Goal: Information Seeking & Learning: Learn about a topic

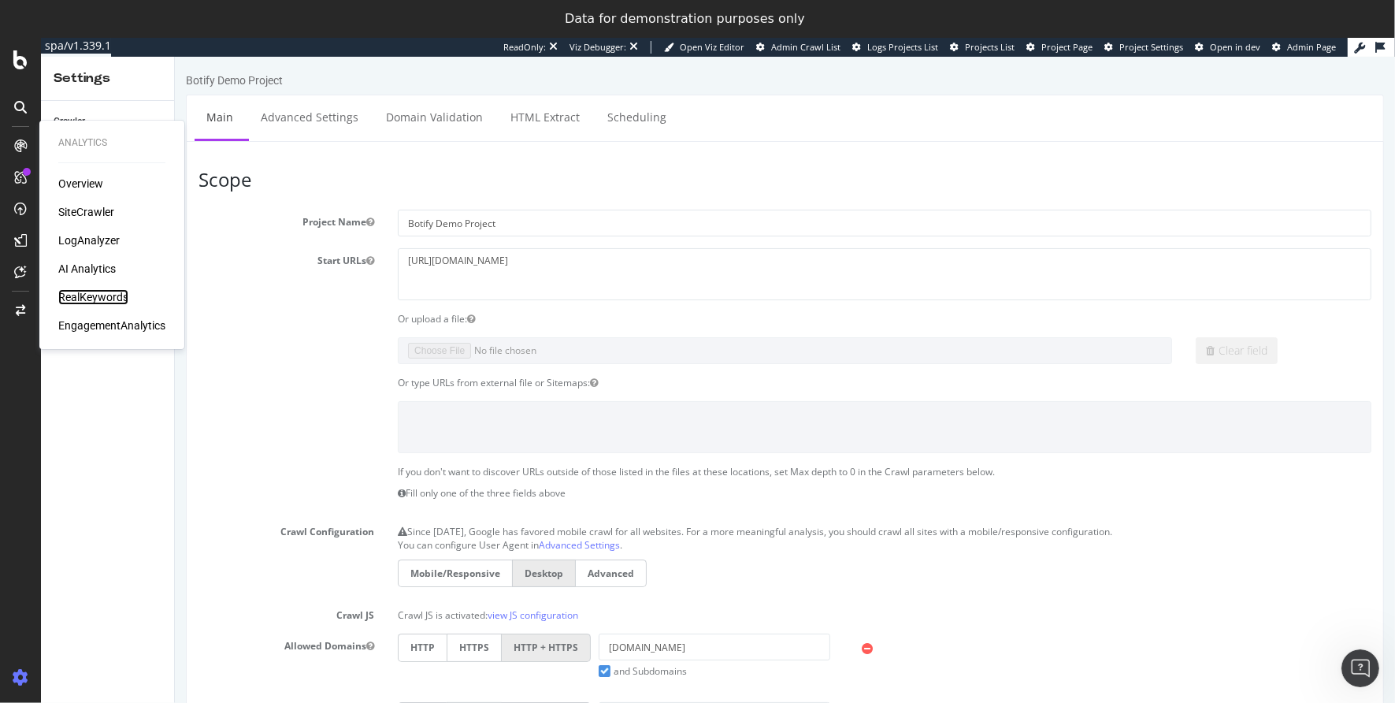
click at [101, 297] on div "RealKeywords" at bounding box center [93, 297] width 70 height 16
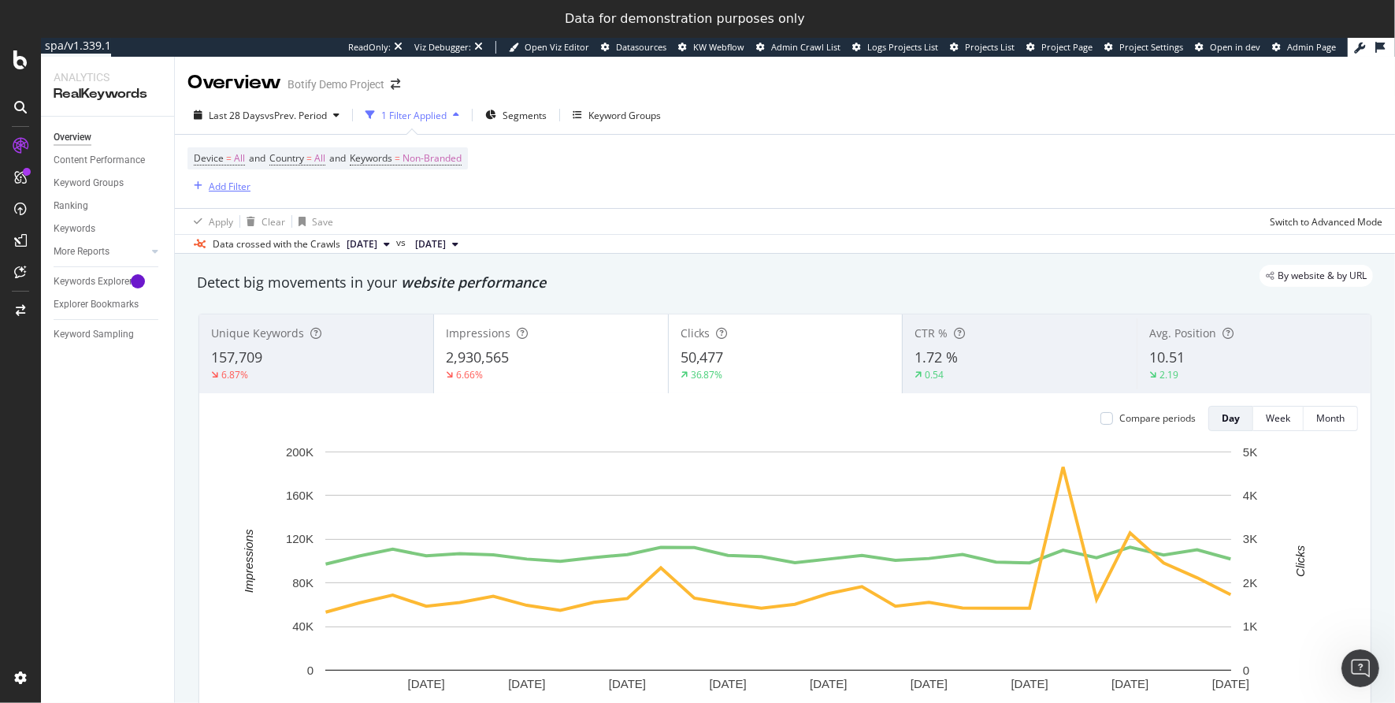
click at [227, 191] on div "Add Filter" at bounding box center [230, 186] width 42 height 13
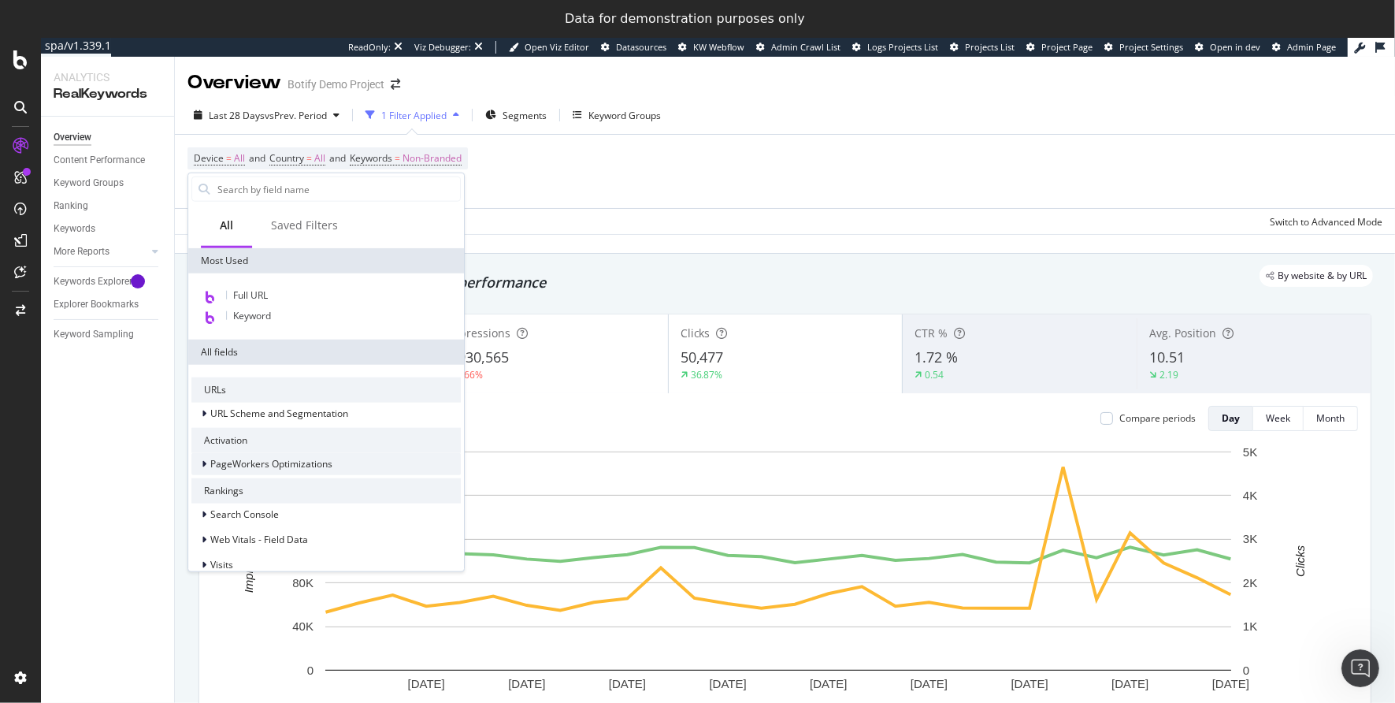
click at [208, 463] on div at bounding box center [205, 464] width 9 height 16
click at [261, 485] on span "Optimizations" at bounding box center [273, 483] width 61 height 13
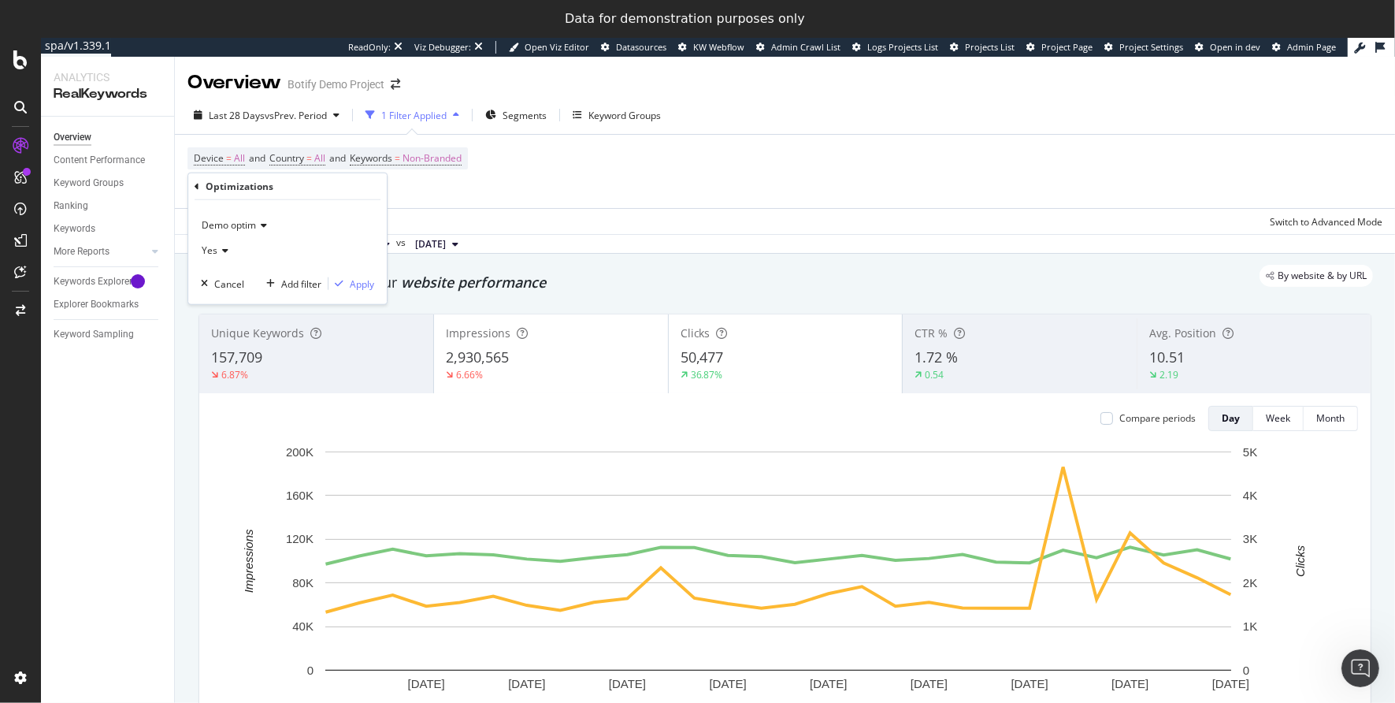
click at [262, 225] on icon at bounding box center [261, 225] width 11 height 9
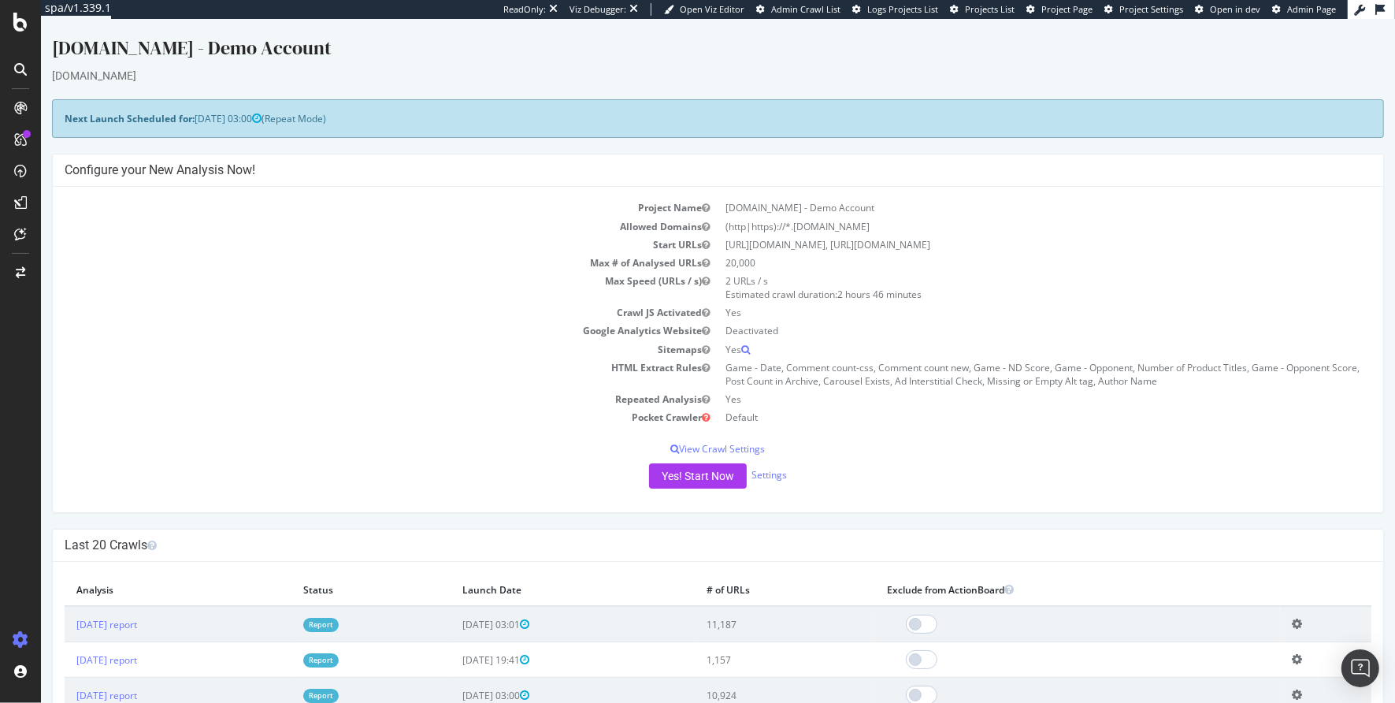
scroll to position [576, 0]
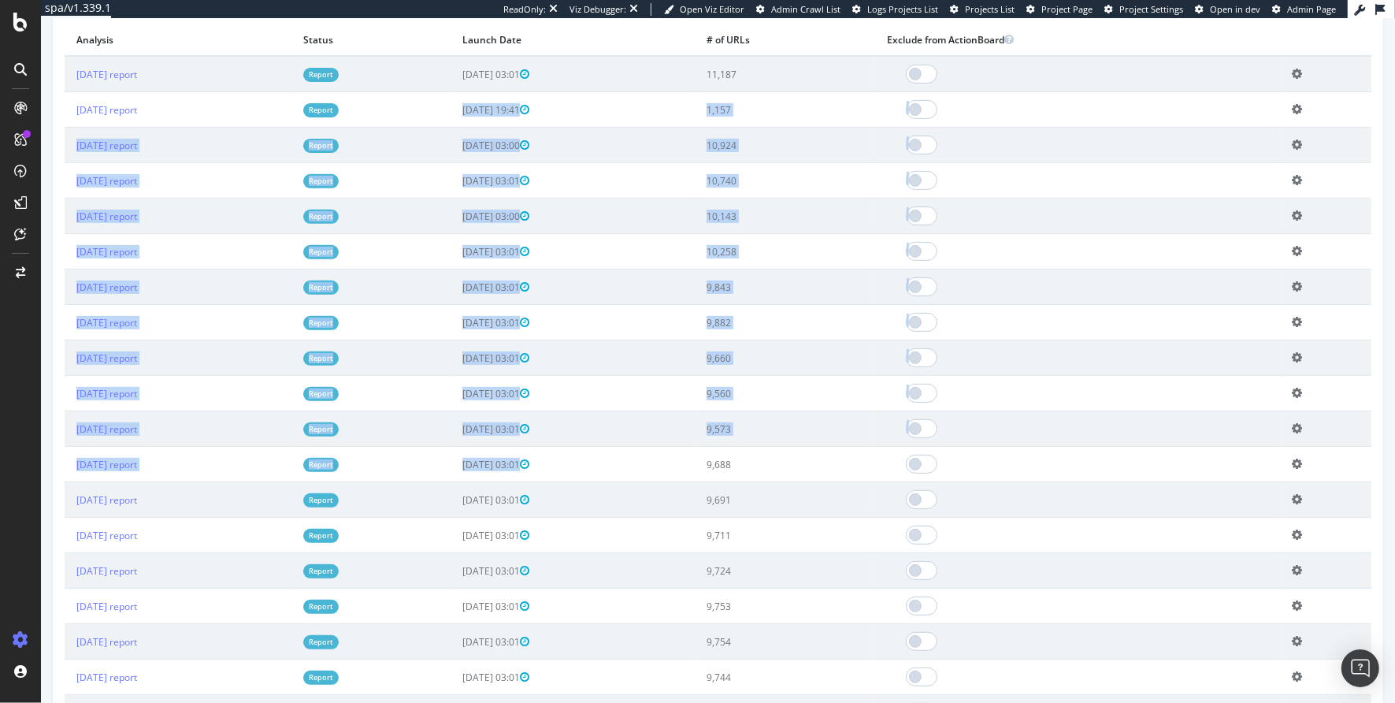
drag, startPoint x: 413, startPoint y: 667, endPoint x: 688, endPoint y: 775, distance: 295.7
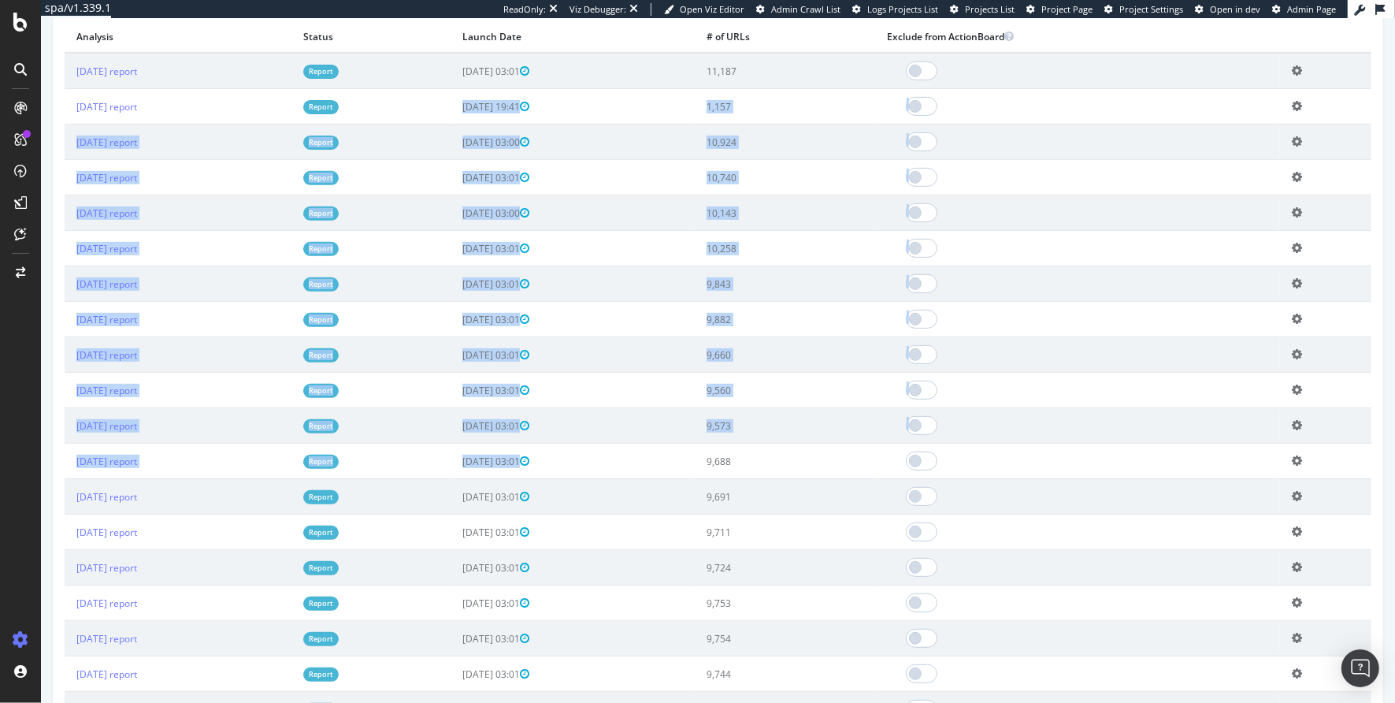
click at [688, 702] on html "UHND.com - Demo Account uhnd.com × × Next Launch Scheduled for: 2025-10-20 03:0…" at bounding box center [718, 657] width 1354 height 2383
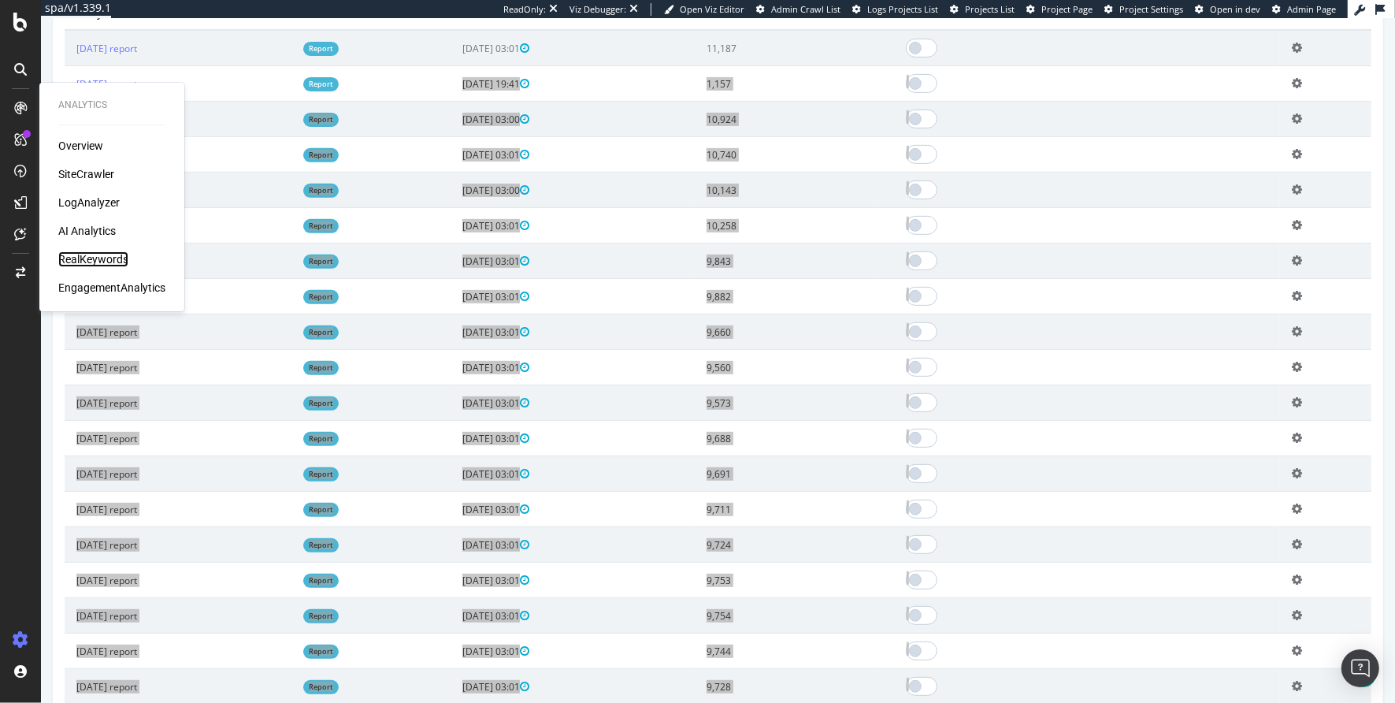
click at [85, 260] on div "RealKeywords" at bounding box center [93, 259] width 70 height 16
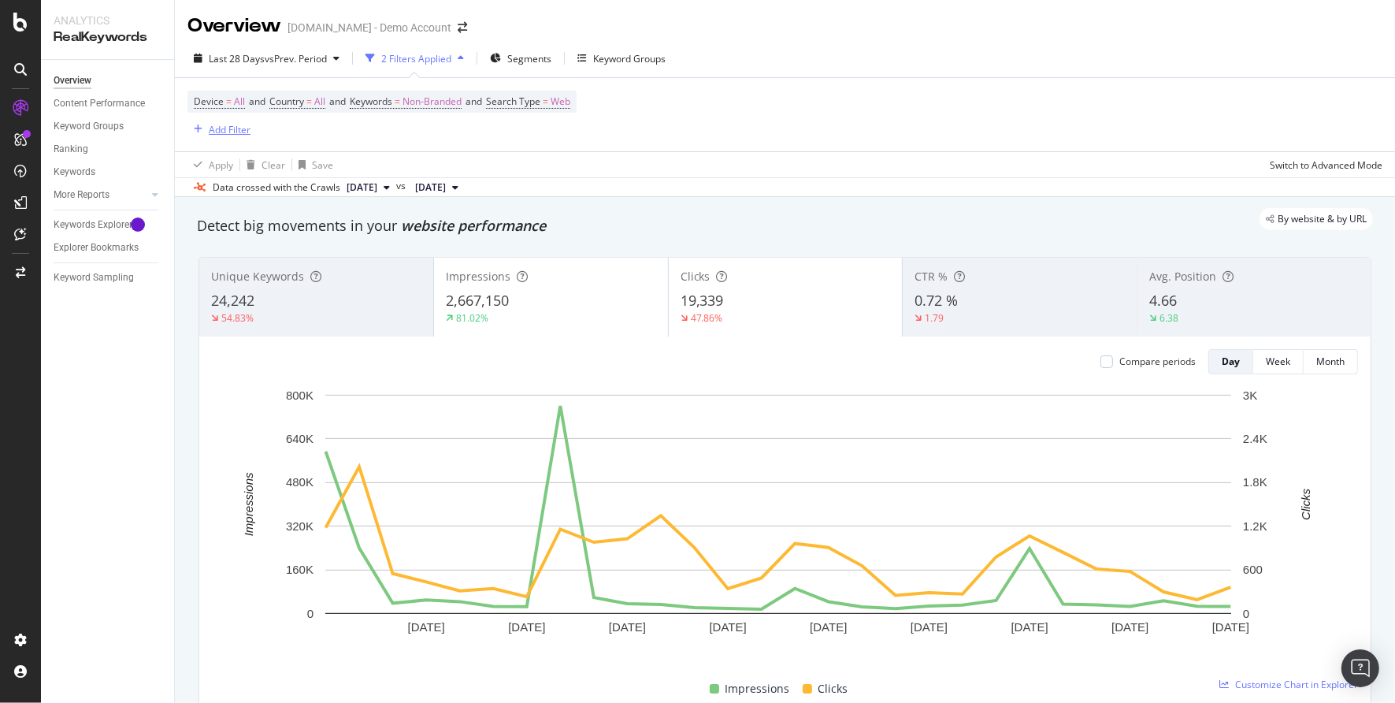
click at [220, 129] on div "Add Filter" at bounding box center [230, 129] width 42 height 13
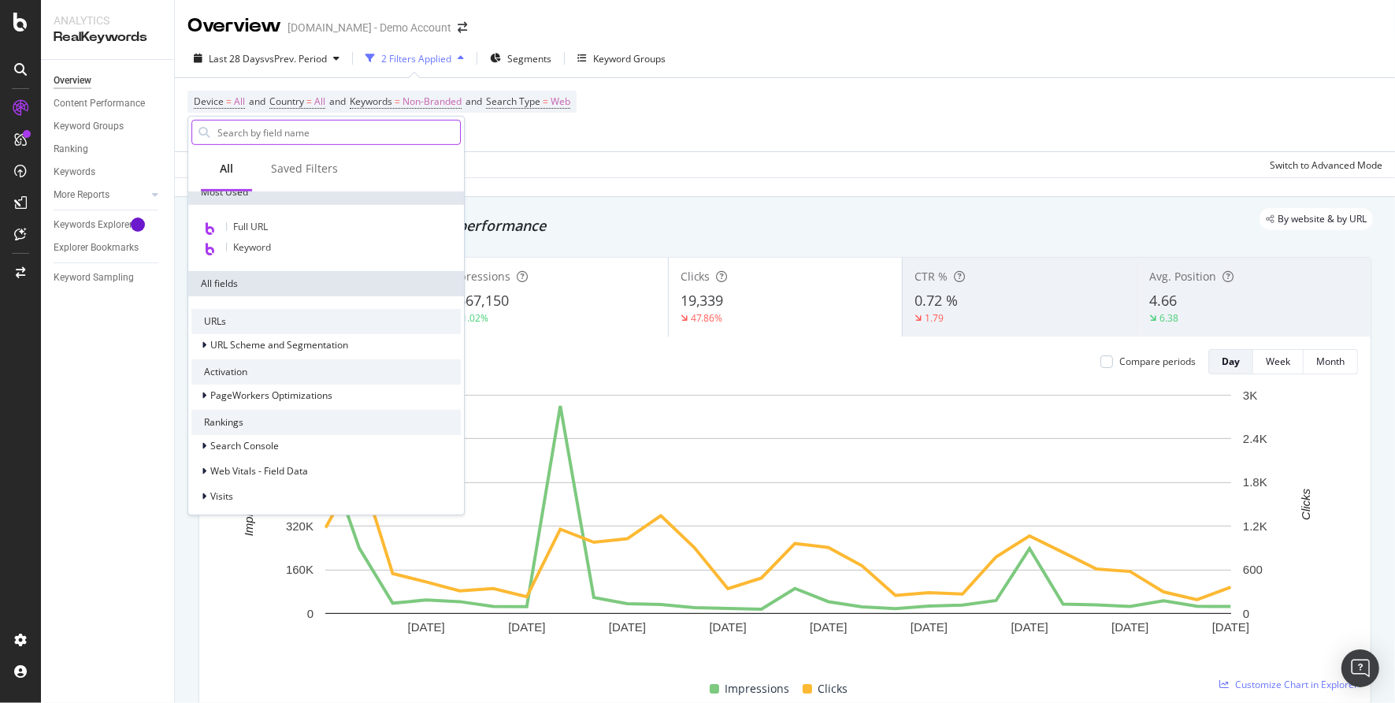
scroll to position [98, 0]
click at [205, 388] on icon at bounding box center [204, 390] width 5 height 9
click at [250, 413] on span "Optimizations" at bounding box center [273, 410] width 61 height 13
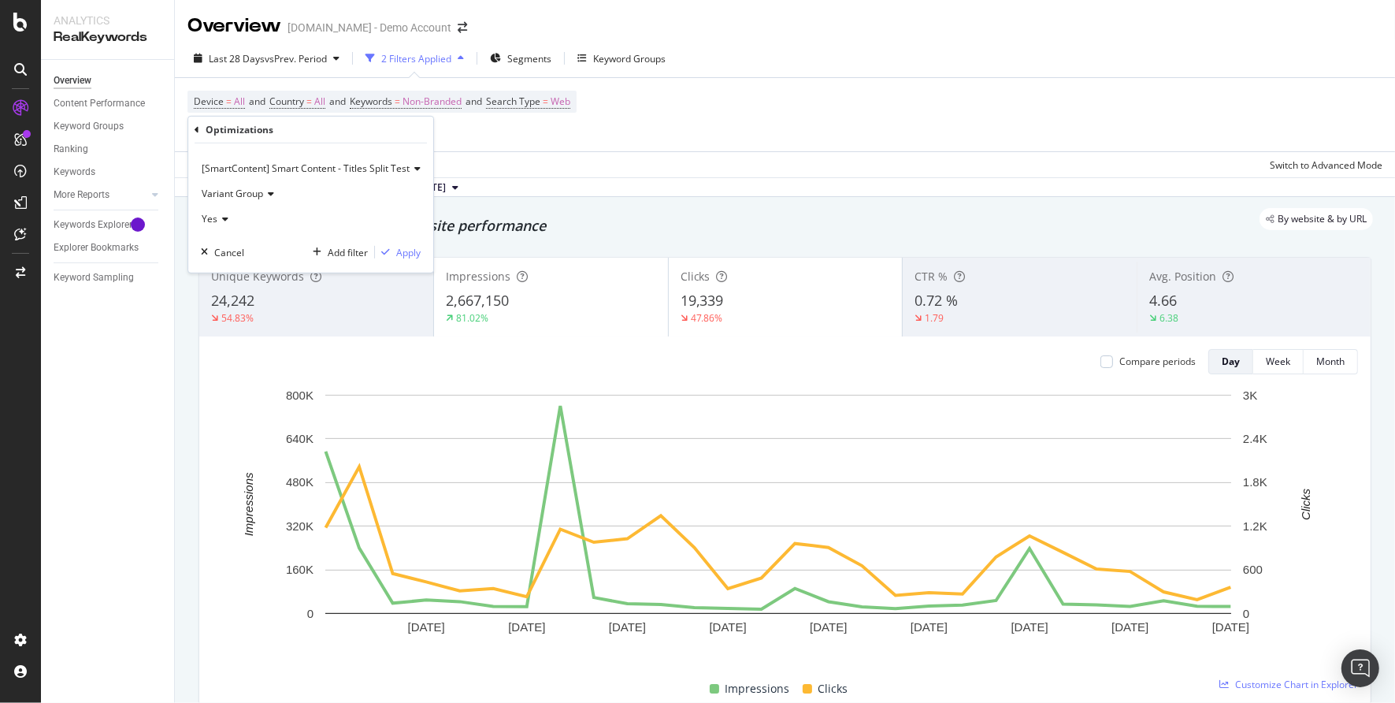
click at [416, 168] on icon at bounding box center [415, 168] width 11 height 9
drag, startPoint x: 268, startPoint y: 149, endPoint x: 232, endPoint y: 133, distance: 38.8
click at [268, 149] on div "[SmartContent] Smart Content - Titles Split Test Variant Group Yes Cancel Add f…" at bounding box center [310, 207] width 245 height 129
click at [195, 126] on icon at bounding box center [197, 128] width 5 height 9
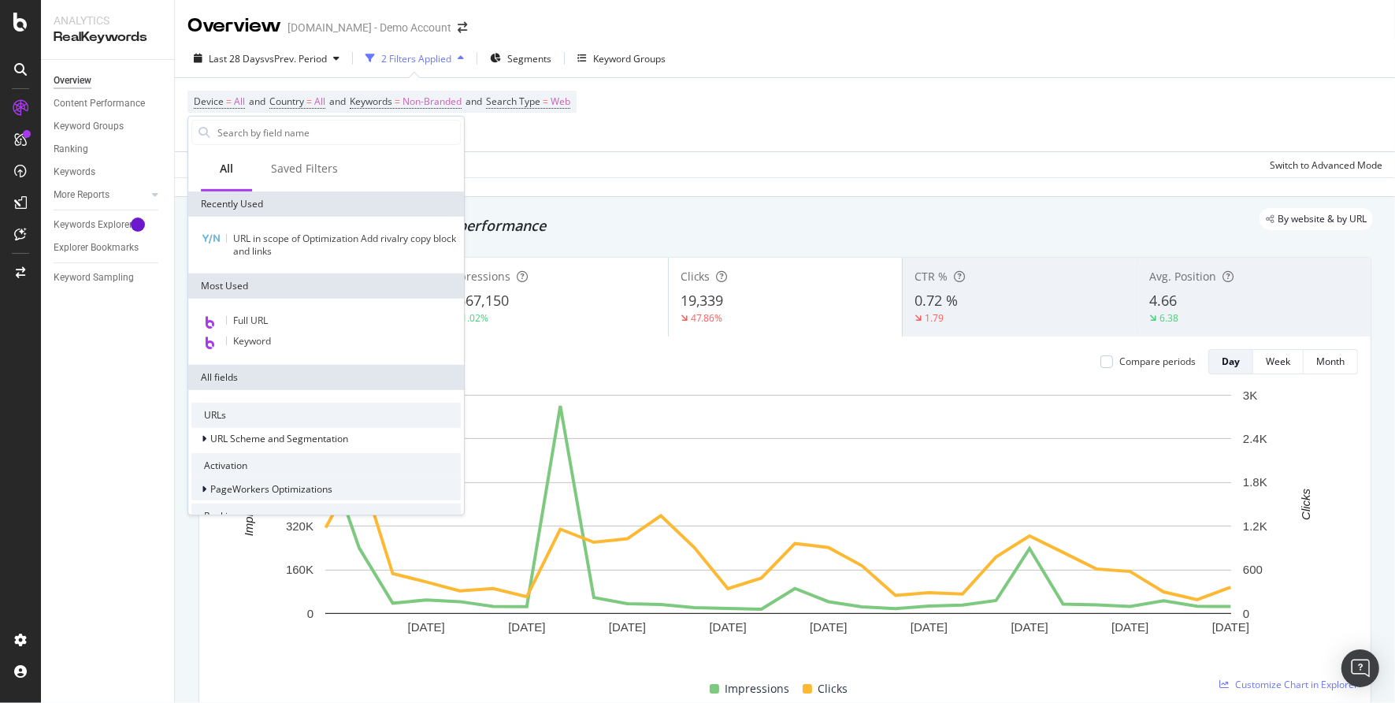
click at [206, 488] on icon at bounding box center [204, 489] width 5 height 9
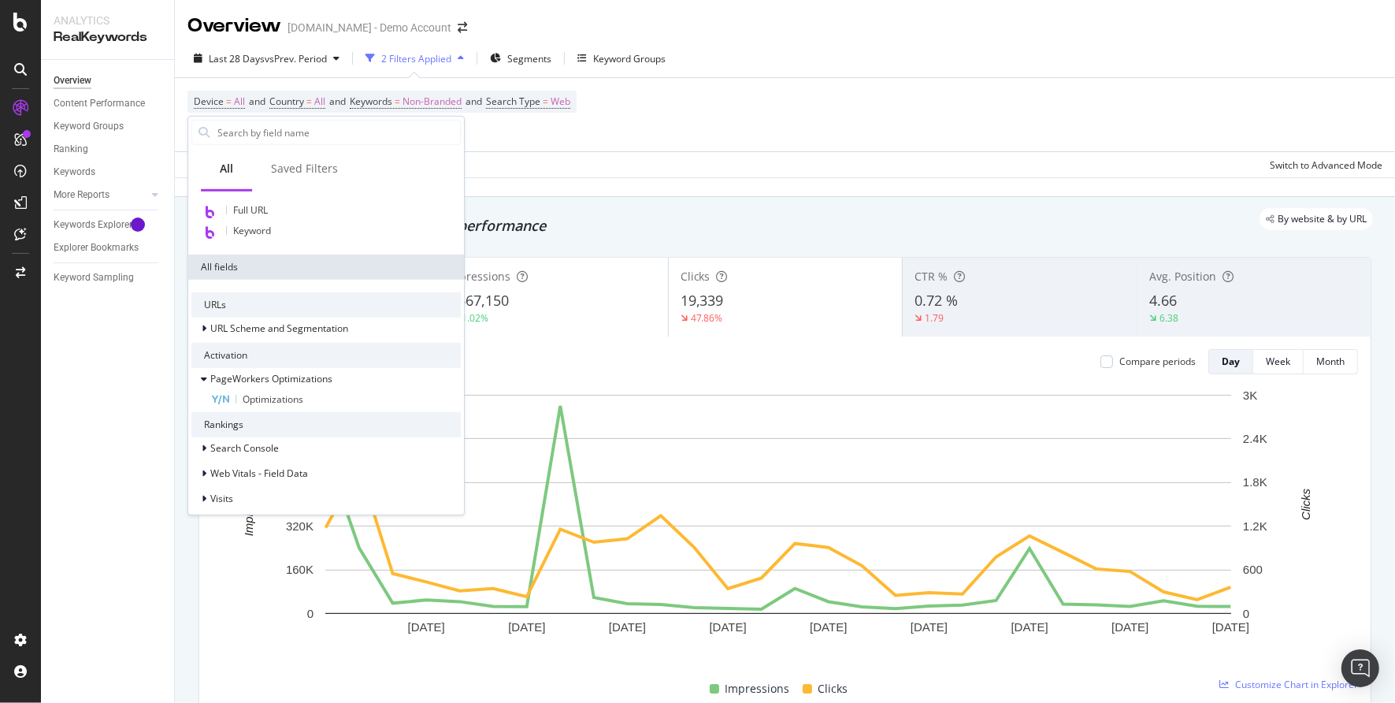
scroll to position [113, 0]
click at [259, 398] on span "Optimizations" at bounding box center [273, 396] width 61 height 13
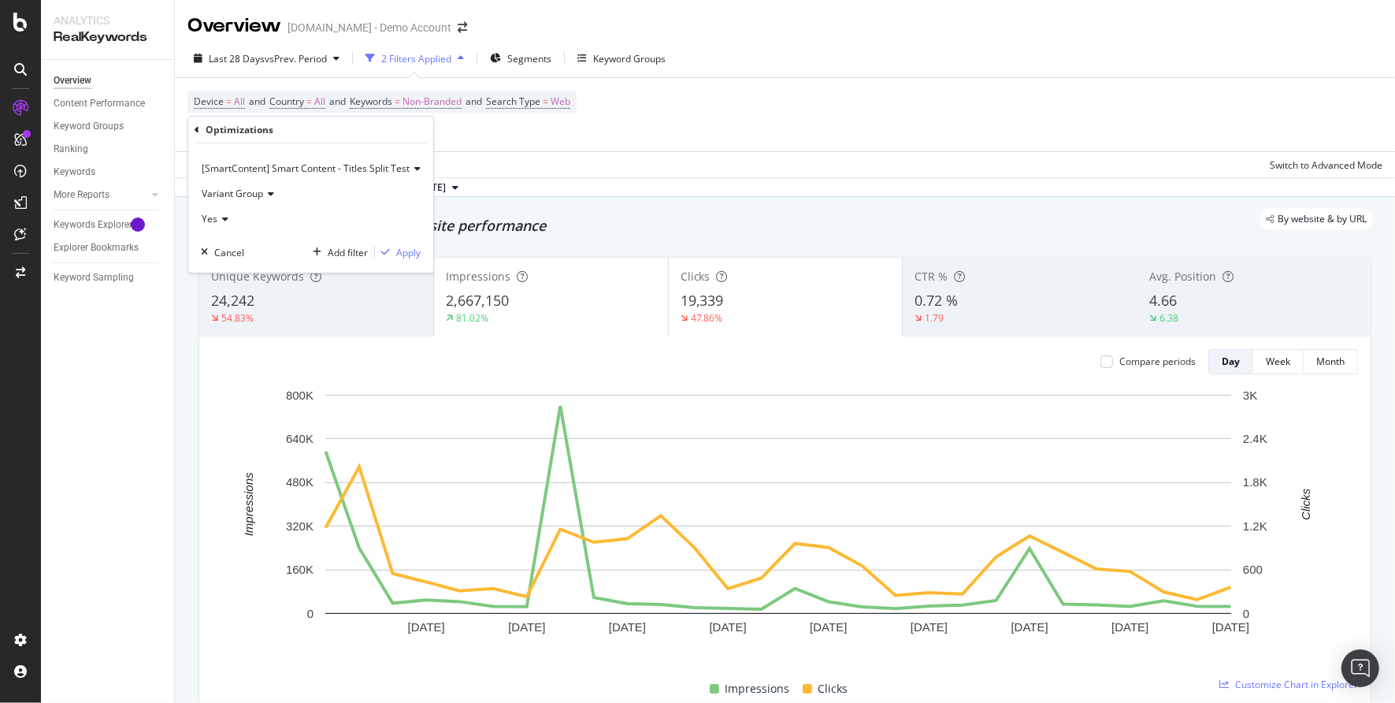
click at [417, 167] on icon at bounding box center [415, 168] width 11 height 9
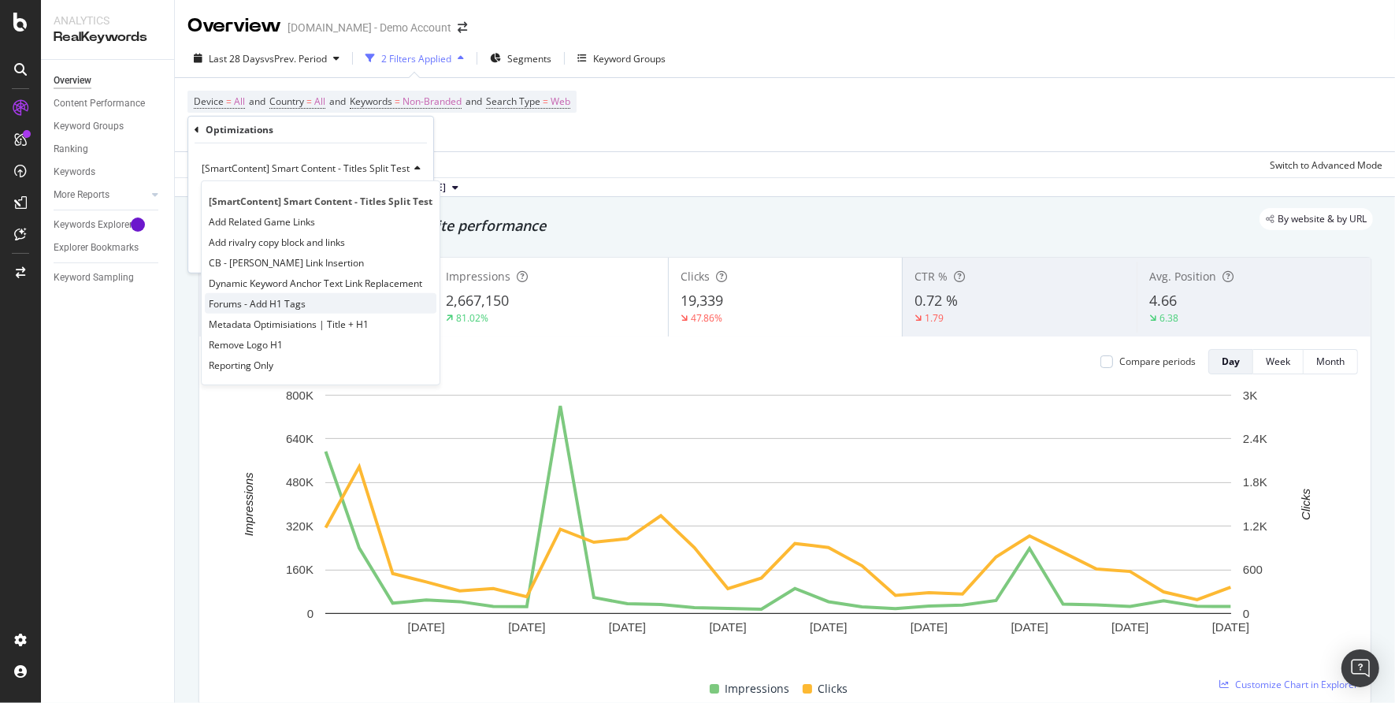
click at [275, 303] on span "Forums - Add H1 Tags" at bounding box center [257, 302] width 97 height 13
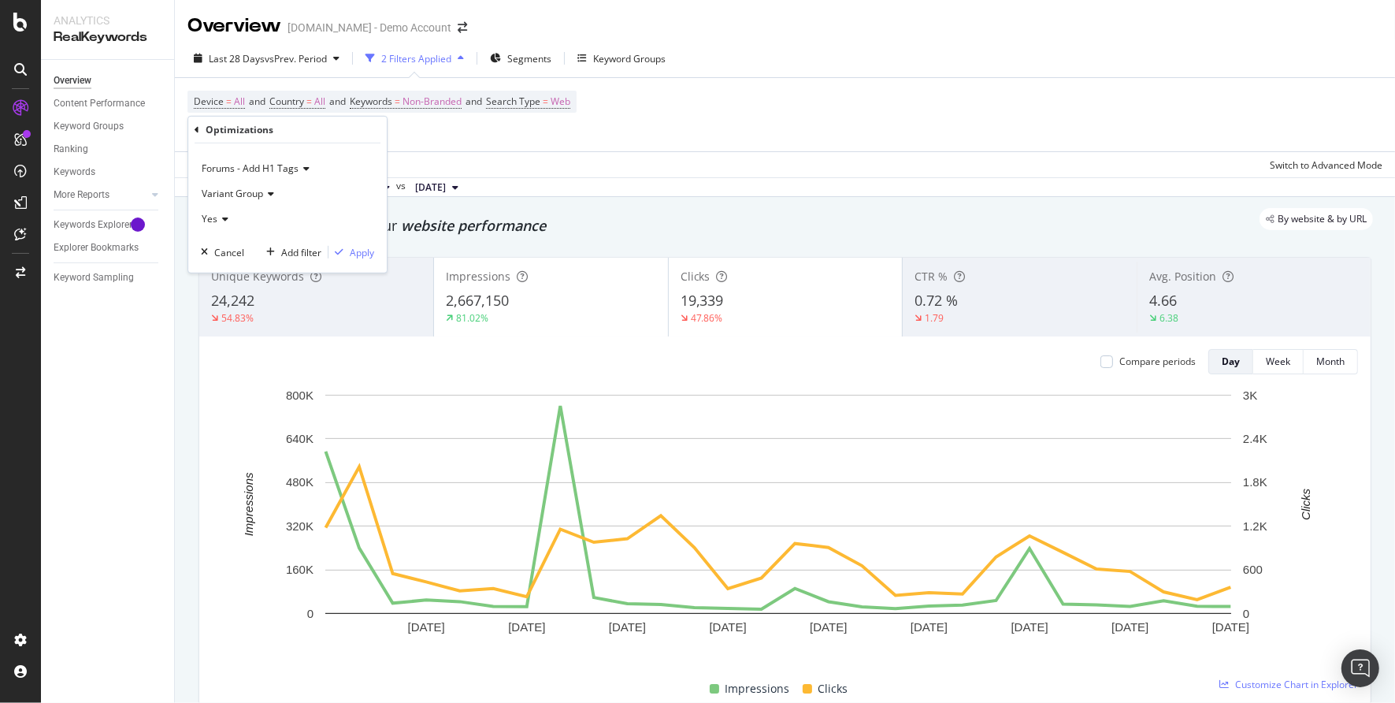
click at [232, 191] on span "Variant Group" at bounding box center [232, 193] width 61 height 13
click at [326, 171] on div "Forums - Add H1 Tags" at bounding box center [287, 168] width 173 height 25
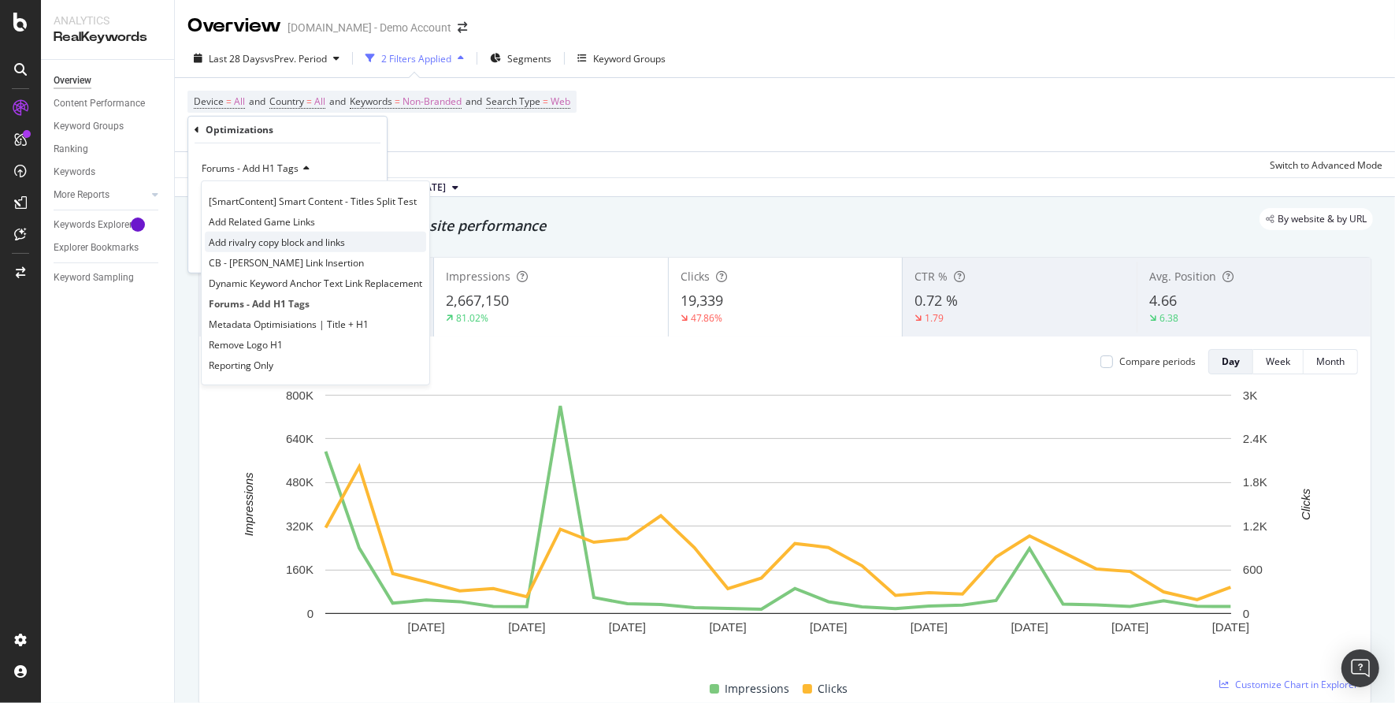
click at [279, 243] on span "Add rivalry copy block and links" at bounding box center [277, 241] width 136 height 13
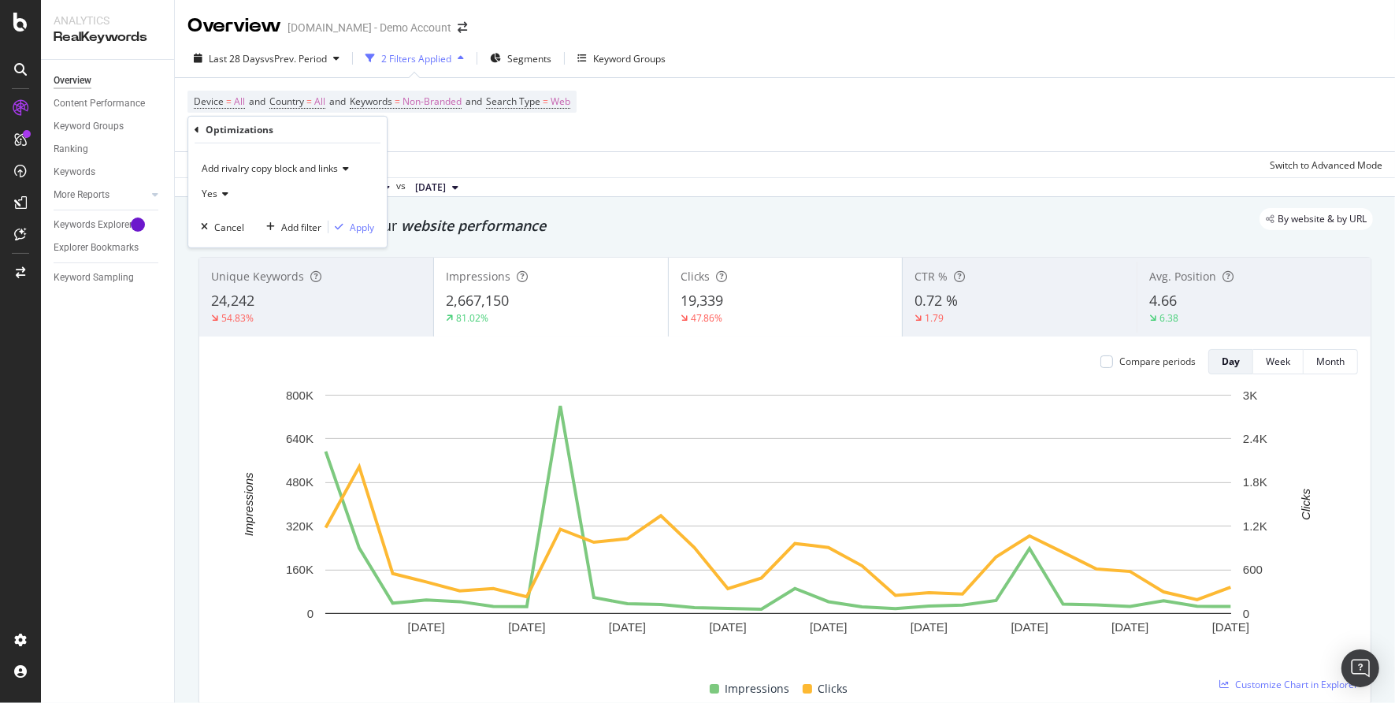
click at [213, 195] on span "Yes" at bounding box center [210, 193] width 16 height 13
click at [196, 127] on icon at bounding box center [197, 128] width 5 height 9
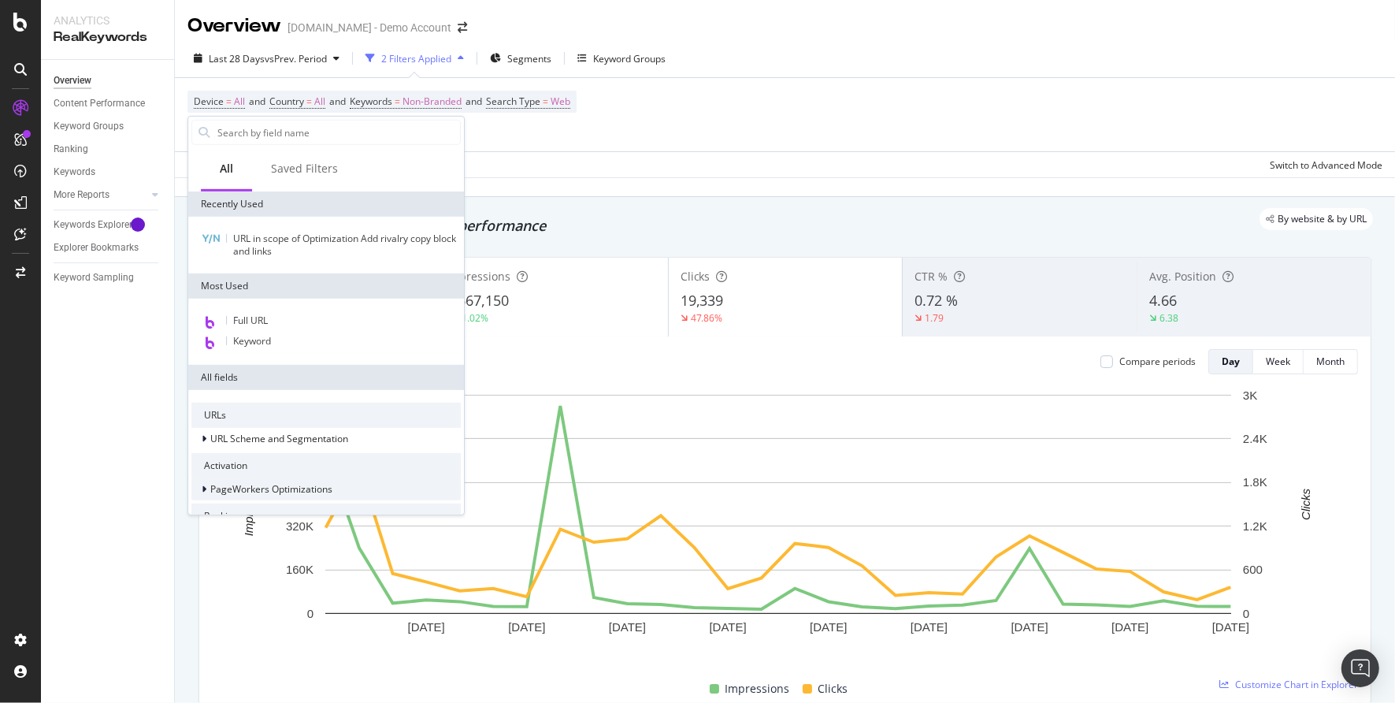
click at [204, 488] on icon at bounding box center [204, 489] width 5 height 9
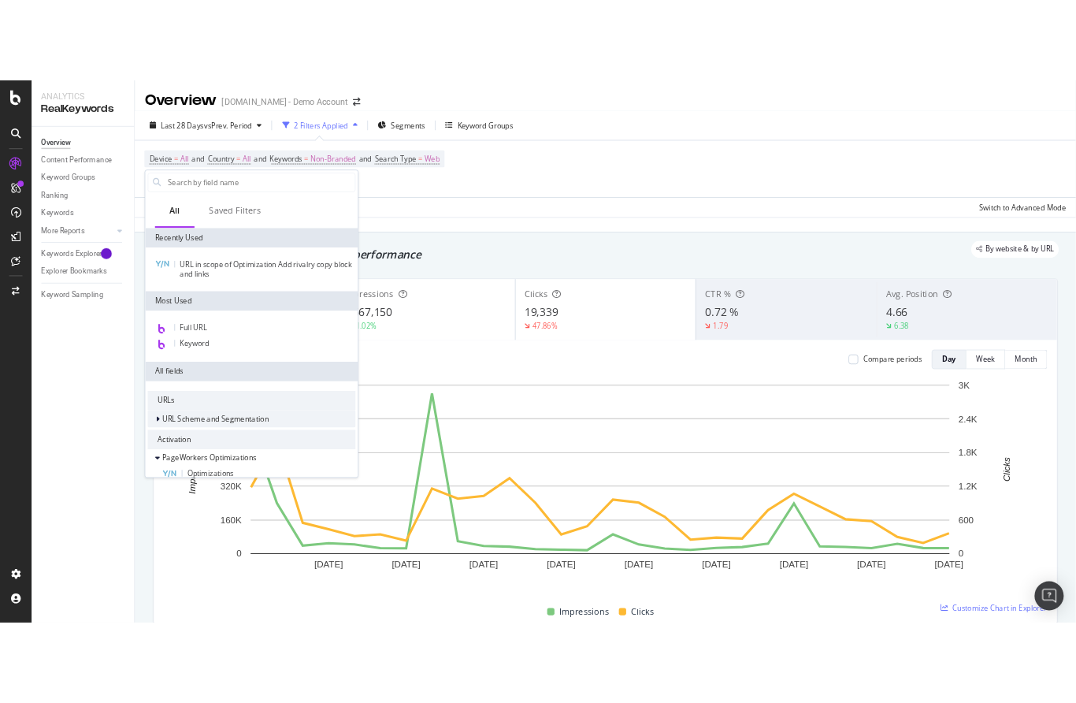
scroll to position [136, 0]
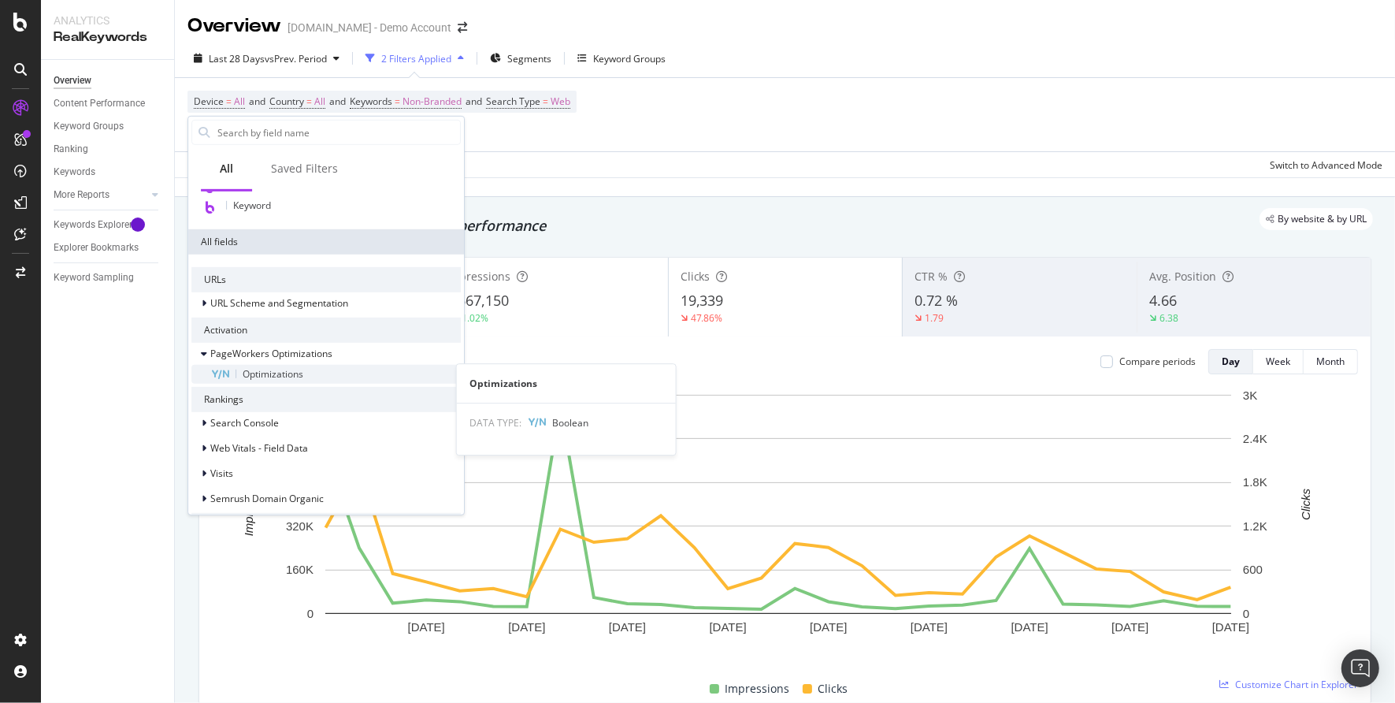
click at [257, 372] on span "Optimizations" at bounding box center [273, 373] width 61 height 13
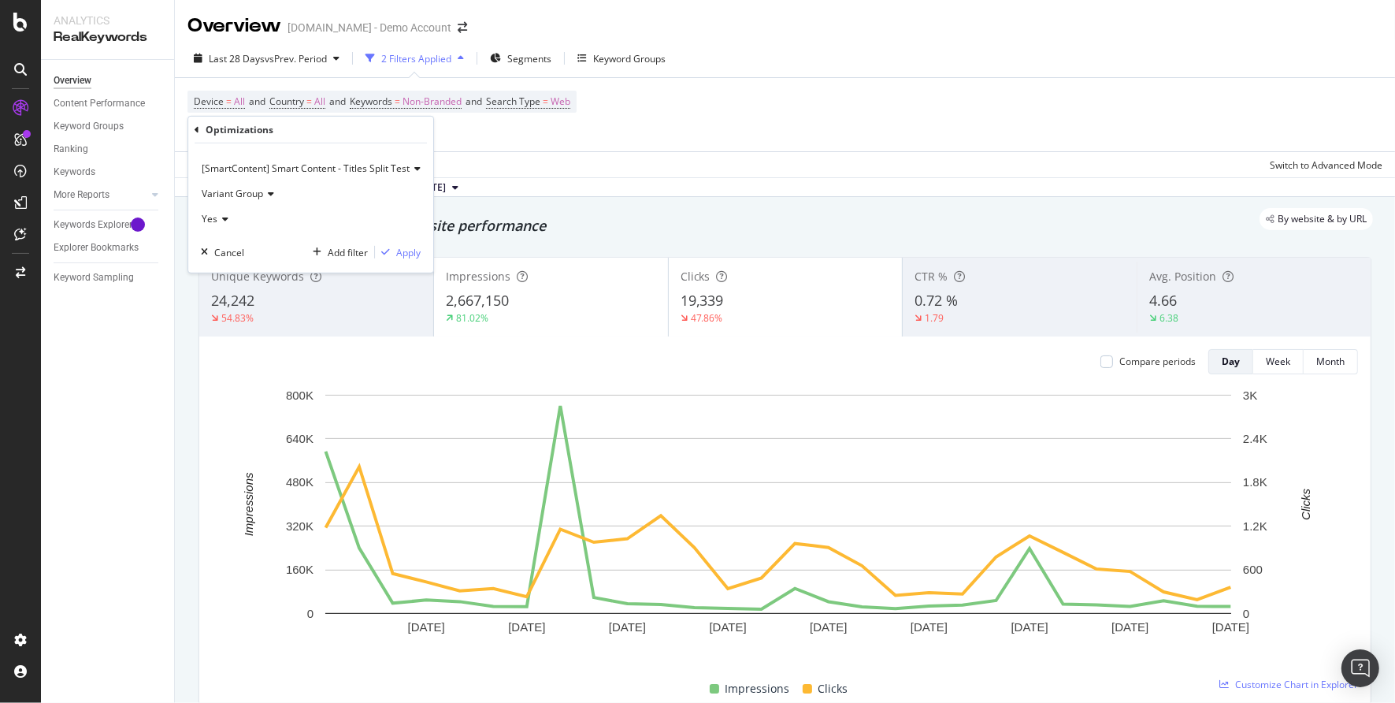
click at [417, 171] on icon at bounding box center [415, 168] width 11 height 9
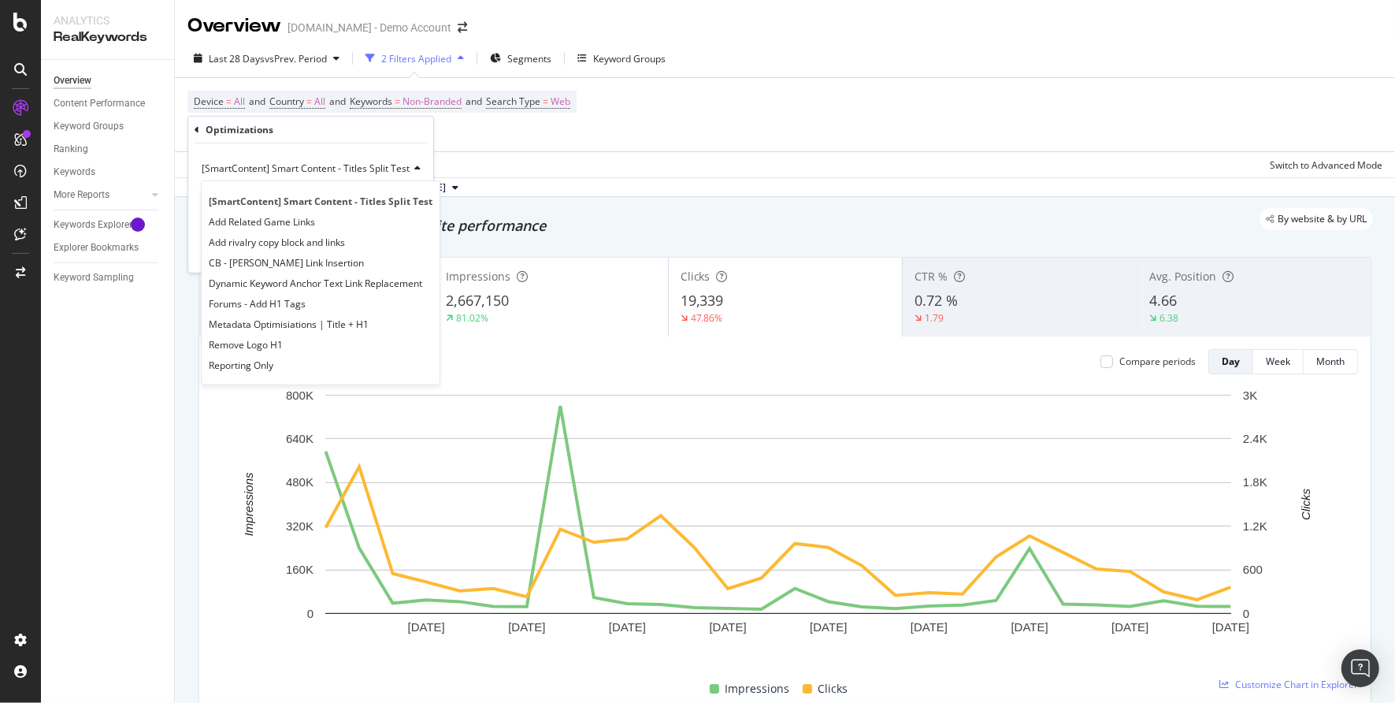
click at [417, 171] on icon at bounding box center [415, 168] width 11 height 9
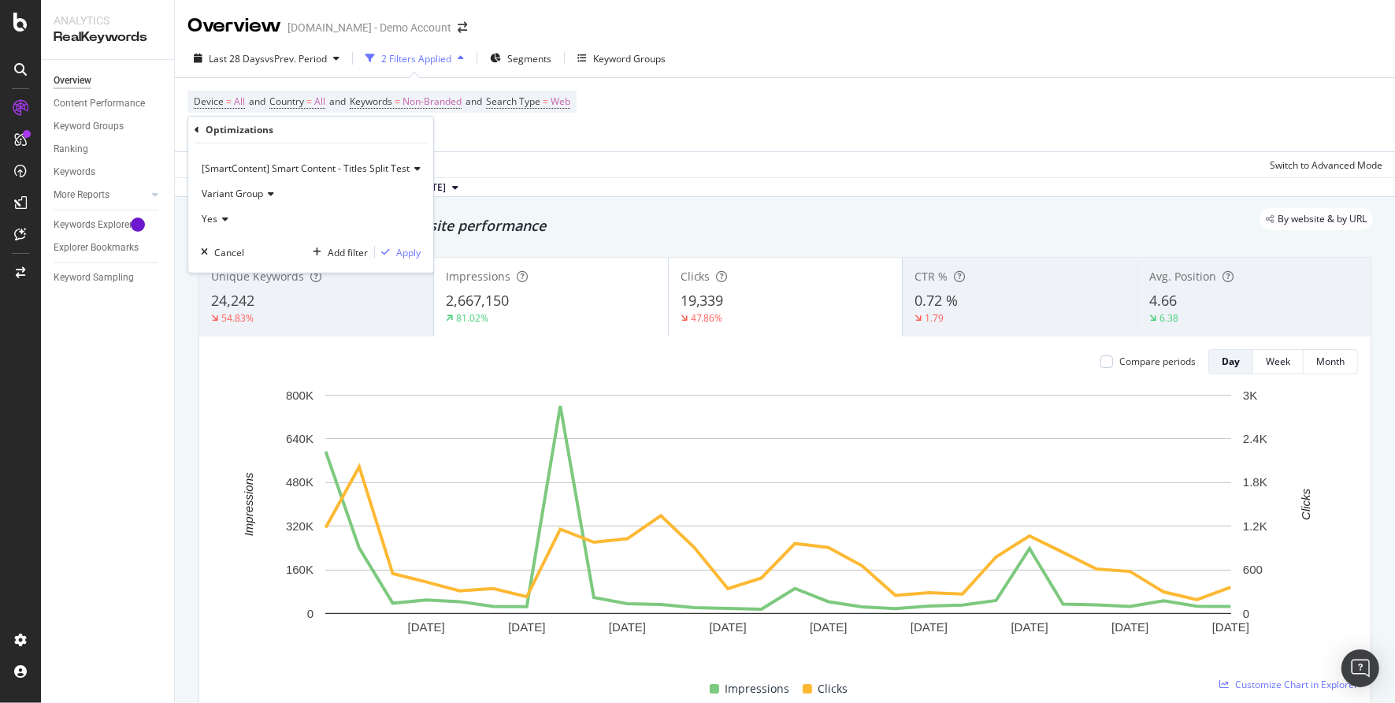
click at [302, 168] on span "[SmartContent] Smart Content - Titles Split Test" at bounding box center [306, 168] width 208 height 13
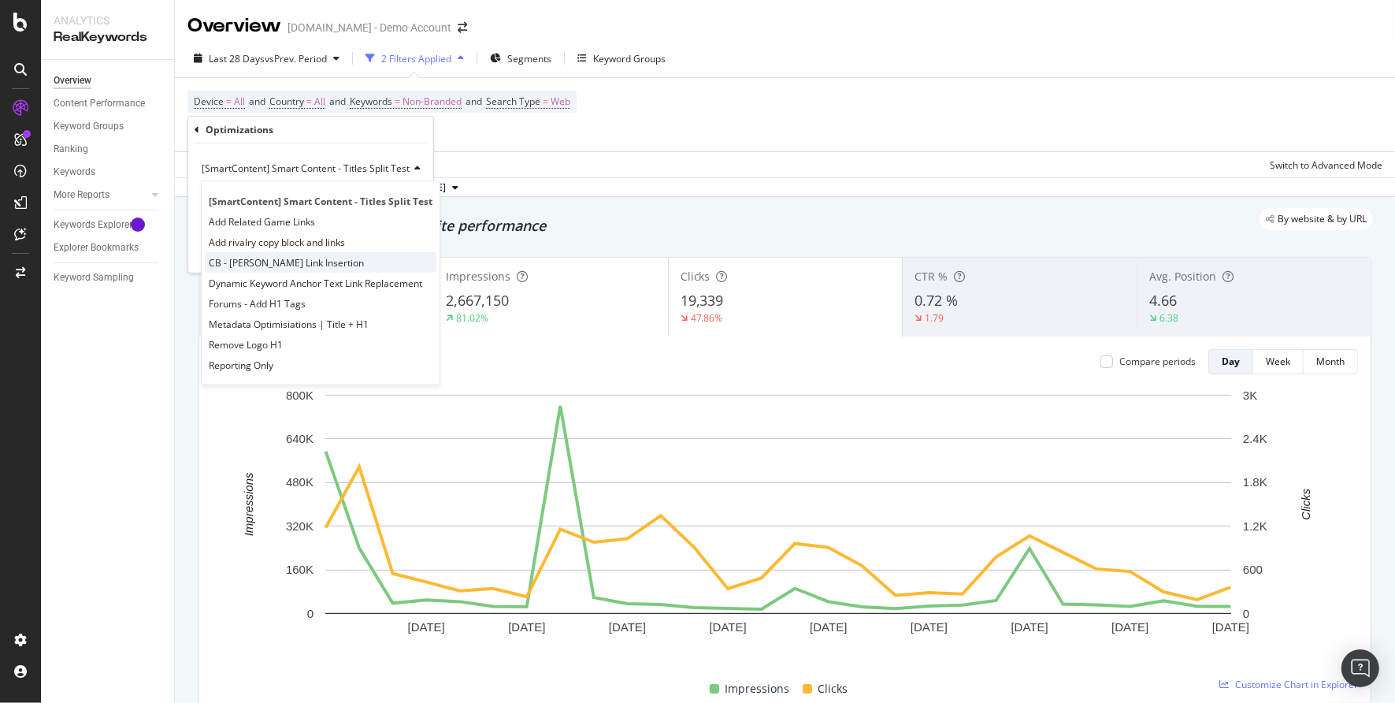
click at [291, 252] on div "CB - Riley Leonard Link Insertion" at bounding box center [321, 262] width 232 height 20
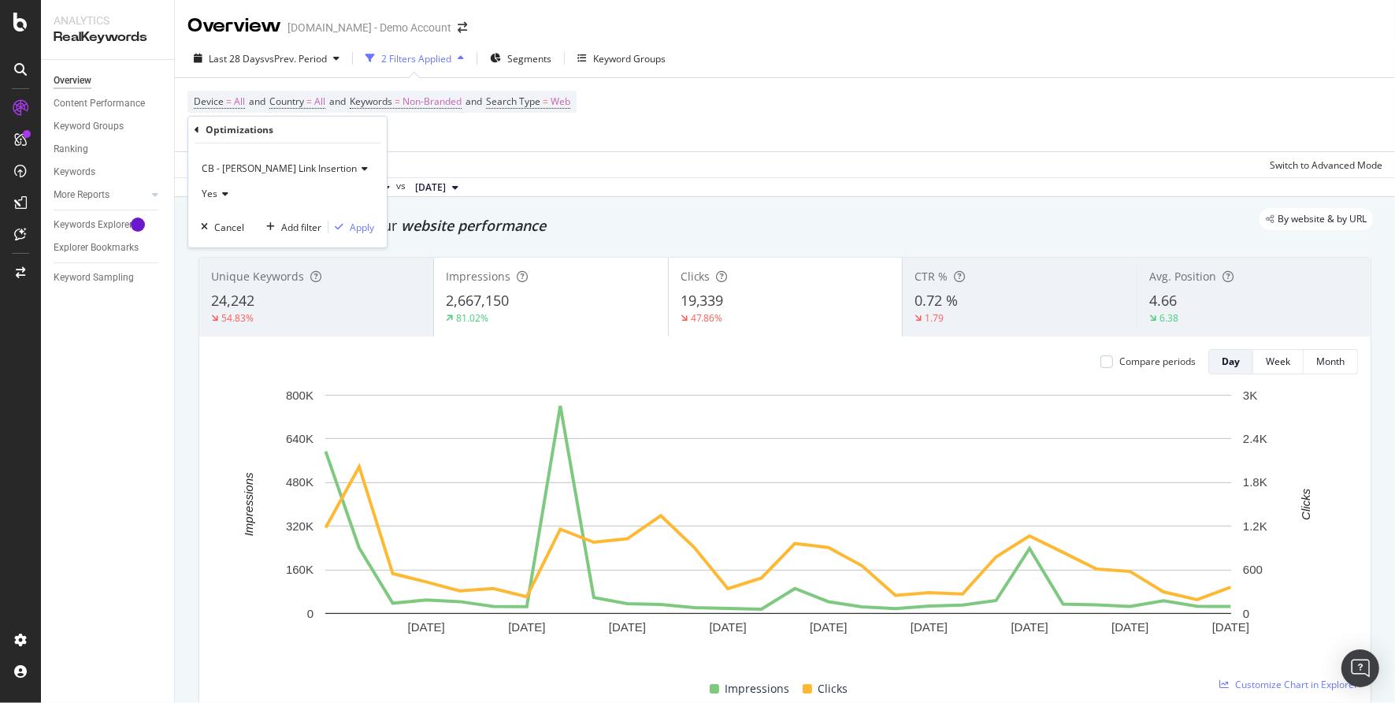
click at [233, 167] on span "CB - Riley Leonard Link Insertion" at bounding box center [279, 168] width 155 height 13
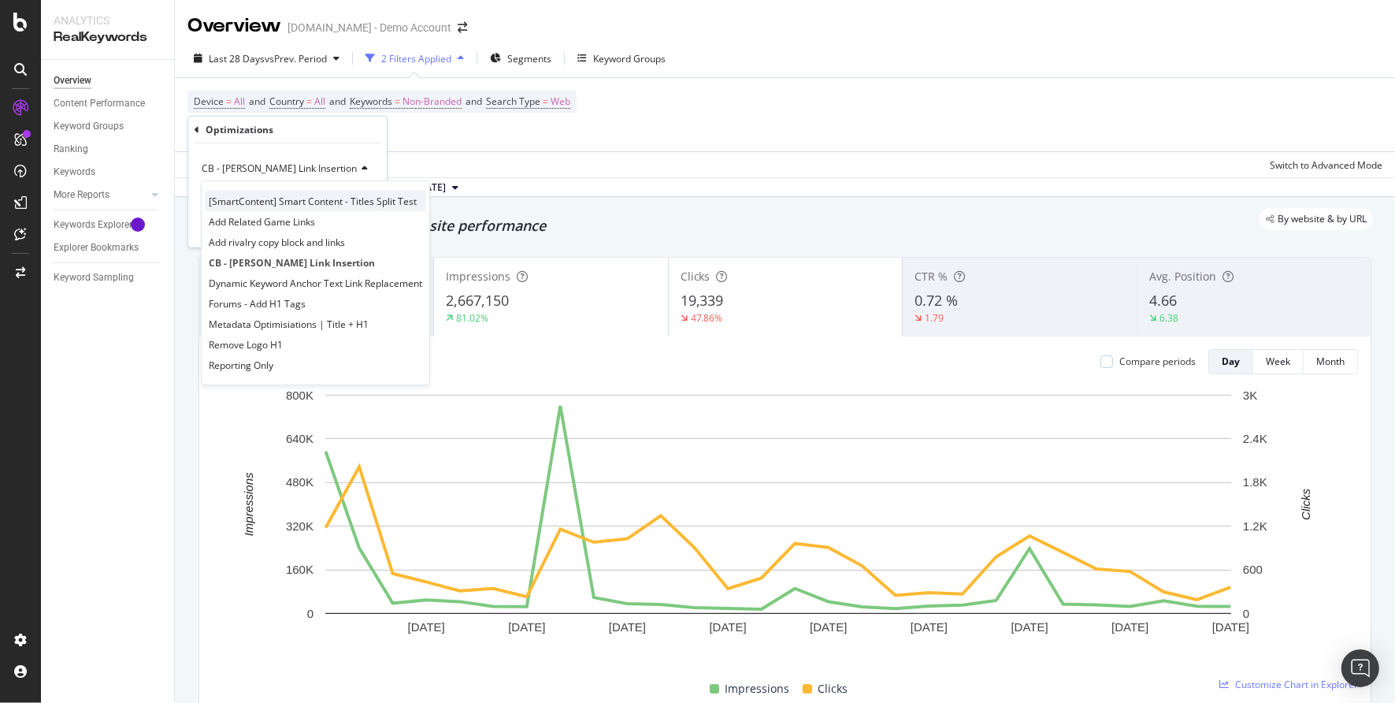
click at [251, 202] on span "[SmartContent] Smart Content - Titles Split Test" at bounding box center [313, 200] width 208 height 13
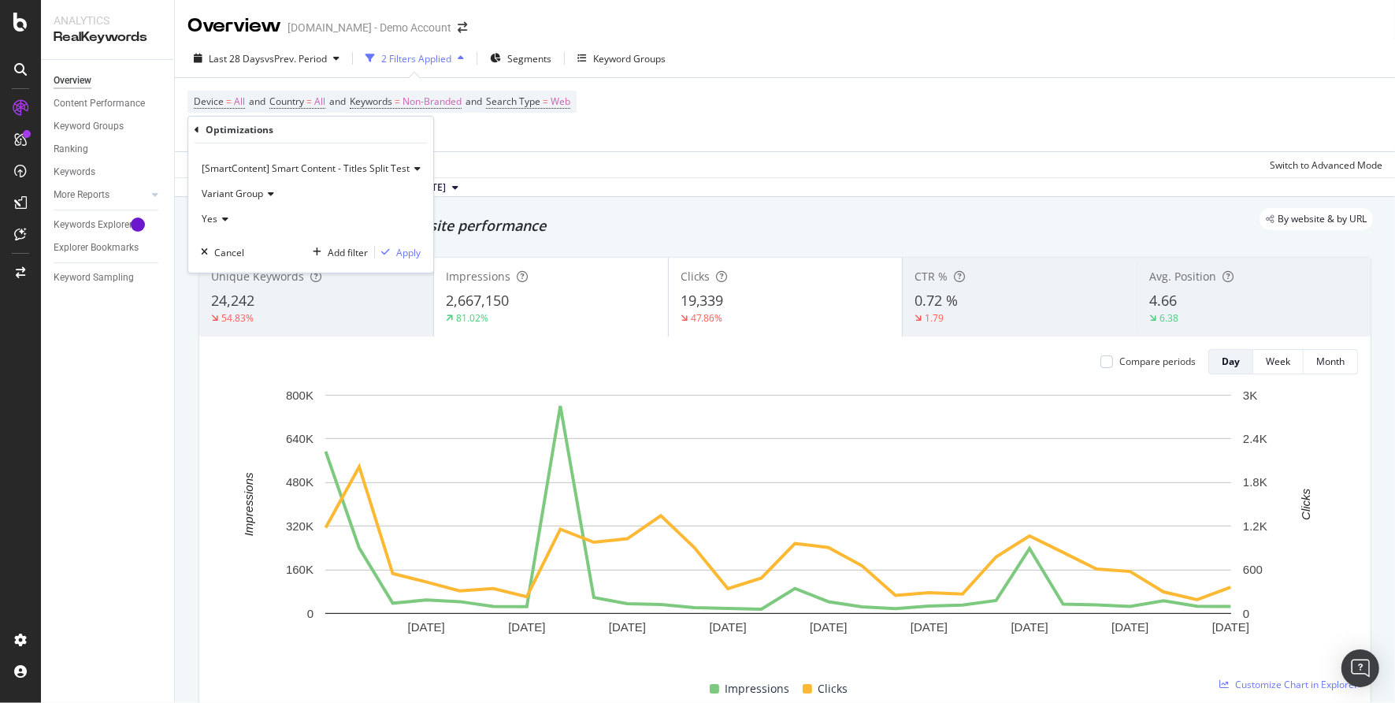
click at [248, 195] on span "Variant Group" at bounding box center [232, 193] width 61 height 13
click at [233, 243] on span "Control Group" at bounding box center [240, 246] width 62 height 13
click at [214, 217] on span "Yes" at bounding box center [210, 218] width 16 height 13
click at [291, 206] on div "Yes" at bounding box center [311, 218] width 220 height 25
click at [196, 129] on icon at bounding box center [197, 128] width 5 height 9
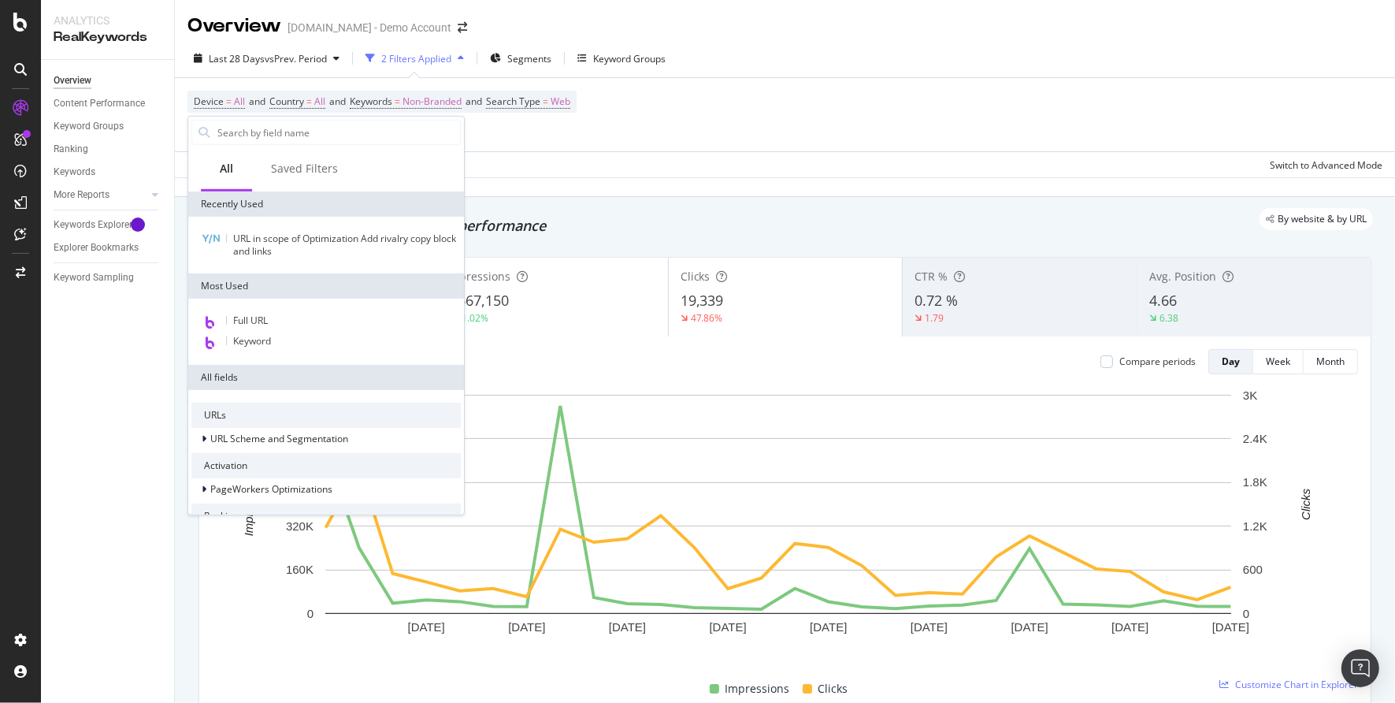
click at [689, 170] on div "Apply Clear Save Switch to Advanced Mode" at bounding box center [785, 164] width 1220 height 26
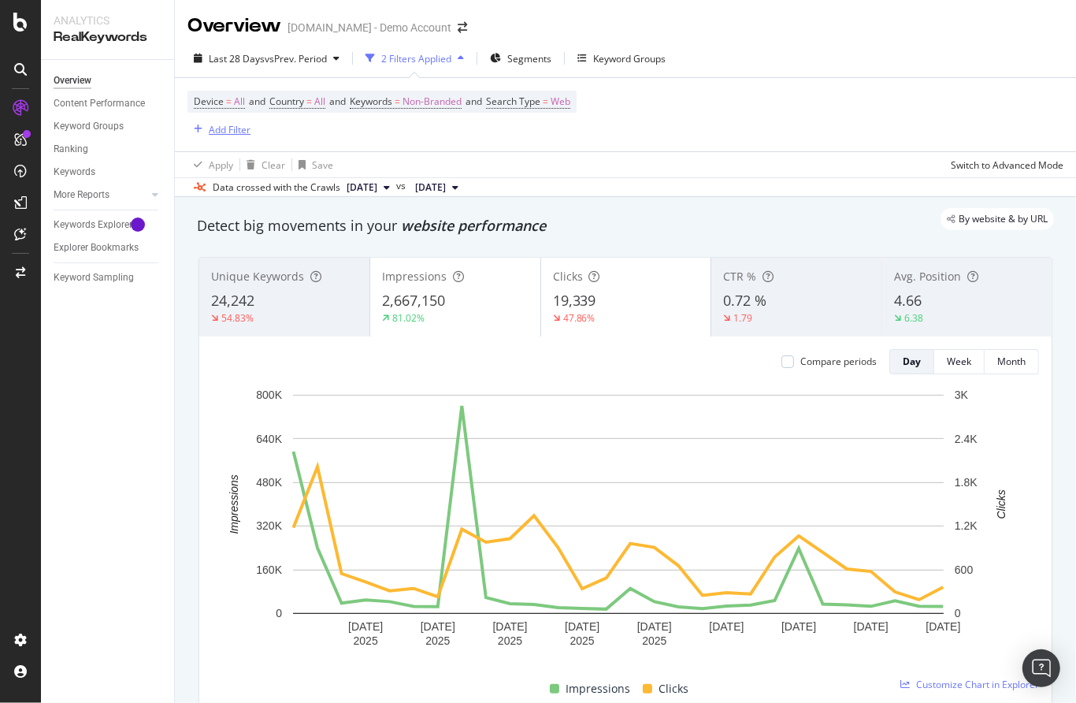
click at [222, 128] on div "Add Filter" at bounding box center [230, 129] width 42 height 13
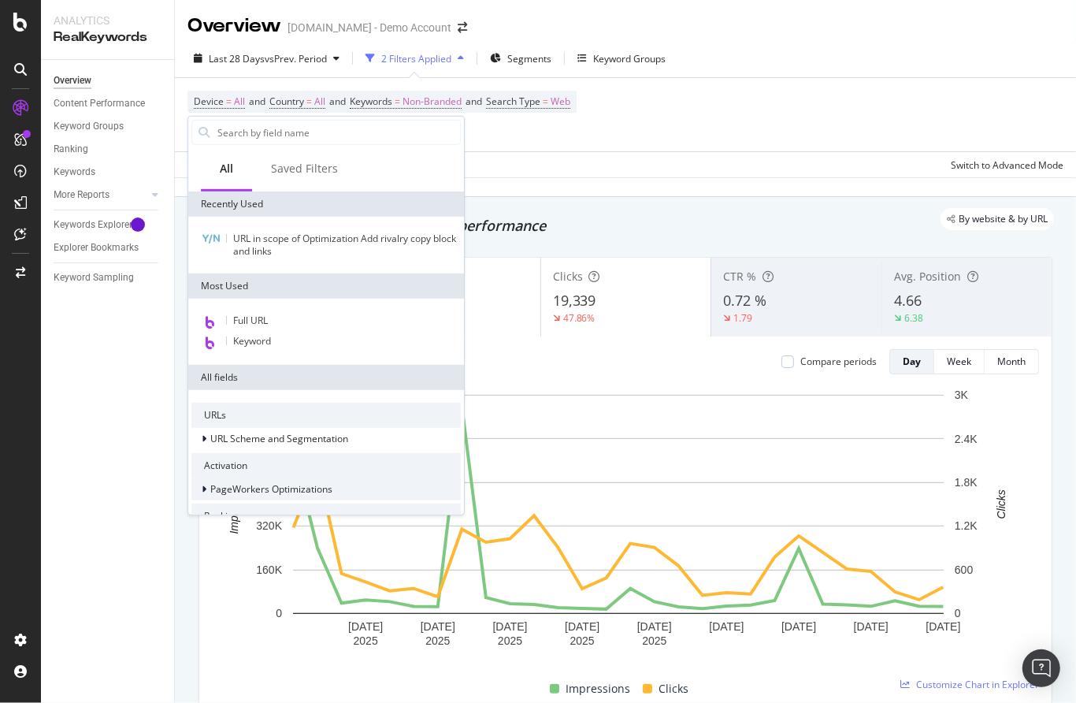
click at [204, 492] on icon at bounding box center [204, 489] width 5 height 9
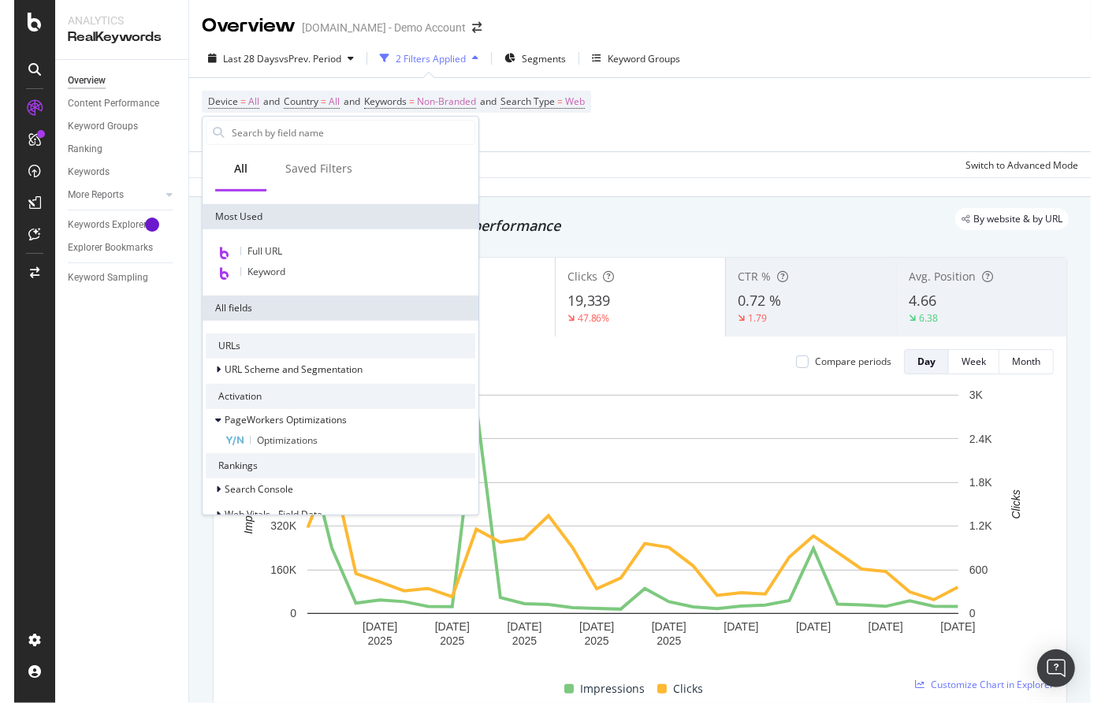
scroll to position [70, 0]
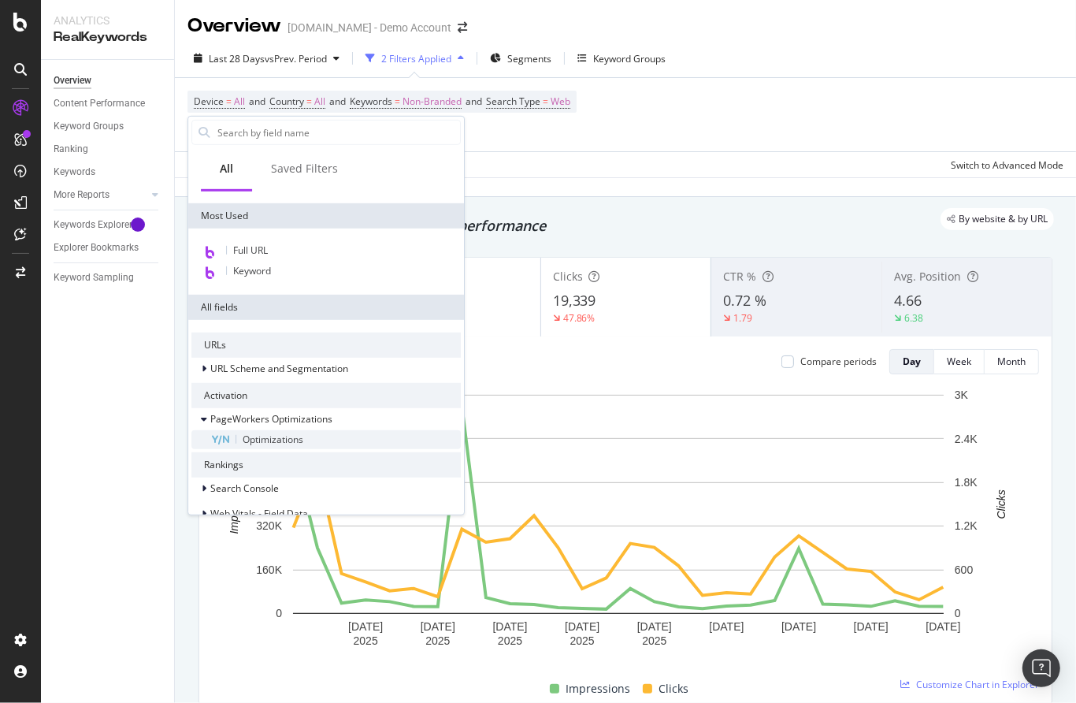
click at [250, 446] on div "Optimizations" at bounding box center [335, 439] width 251 height 19
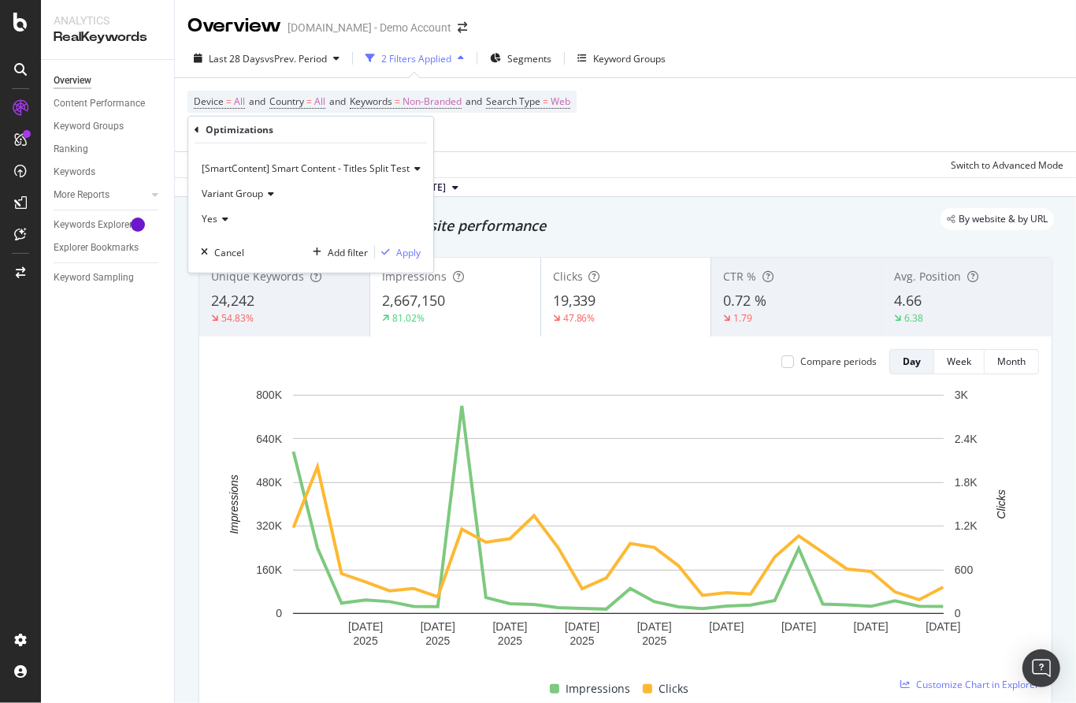
click at [339, 173] on span "[SmartContent] Smart Content - Titles Split Test" at bounding box center [306, 168] width 208 height 13
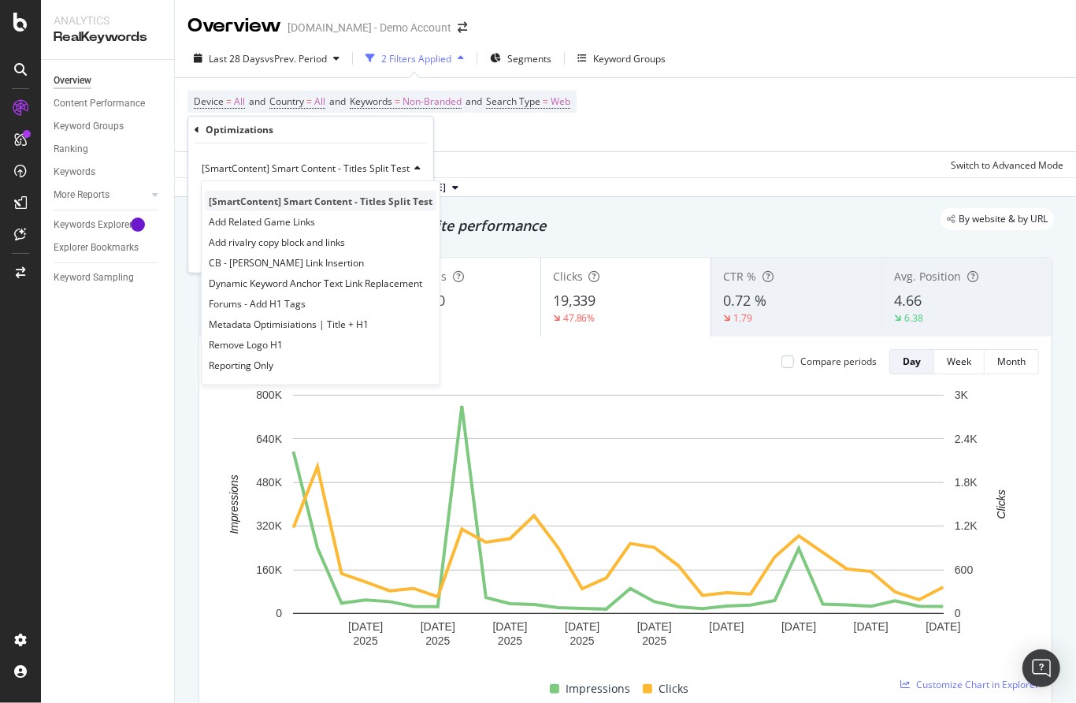
click at [330, 198] on span "[SmartContent] Smart Content - Titles Split Test" at bounding box center [321, 200] width 224 height 13
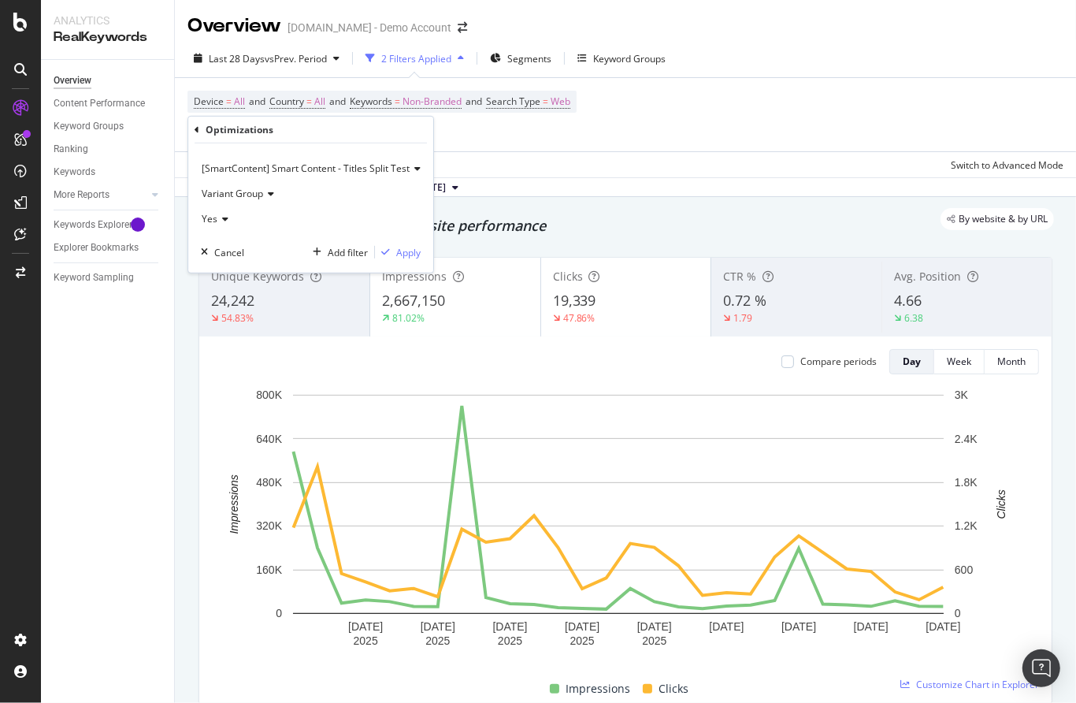
click at [249, 195] on span "Variant Group" at bounding box center [232, 193] width 61 height 13
click at [241, 248] on span "Control Group" at bounding box center [240, 246] width 62 height 13
click at [407, 257] on div "Apply" at bounding box center [408, 251] width 24 height 13
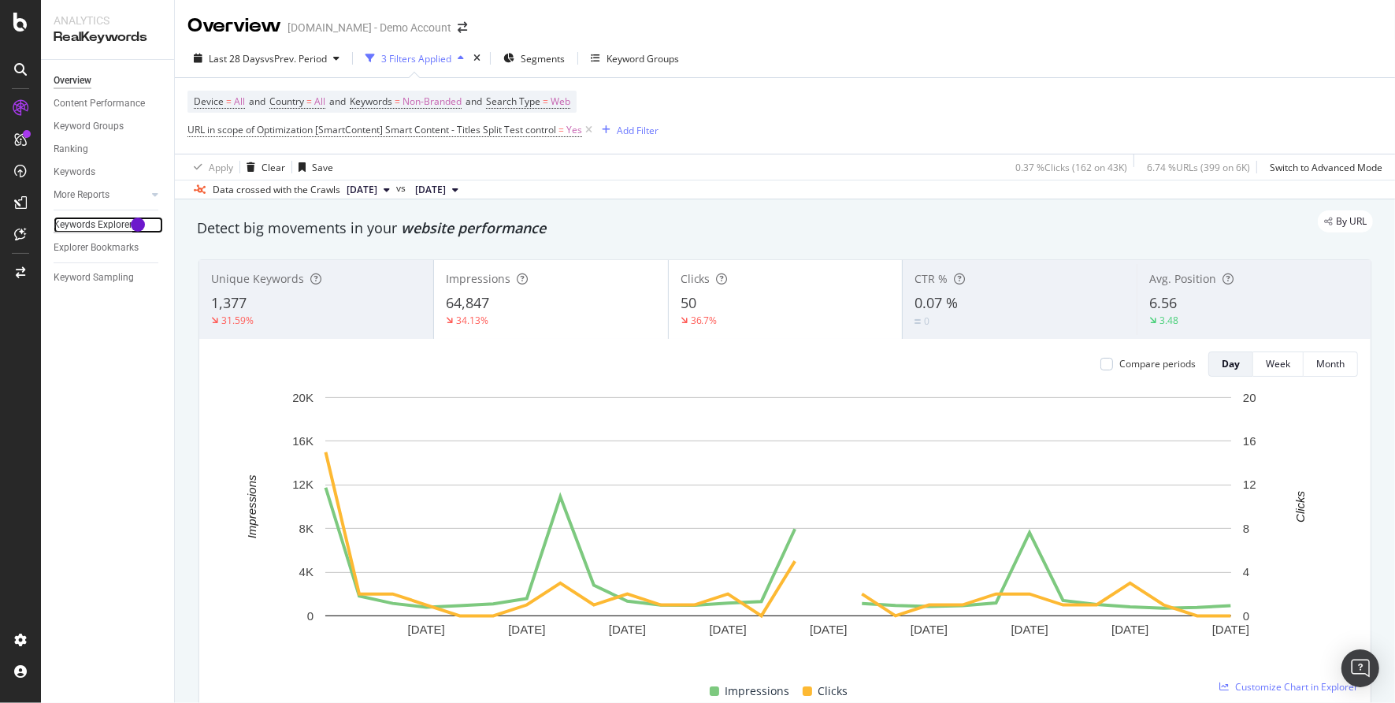
click at [77, 225] on div "Keywords Explorer" at bounding box center [93, 225] width 79 height 17
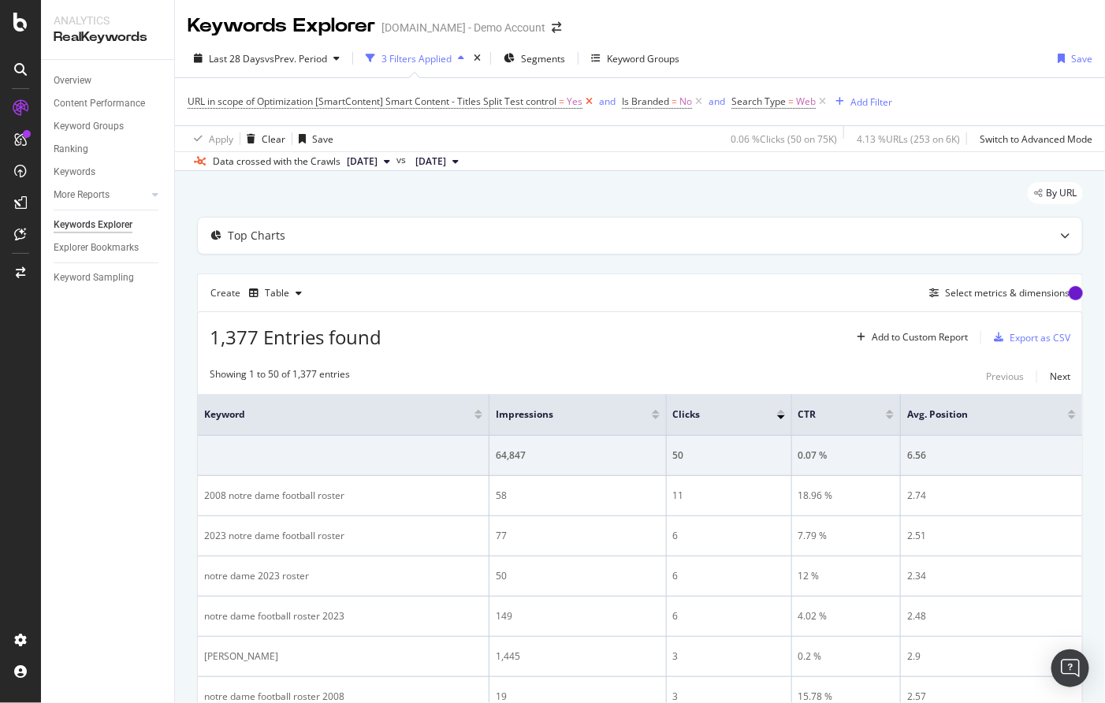
click at [590, 100] on icon at bounding box center [588, 102] width 13 height 16
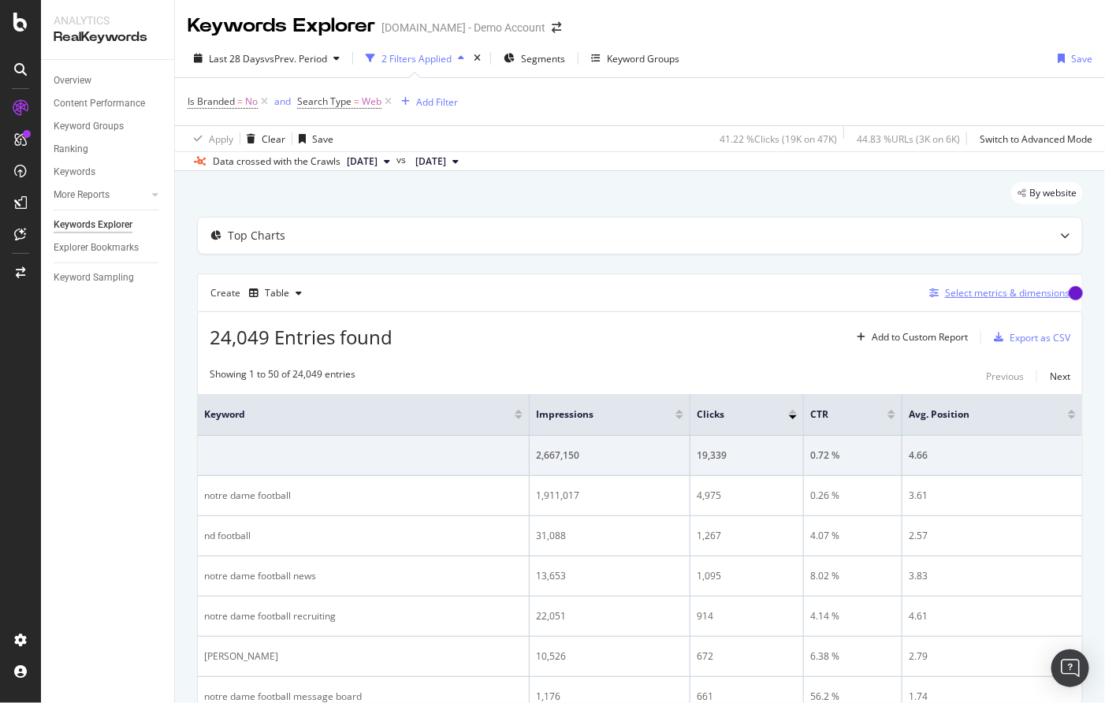
click at [952, 286] on div "Select metrics & dimensions" at bounding box center [1007, 292] width 124 height 13
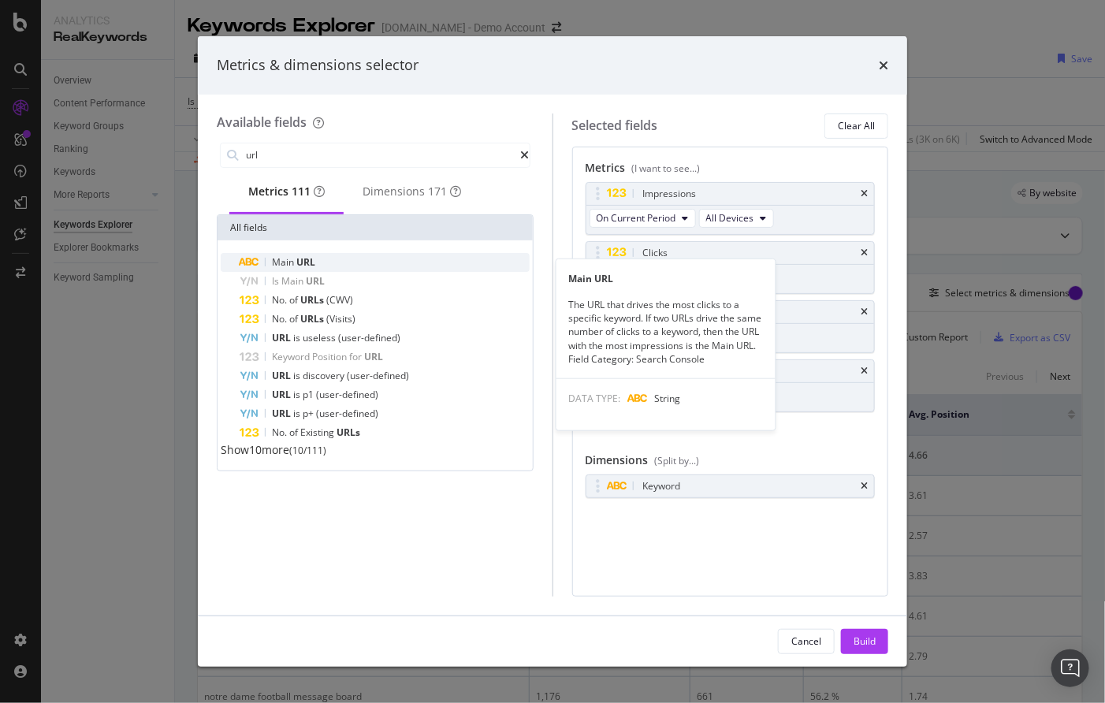
type input "url"
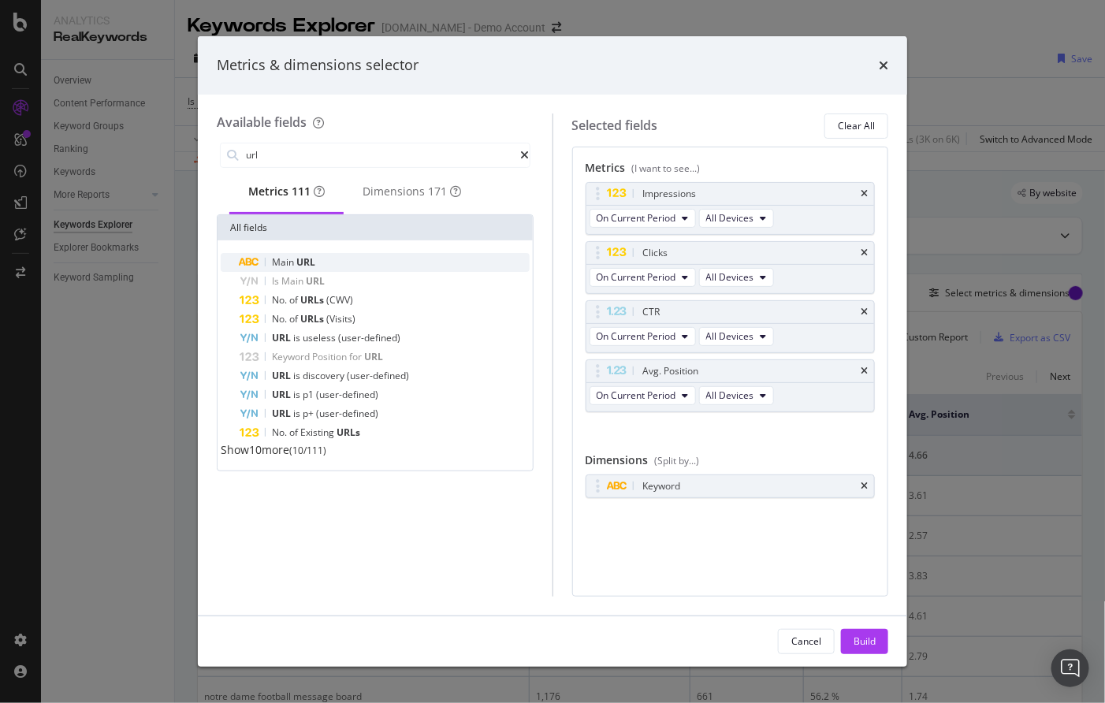
click at [286, 266] on span "Main" at bounding box center [284, 261] width 24 height 13
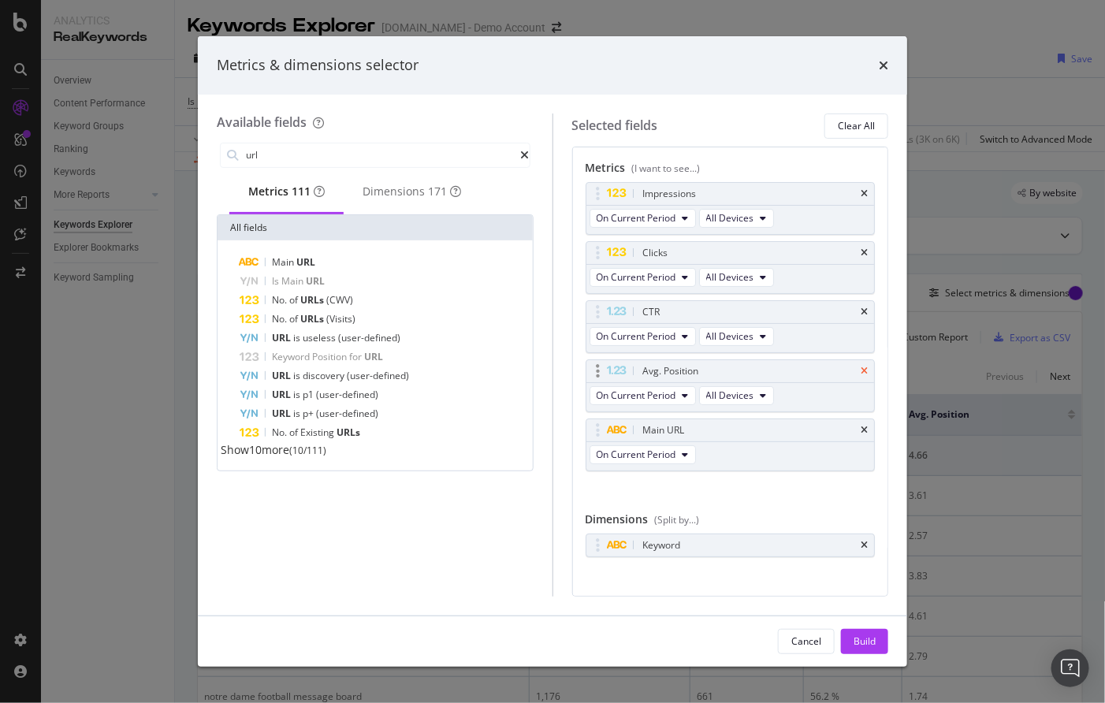
click at [860, 368] on icon "times" at bounding box center [863, 370] width 7 height 9
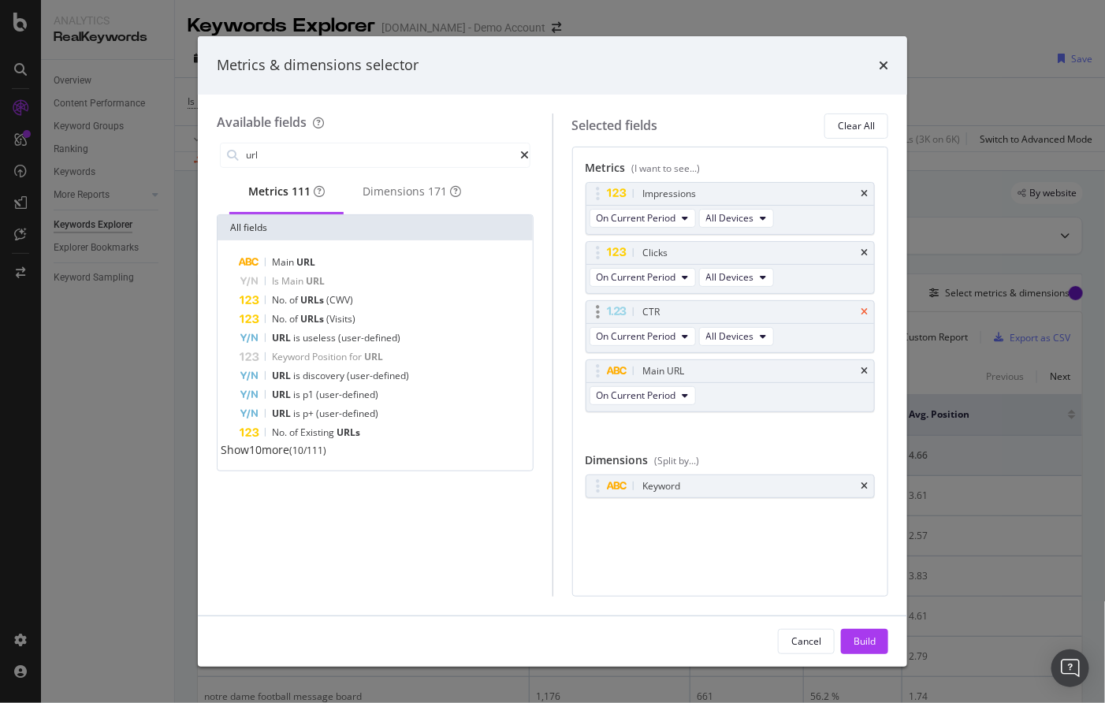
click at [863, 310] on icon "times" at bounding box center [863, 311] width 7 height 9
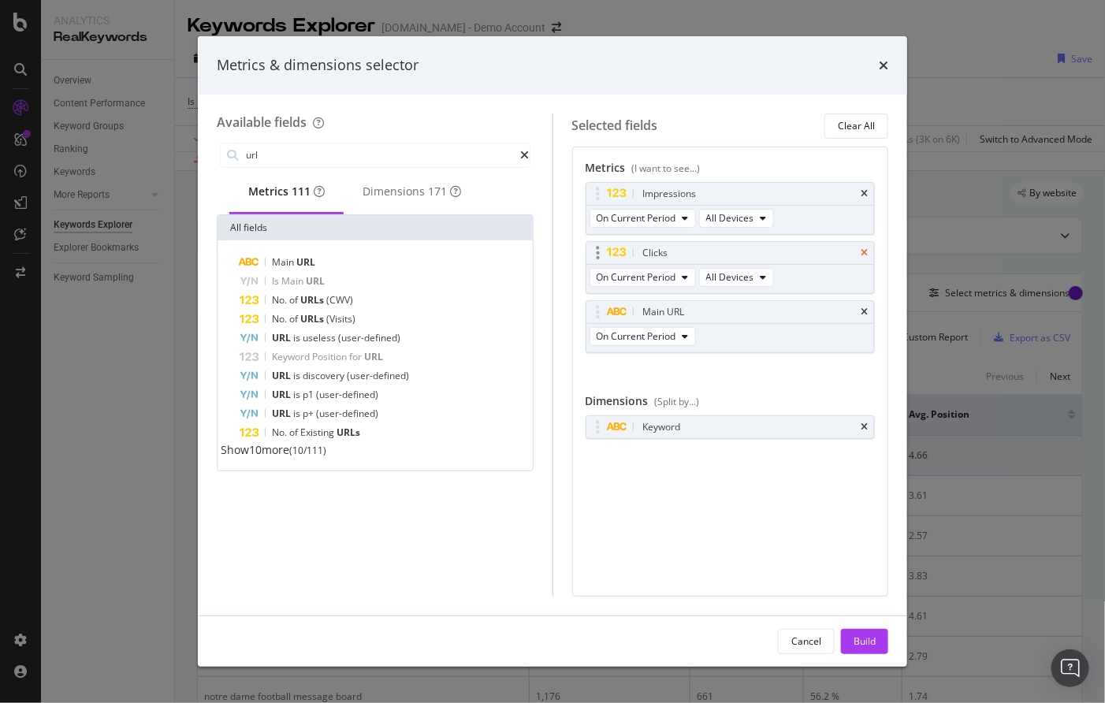
click at [863, 251] on icon "times" at bounding box center [863, 252] width 7 height 9
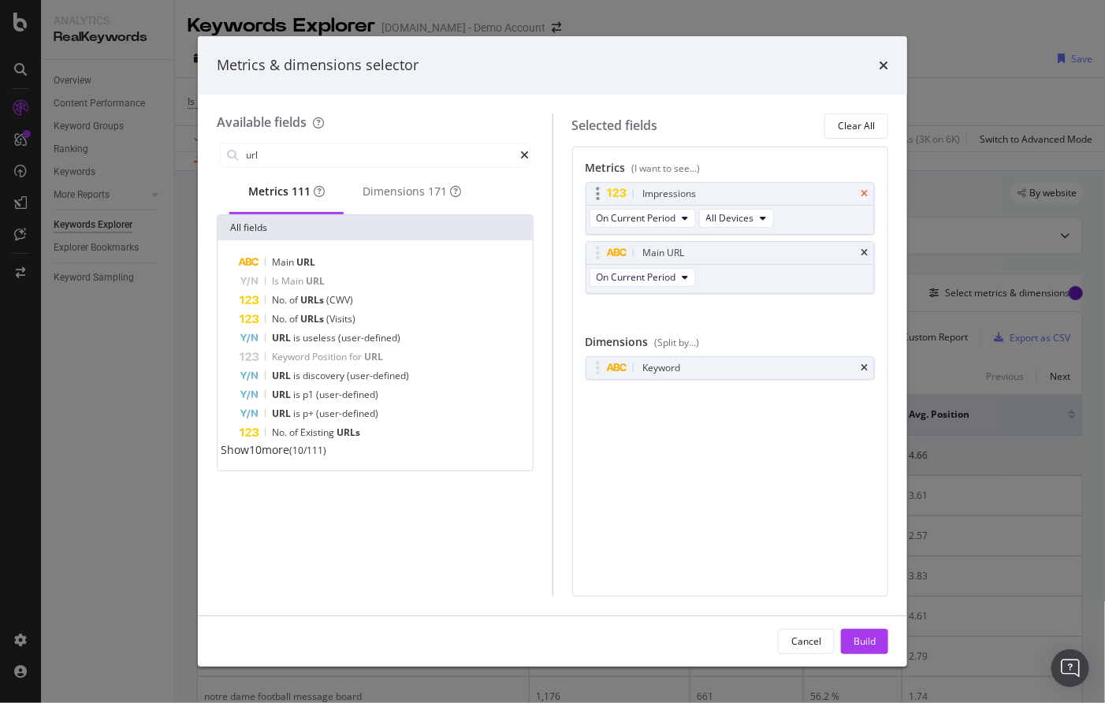
click at [865, 189] on icon "times" at bounding box center [863, 193] width 7 height 9
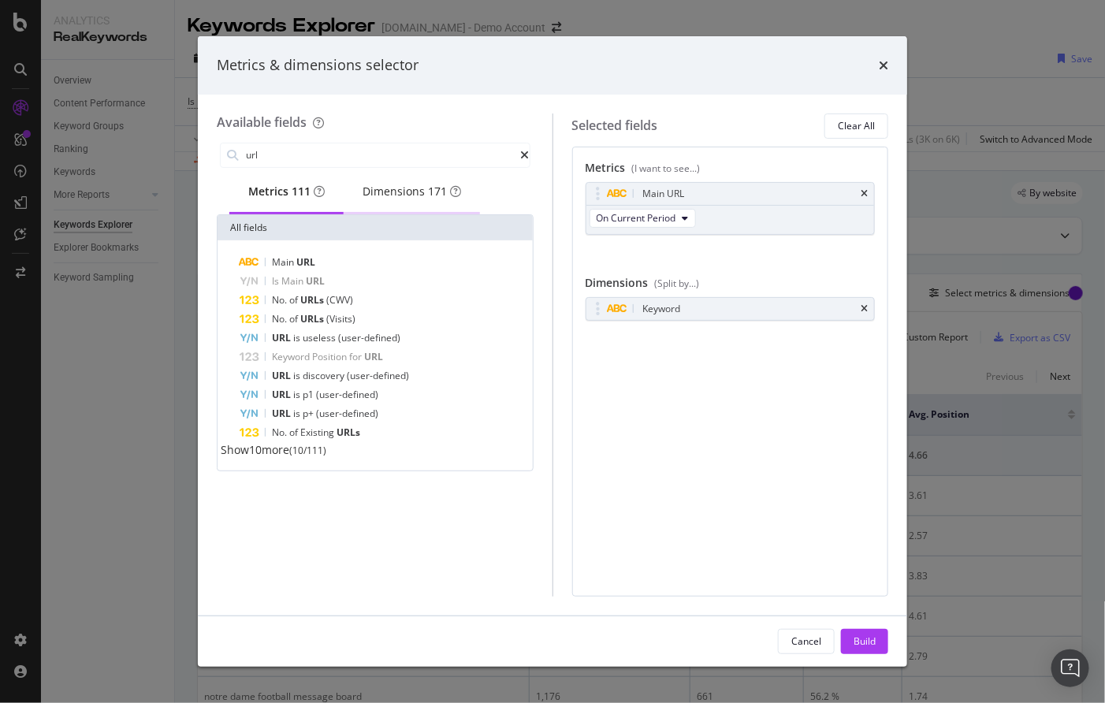
click at [407, 195] on div "Dimensions 171" at bounding box center [411, 192] width 98 height 16
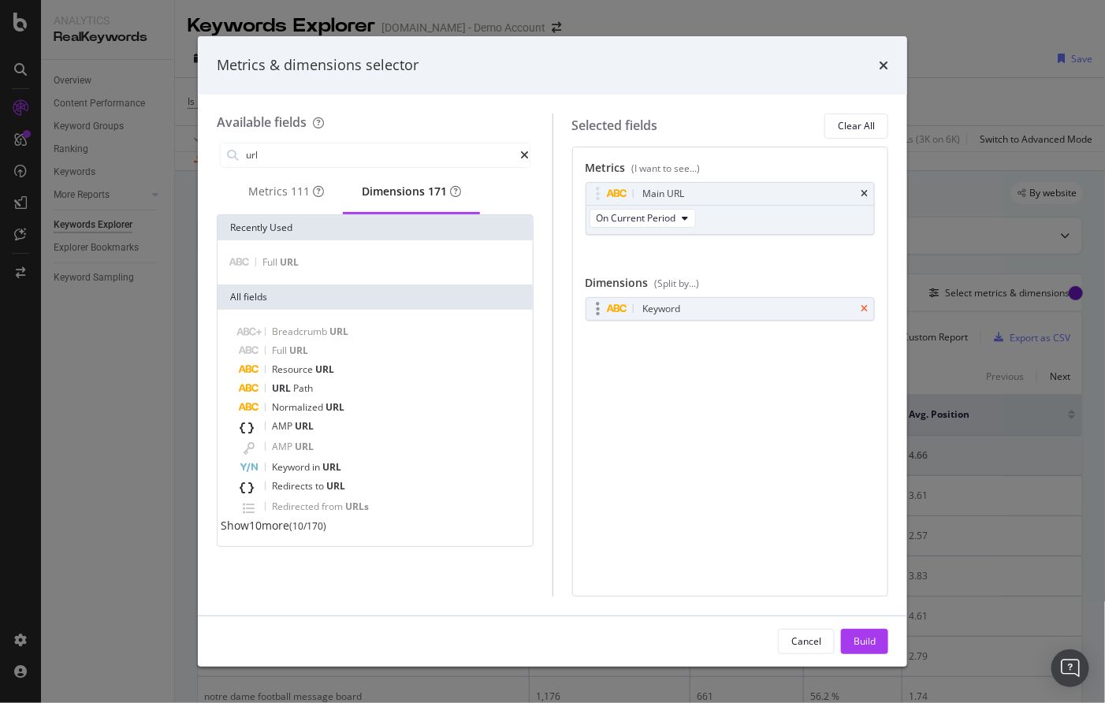
click at [864, 304] on icon "times" at bounding box center [863, 308] width 7 height 9
click at [404, 198] on div "Dimensions 171" at bounding box center [411, 192] width 99 height 16
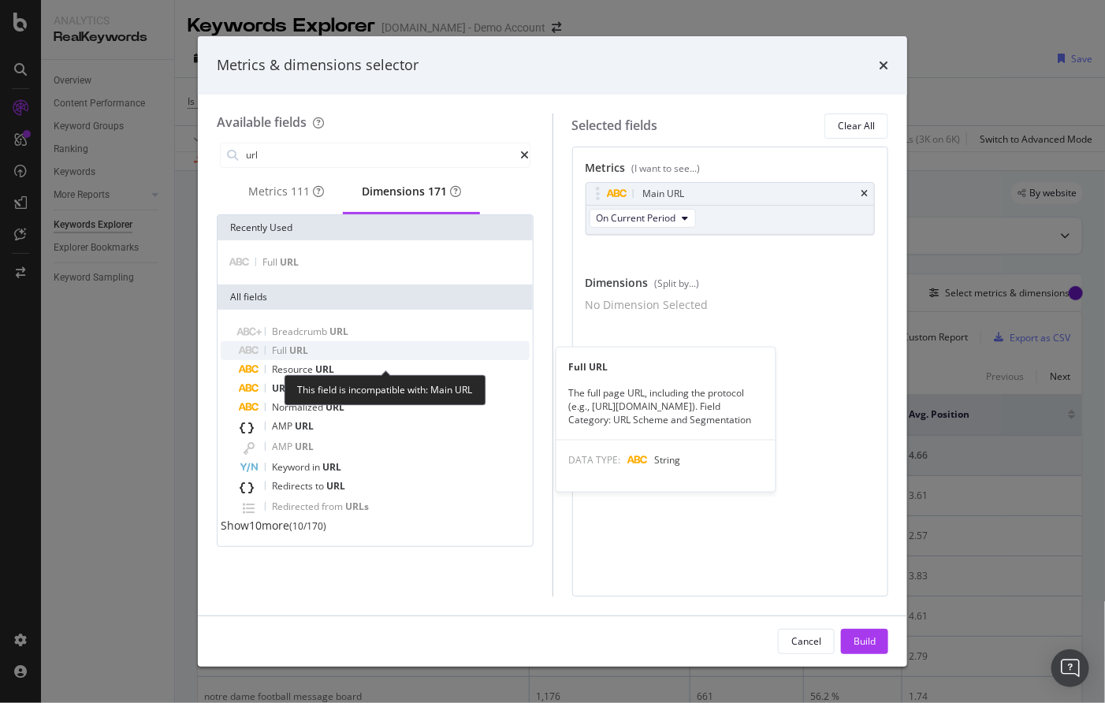
click at [286, 356] on span "Full" at bounding box center [280, 349] width 17 height 13
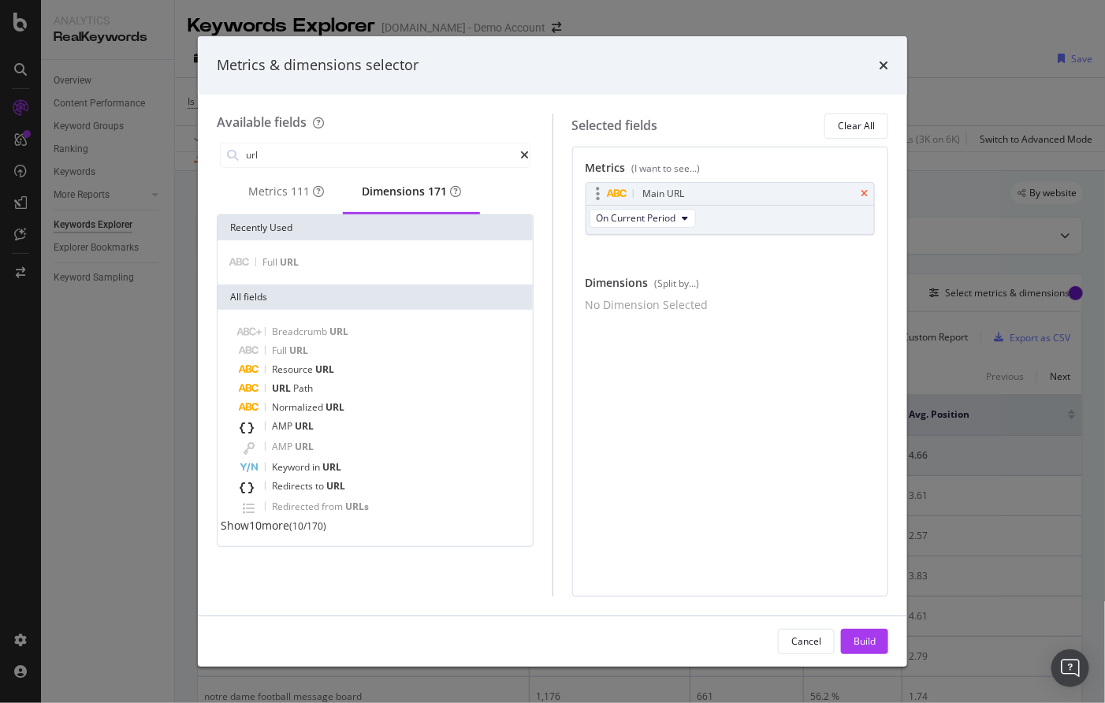
click at [867, 189] on icon "times" at bounding box center [863, 193] width 7 height 9
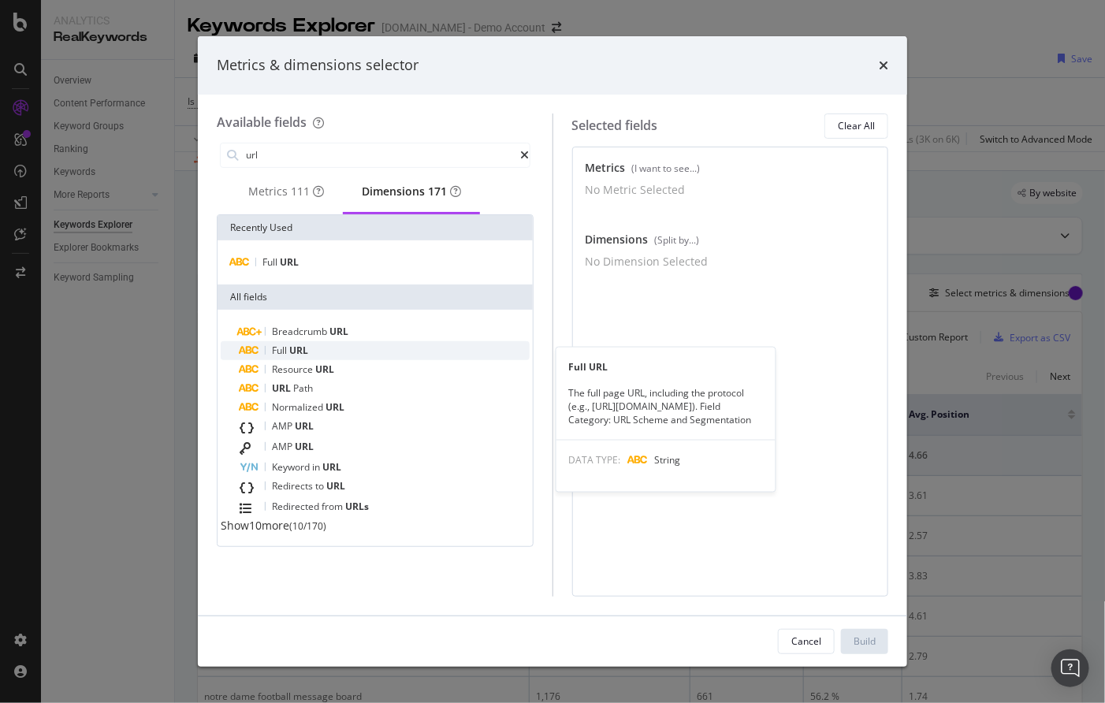
click at [306, 355] on span "URL" at bounding box center [298, 349] width 19 height 13
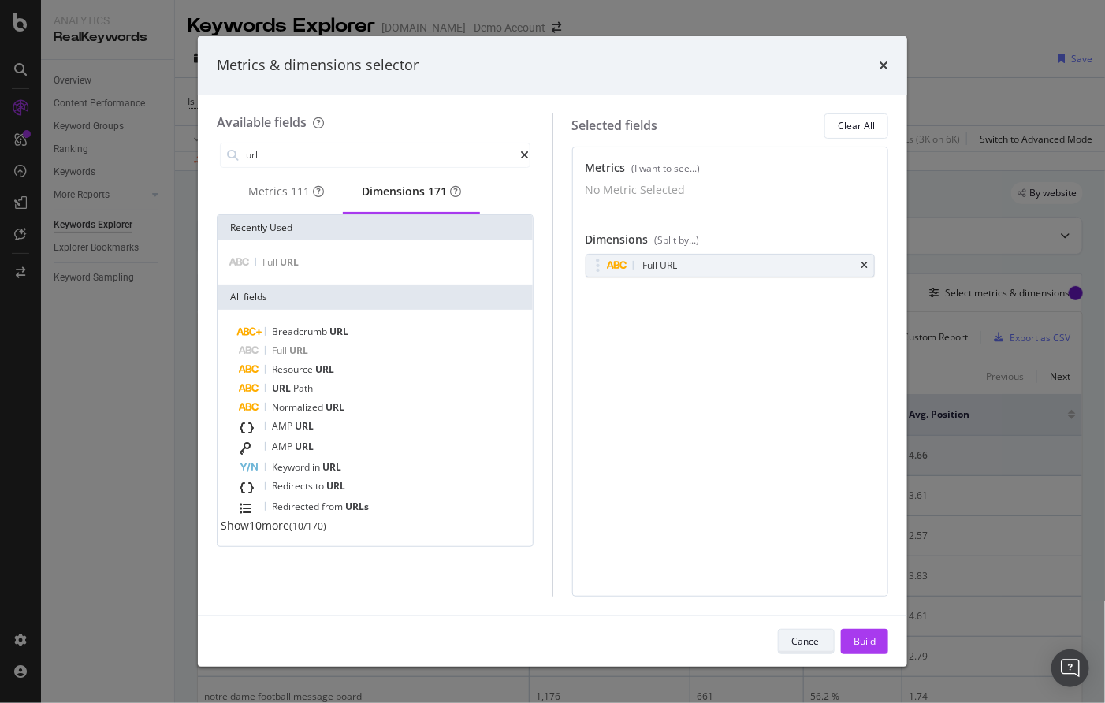
click at [799, 646] on div "Cancel" at bounding box center [806, 640] width 30 height 13
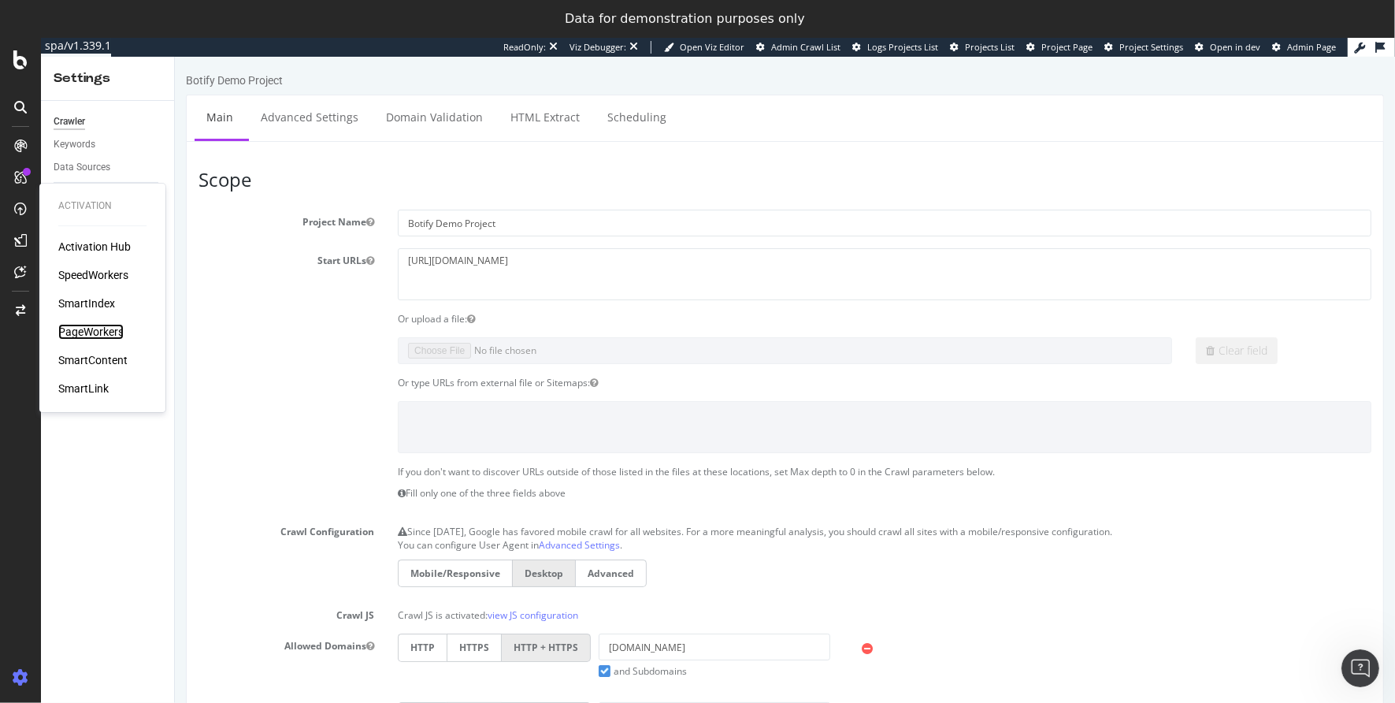
click at [102, 332] on div "PageWorkers" at bounding box center [90, 332] width 65 height 16
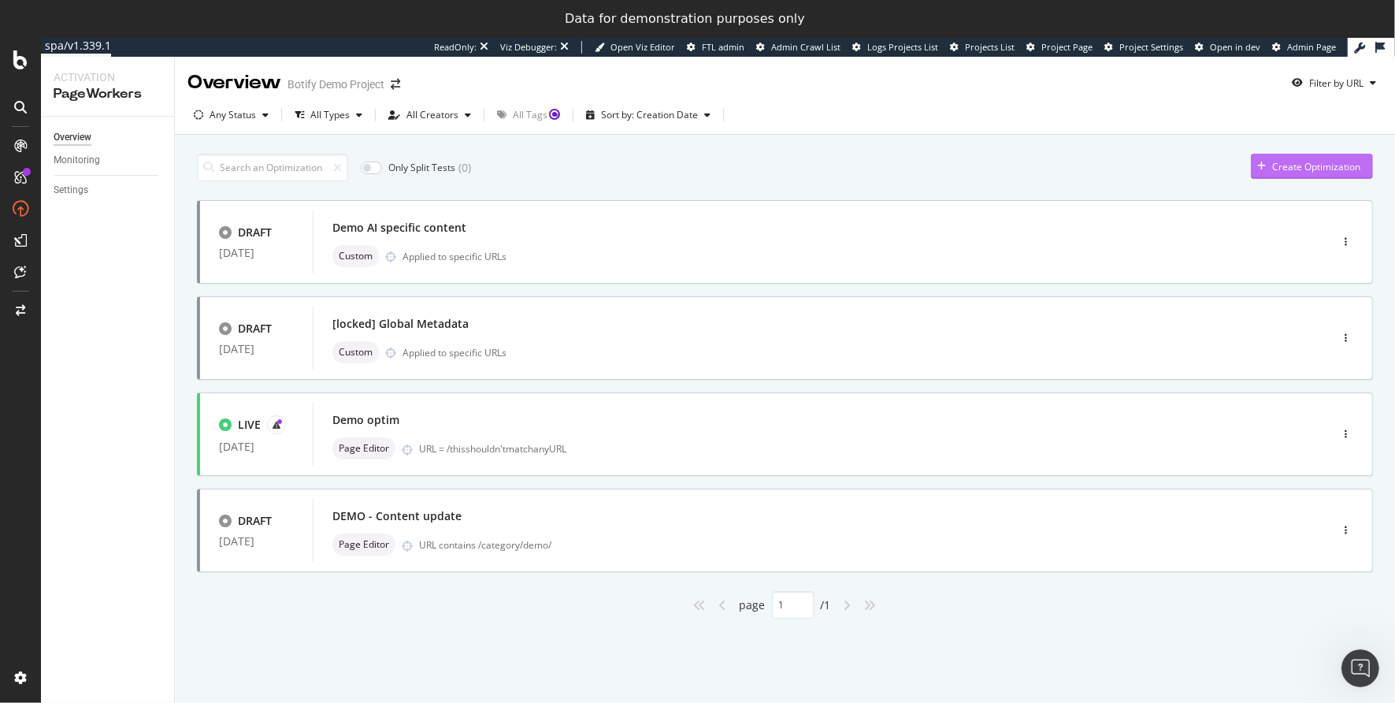
click at [1327, 175] on div "Create Optimization" at bounding box center [1306, 166] width 110 height 24
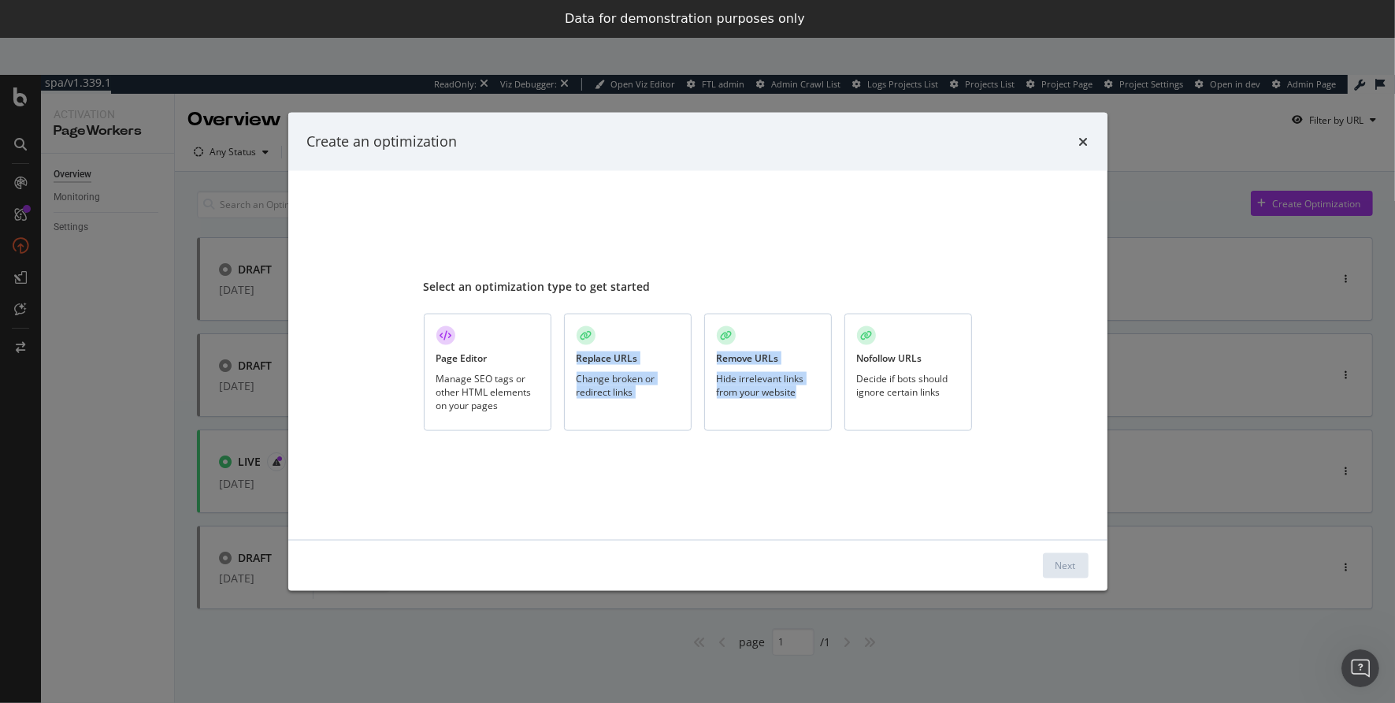
drag, startPoint x: 1327, startPoint y: 175, endPoint x: 753, endPoint y: 470, distance: 645.9
click at [753, 470] on div "Select an optimization type to get started Page Editor Manage SEO tags or other…" at bounding box center [698, 354] width 548 height 331
click at [997, 325] on div "Select an optimization type to get started Page Editor Manage SEO tags or other…" at bounding box center [697, 354] width 819 height 369
click at [1086, 142] on icon "times" at bounding box center [1083, 141] width 9 height 13
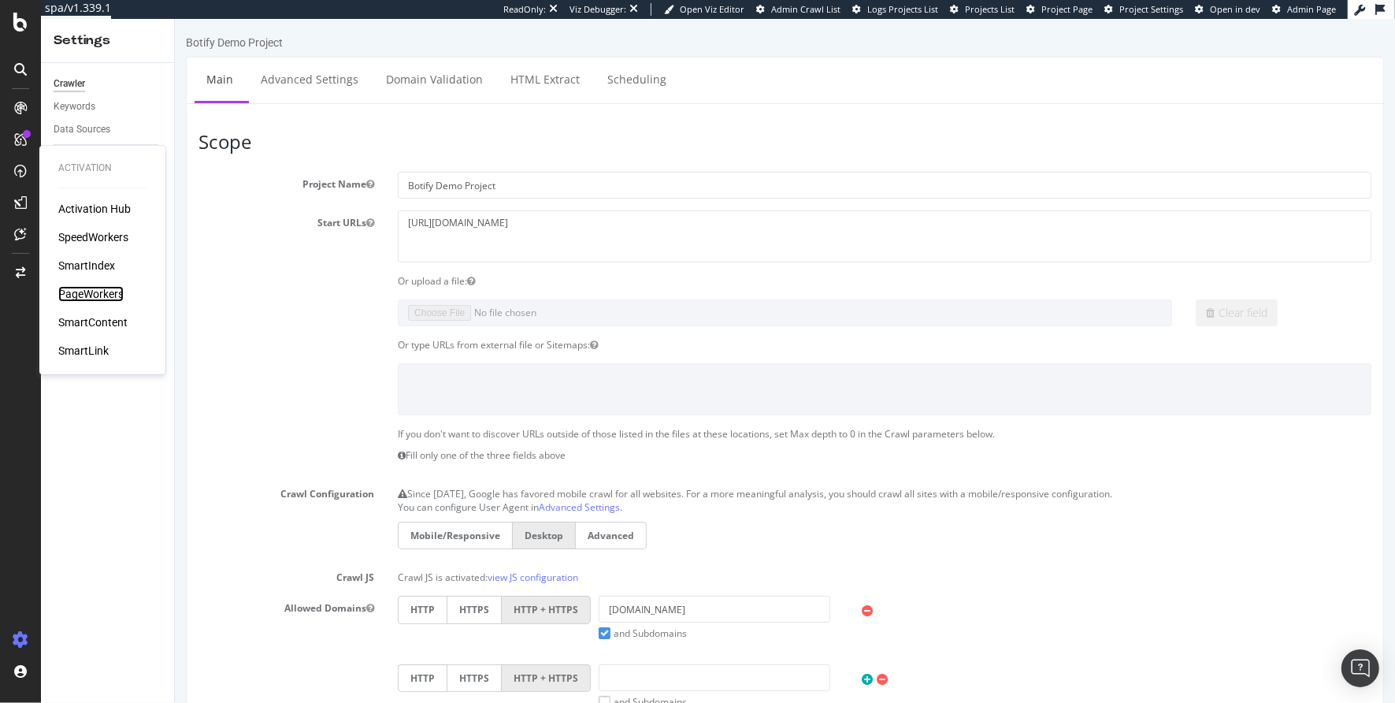
click at [95, 291] on div "PageWorkers" at bounding box center [90, 294] width 65 height 16
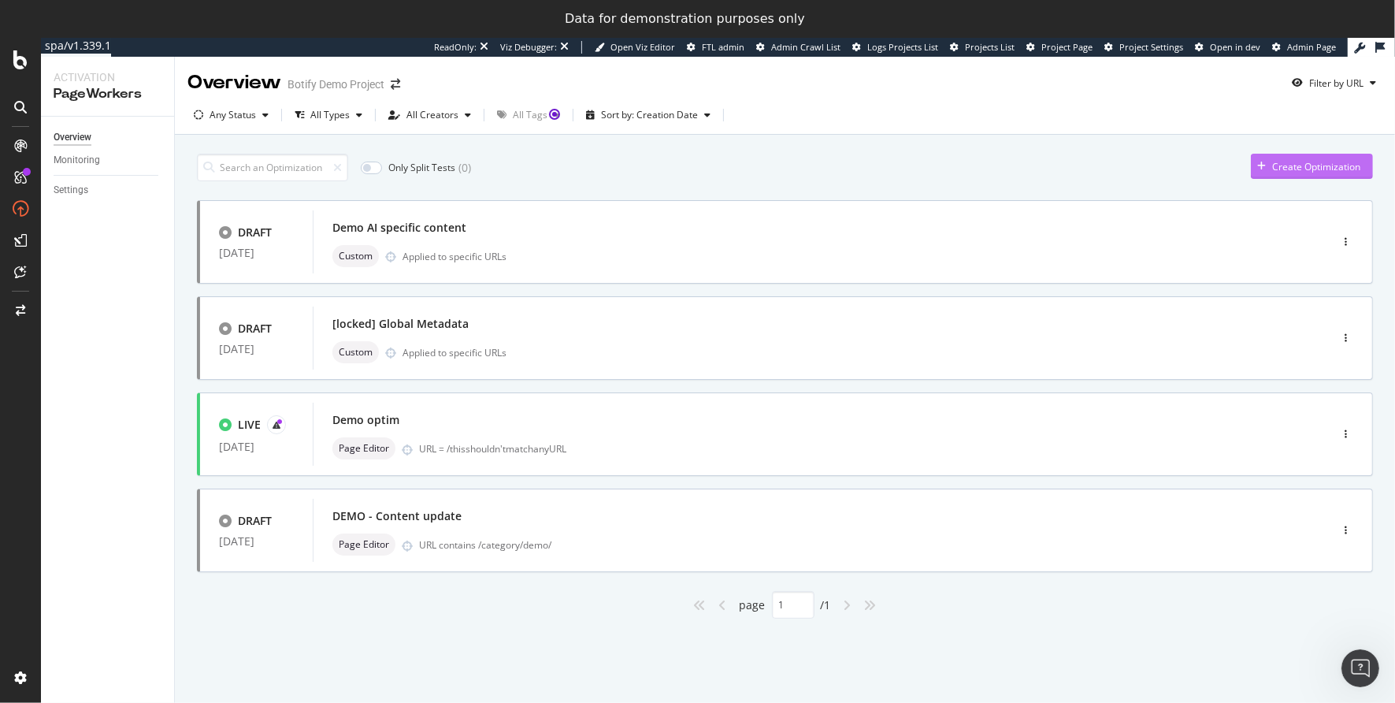
click at [1272, 169] on div "Create Optimization" at bounding box center [1316, 166] width 88 height 13
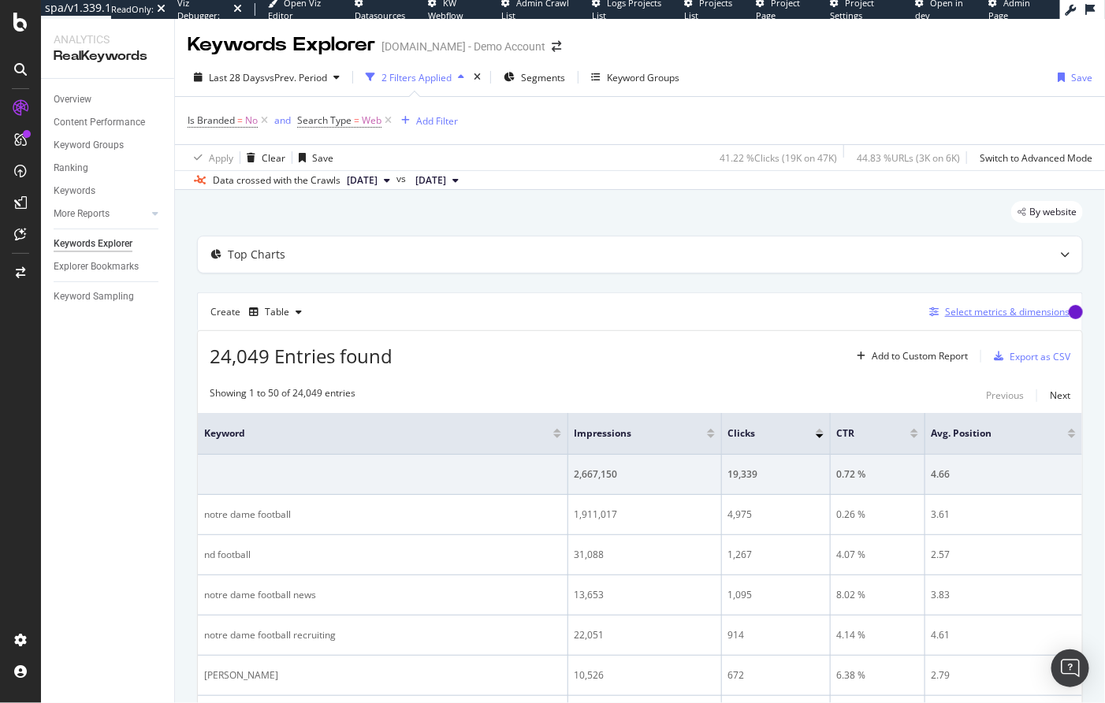
click at [980, 307] on div "Select metrics & dimensions" at bounding box center [1007, 311] width 124 height 13
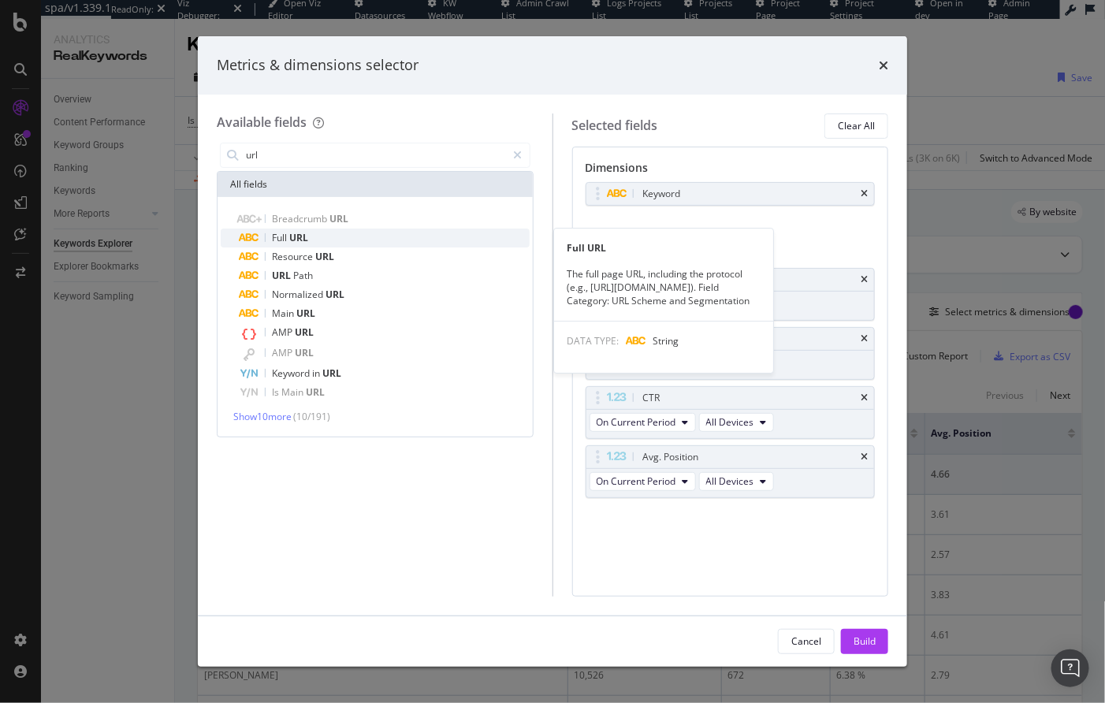
click at [311, 236] on div "Full URL" at bounding box center [385, 237] width 290 height 19
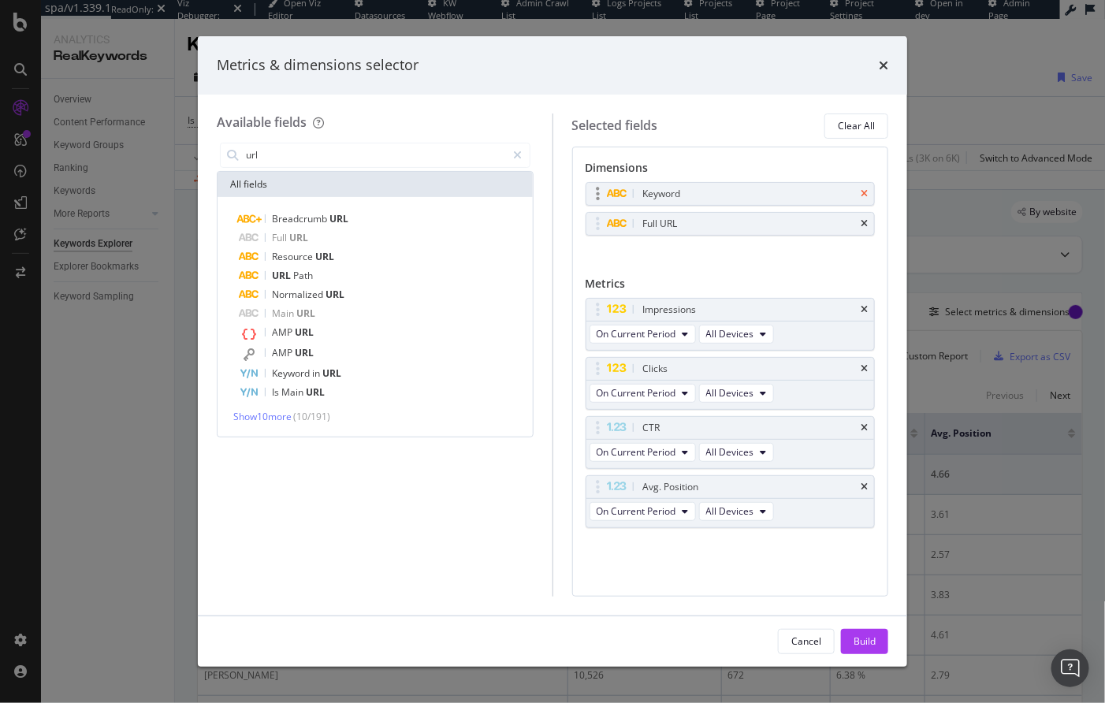
click at [863, 190] on icon "times" at bounding box center [863, 193] width 7 height 9
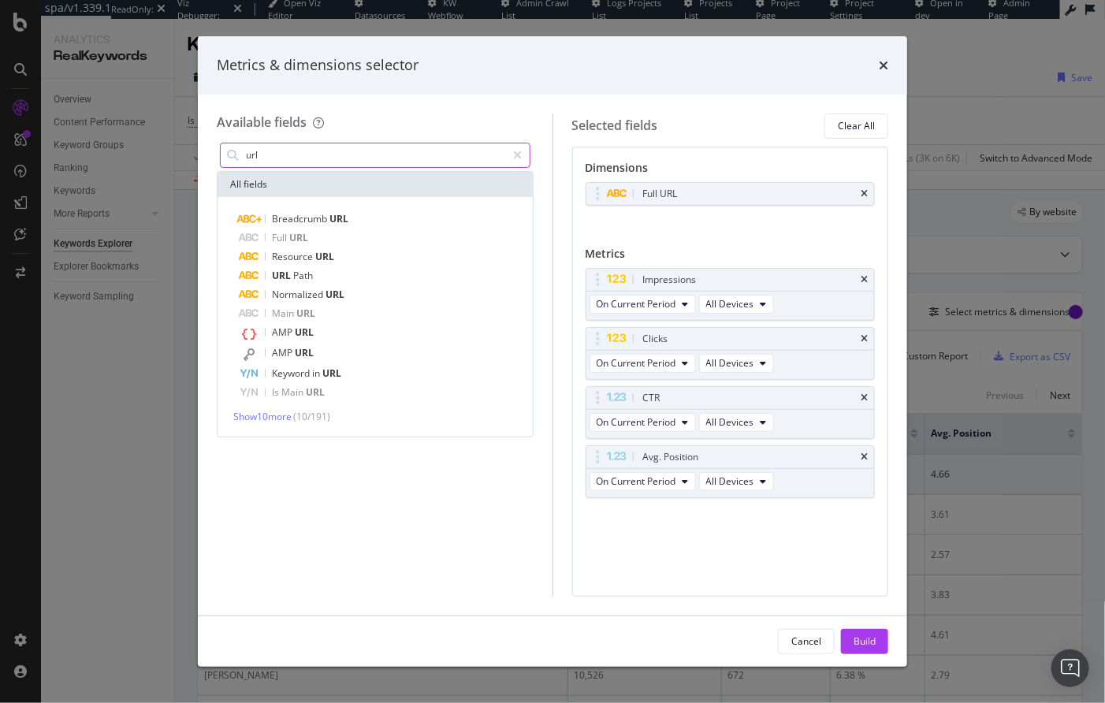
click at [294, 159] on input "url" at bounding box center [375, 155] width 262 height 24
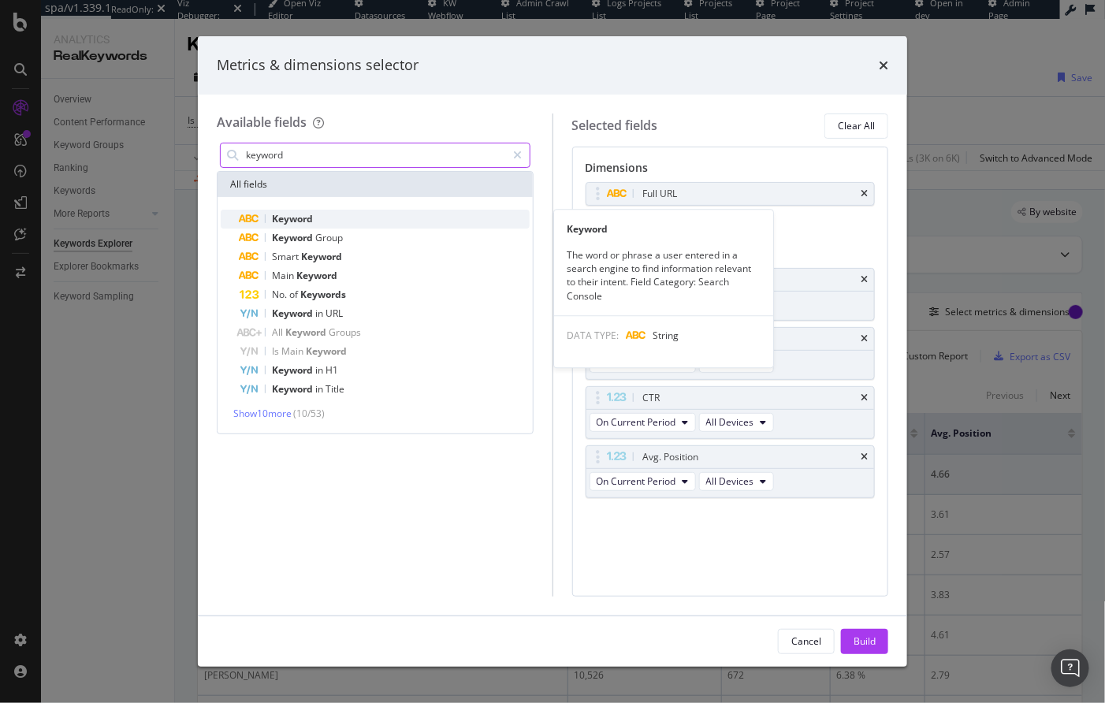
type input "keyword"
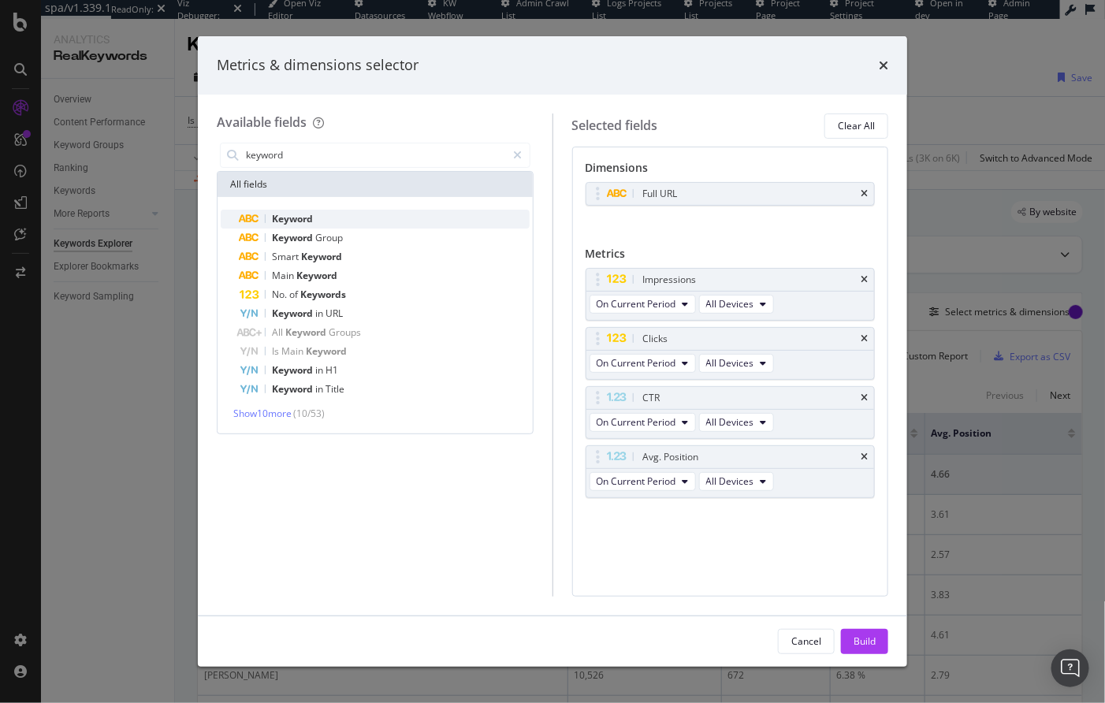
click at [300, 216] on span "Keyword" at bounding box center [292, 218] width 41 height 13
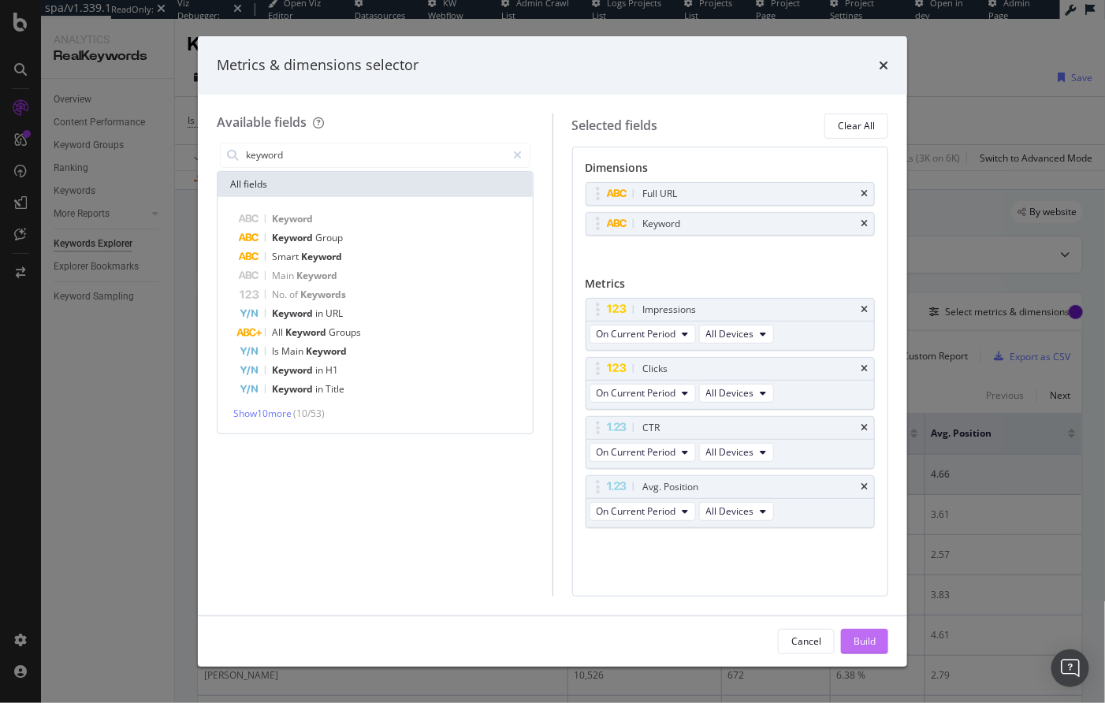
click at [864, 645] on div "Build" at bounding box center [864, 640] width 22 height 13
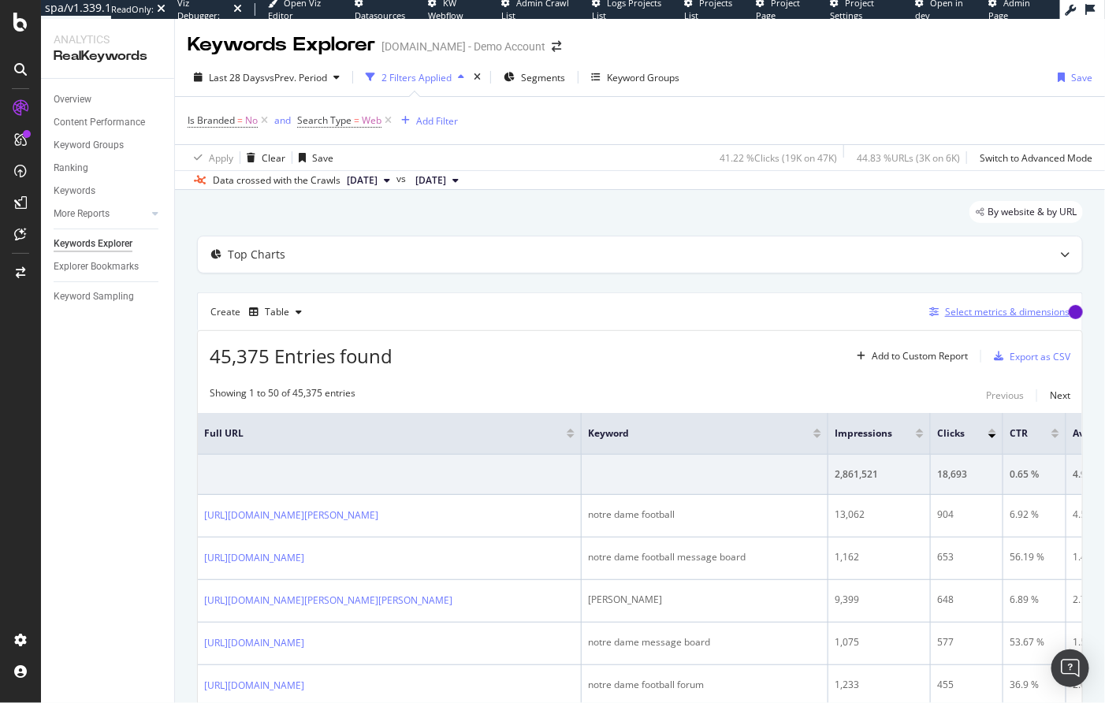
click at [969, 308] on div "Select metrics & dimensions" at bounding box center [1007, 311] width 124 height 13
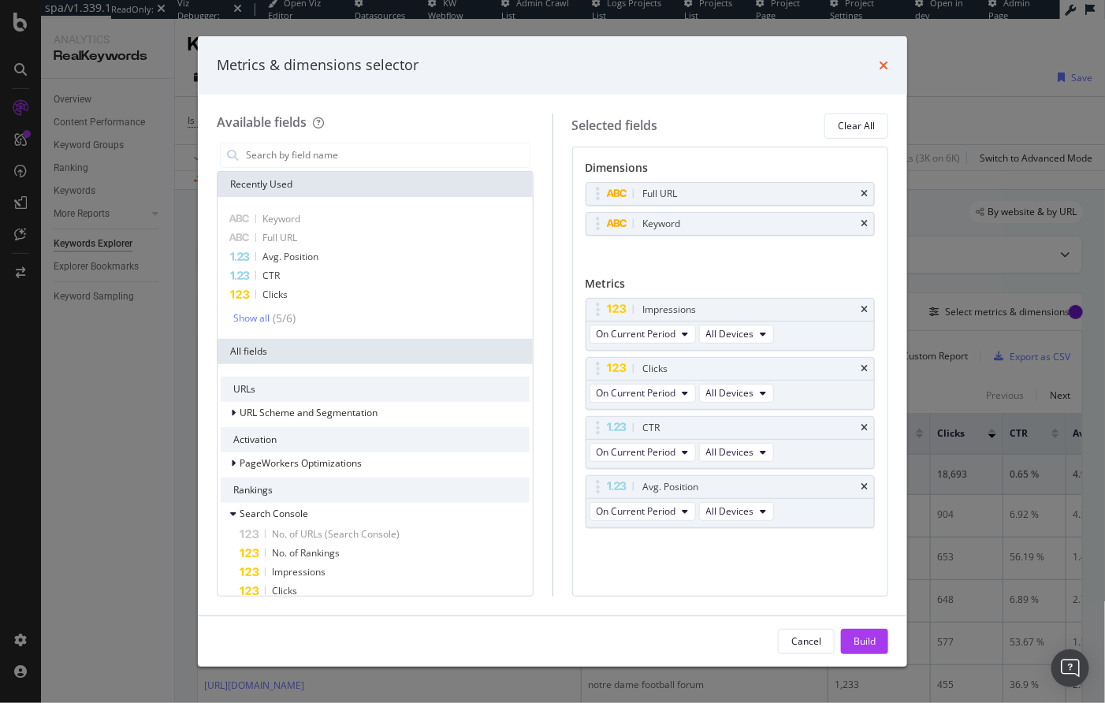
click at [879, 61] on icon "times" at bounding box center [882, 65] width 9 height 13
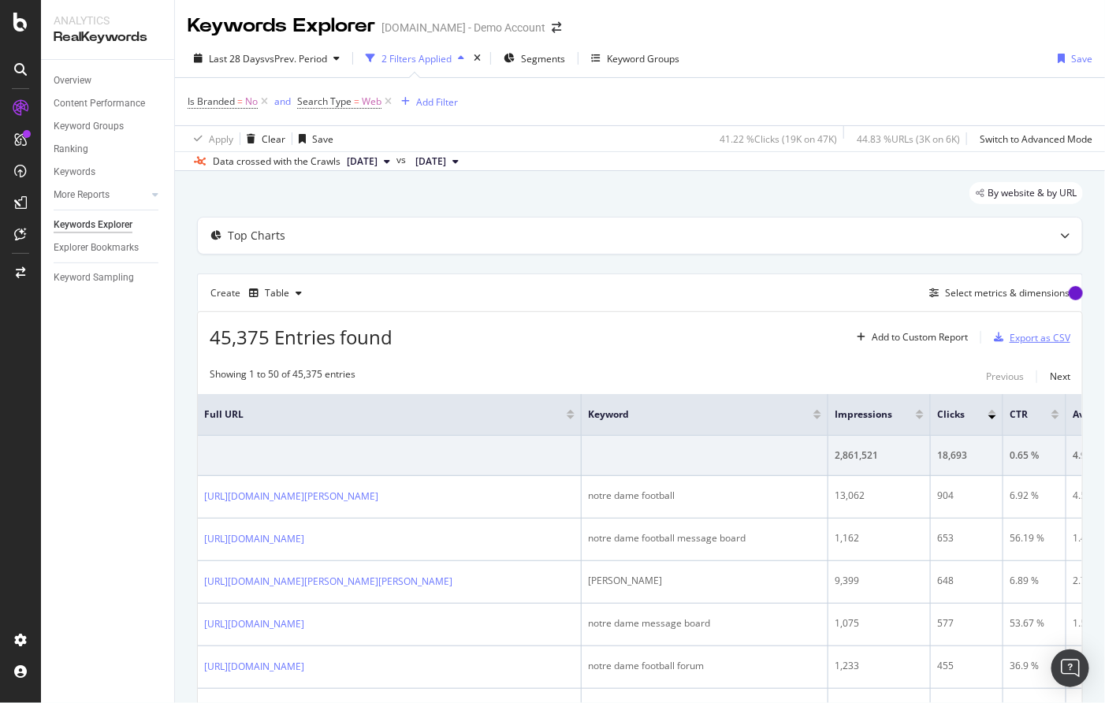
click at [1022, 327] on div "Export as CSV" at bounding box center [1028, 337] width 83 height 24
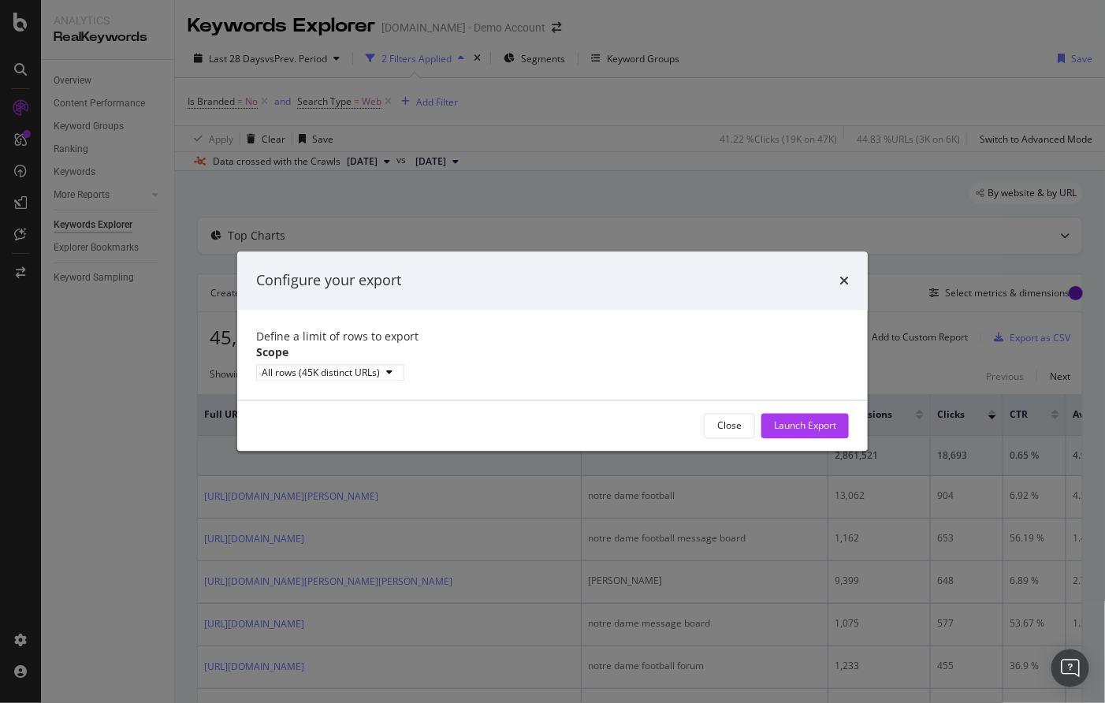
click at [997, 291] on div "Configure your export Define a limit of rows to export Scope All rows (45K dist…" at bounding box center [552, 351] width 1105 height 703
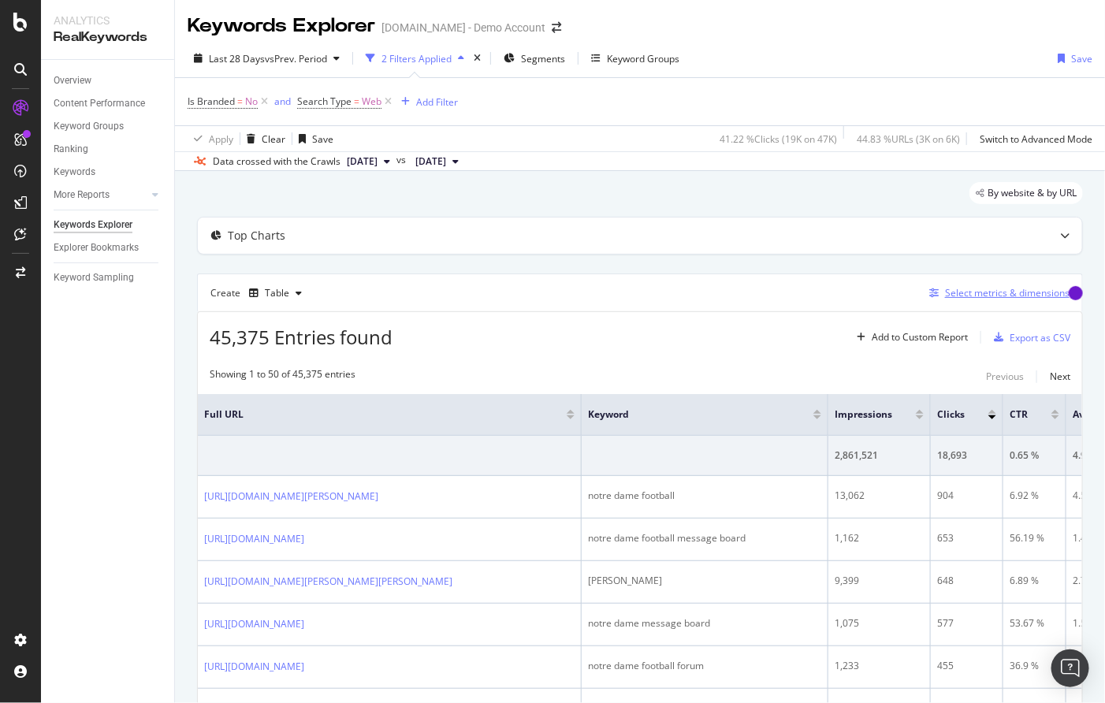
click at [970, 294] on div "Select metrics & dimensions" at bounding box center [1007, 292] width 124 height 13
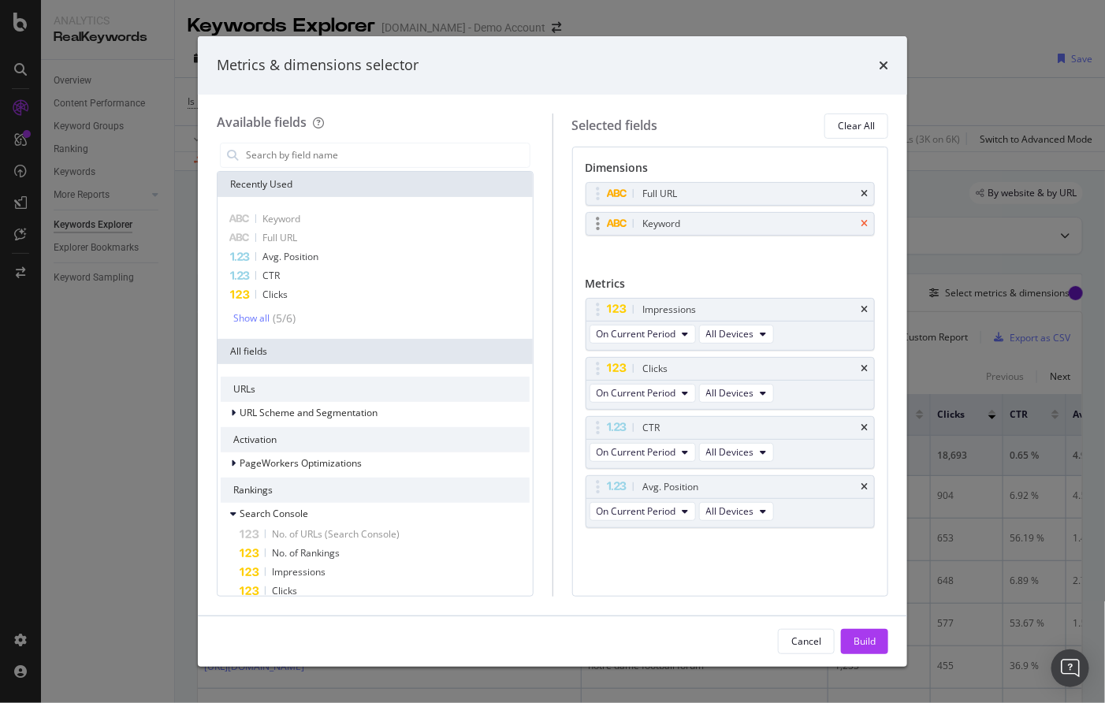
click at [867, 223] on icon "times" at bounding box center [863, 223] width 7 height 9
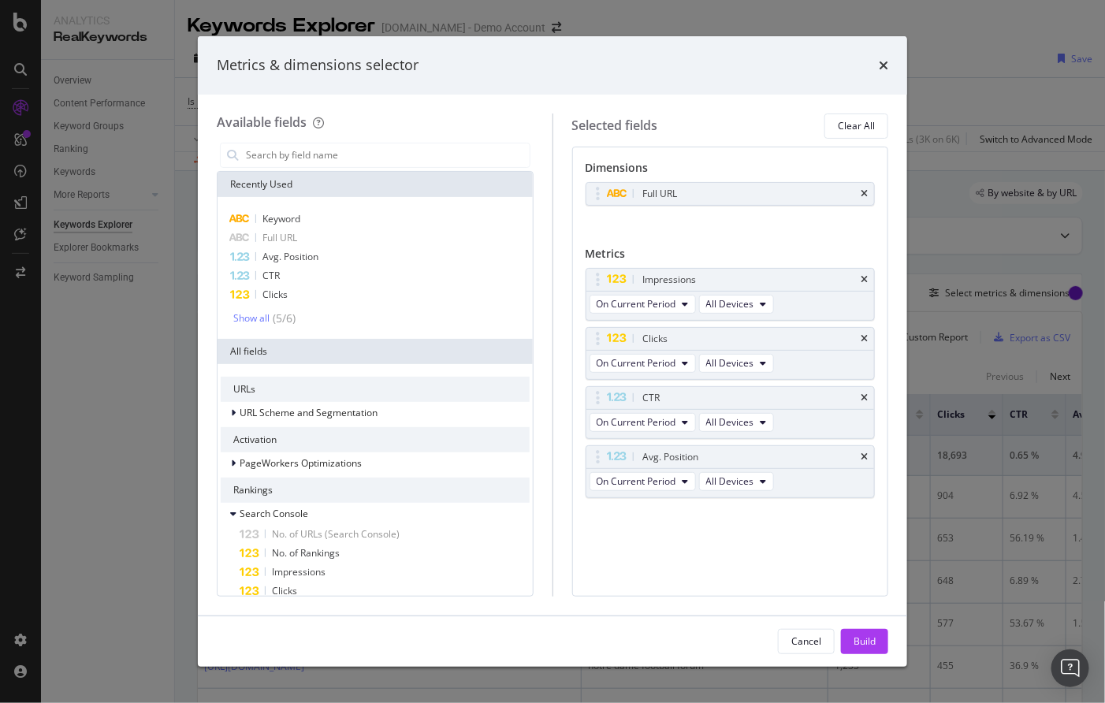
click at [871, 648] on div "Build" at bounding box center [864, 641] width 22 height 24
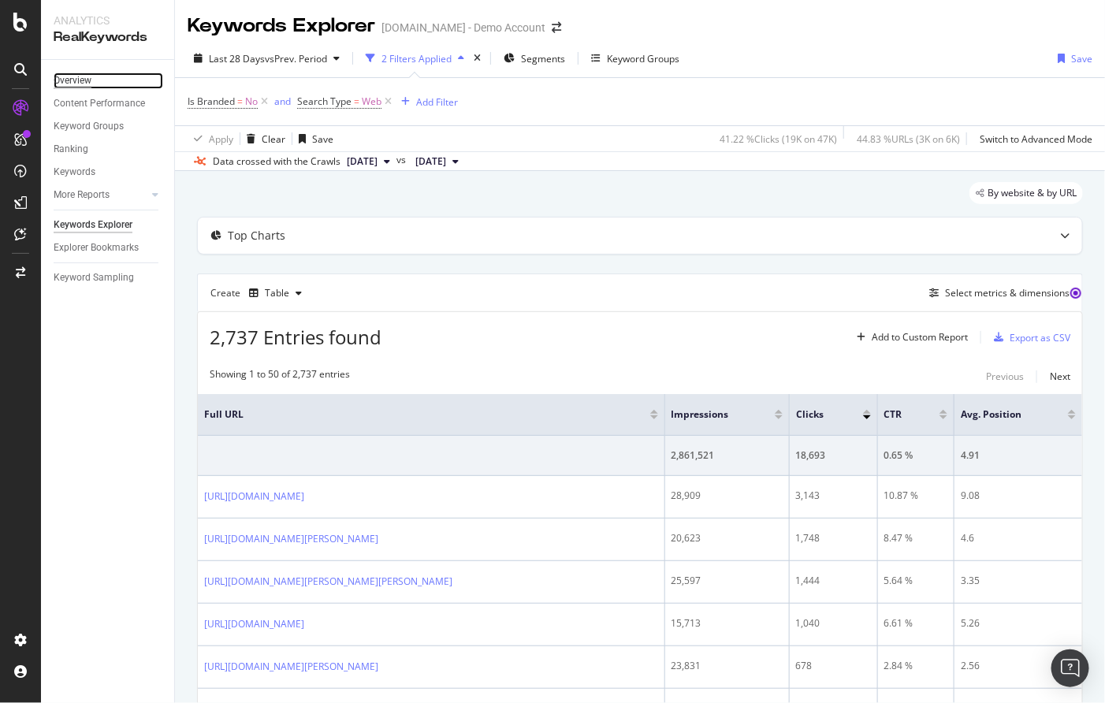
click at [76, 83] on div "Overview" at bounding box center [73, 80] width 38 height 17
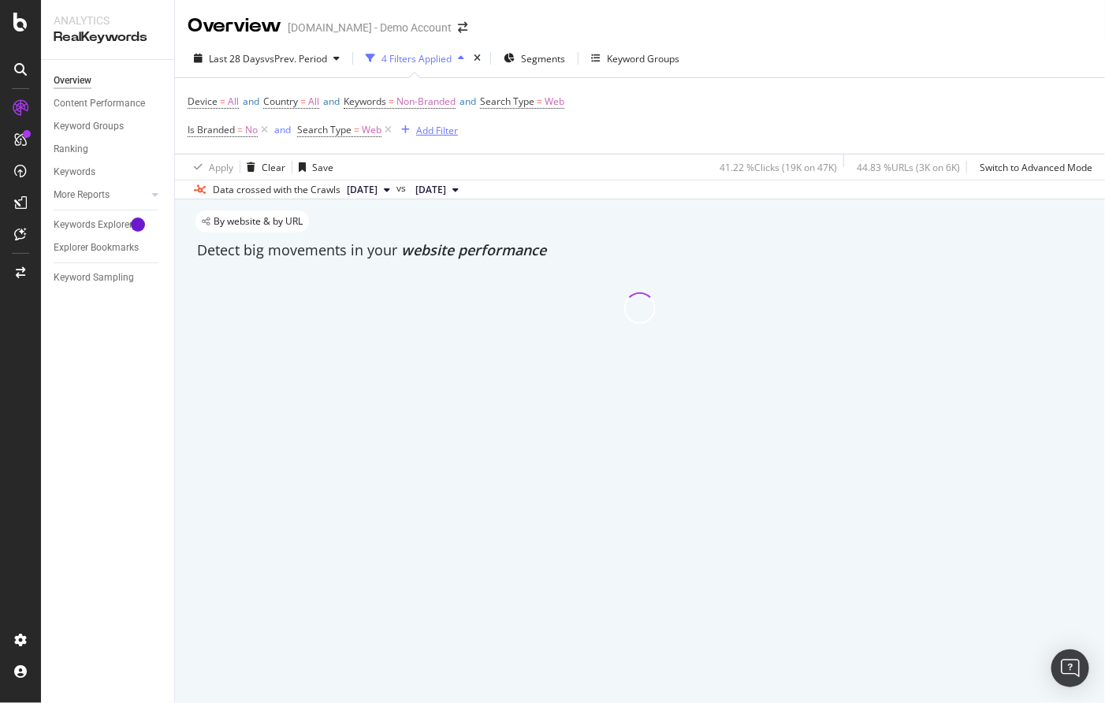
click at [425, 124] on div "Add Filter" at bounding box center [437, 130] width 42 height 13
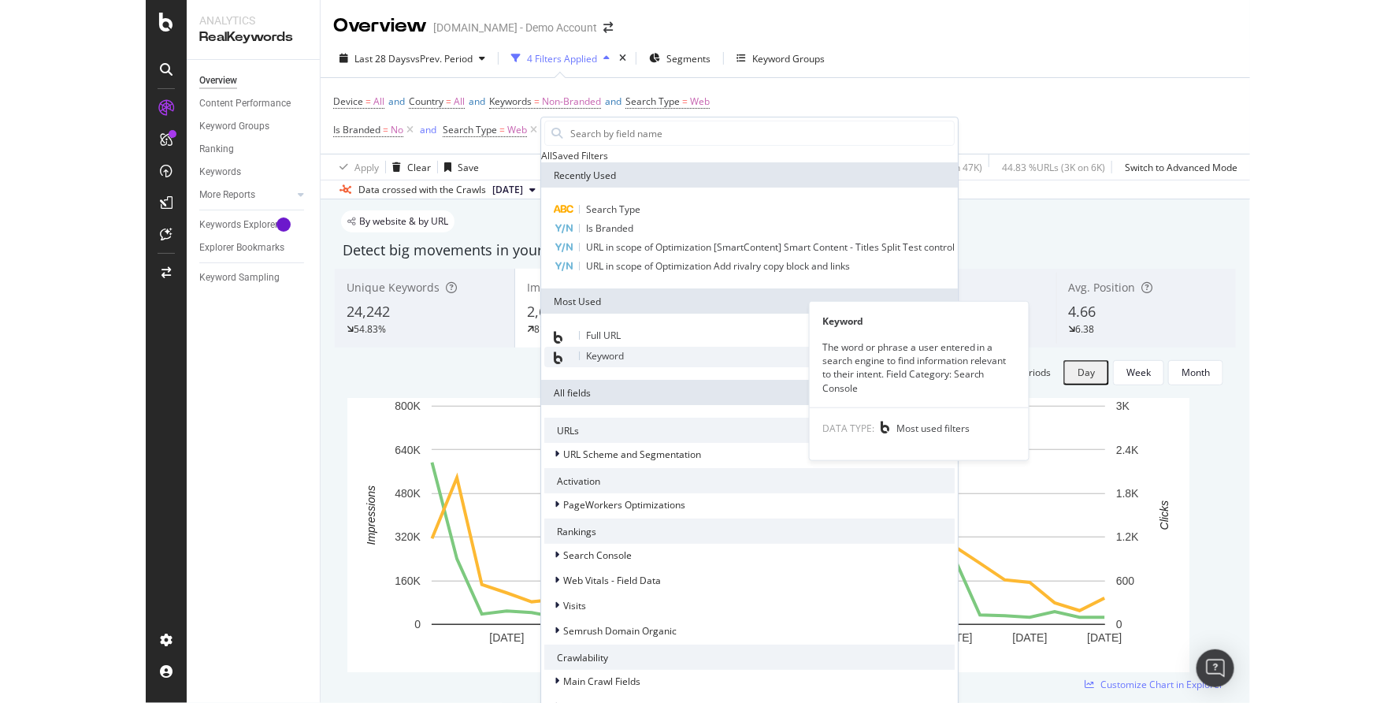
scroll to position [150, 0]
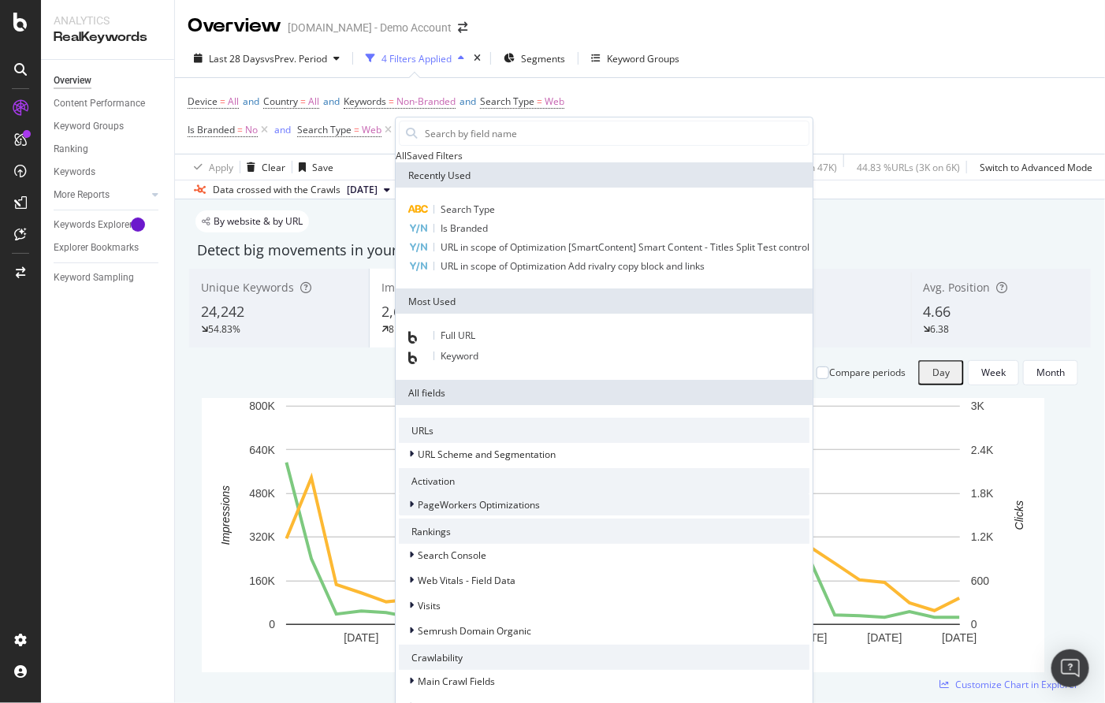
click at [414, 496] on div at bounding box center [412, 504] width 9 height 16
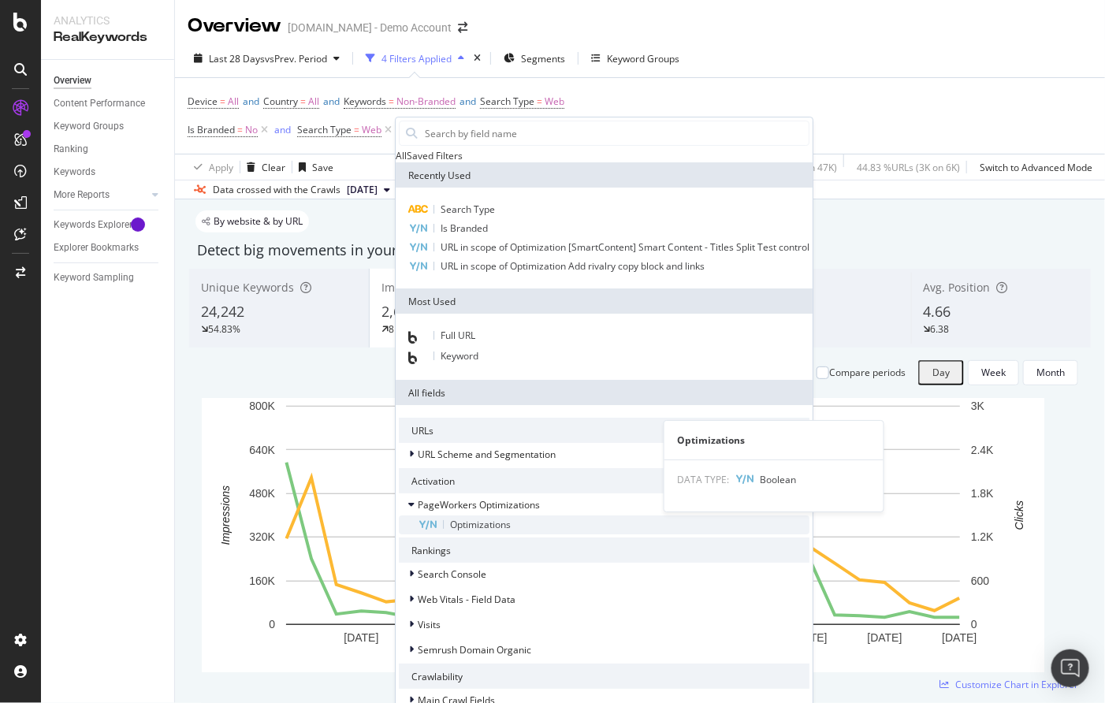
click at [450, 518] on span "Optimizations" at bounding box center [480, 524] width 61 height 13
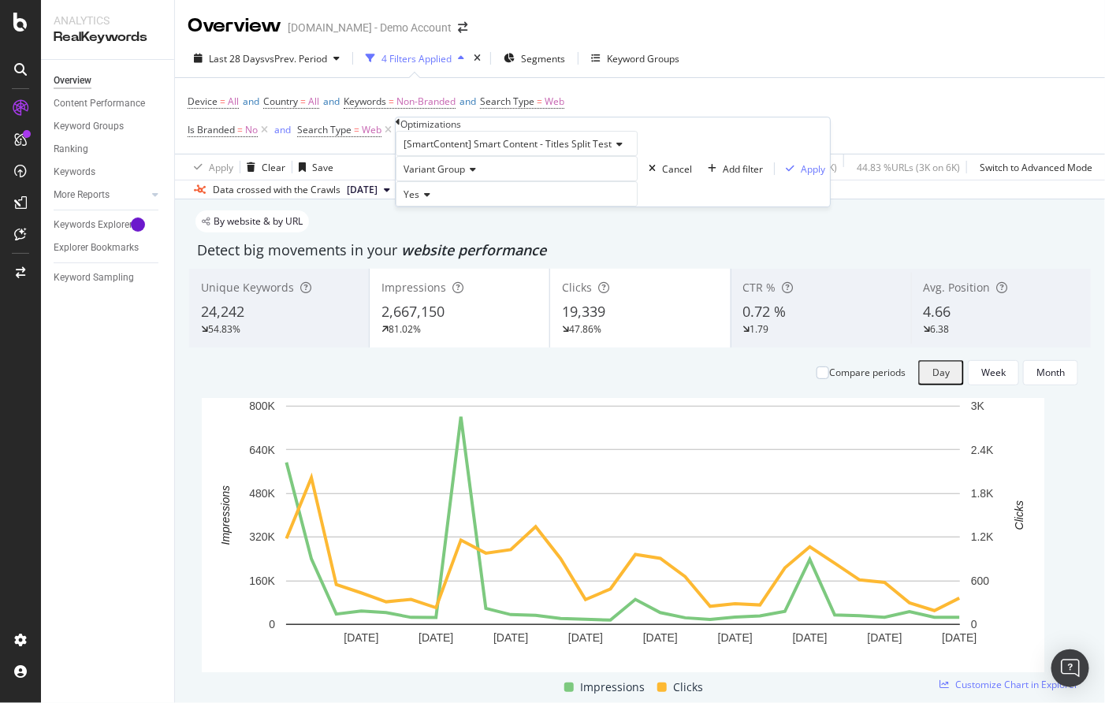
click at [476, 150] on span "[SmartContent] Smart Content - Titles Split Test" at bounding box center [507, 143] width 208 height 13
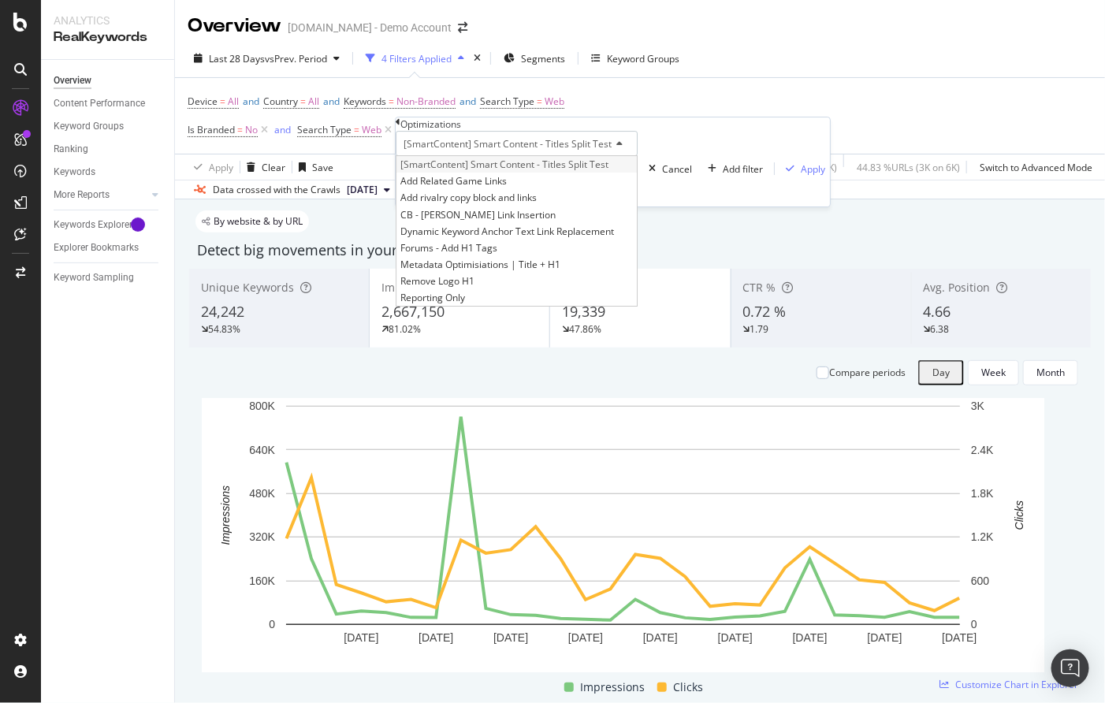
click at [466, 171] on span "[SmartContent] Smart Content - Titles Split Test" at bounding box center [504, 164] width 208 height 13
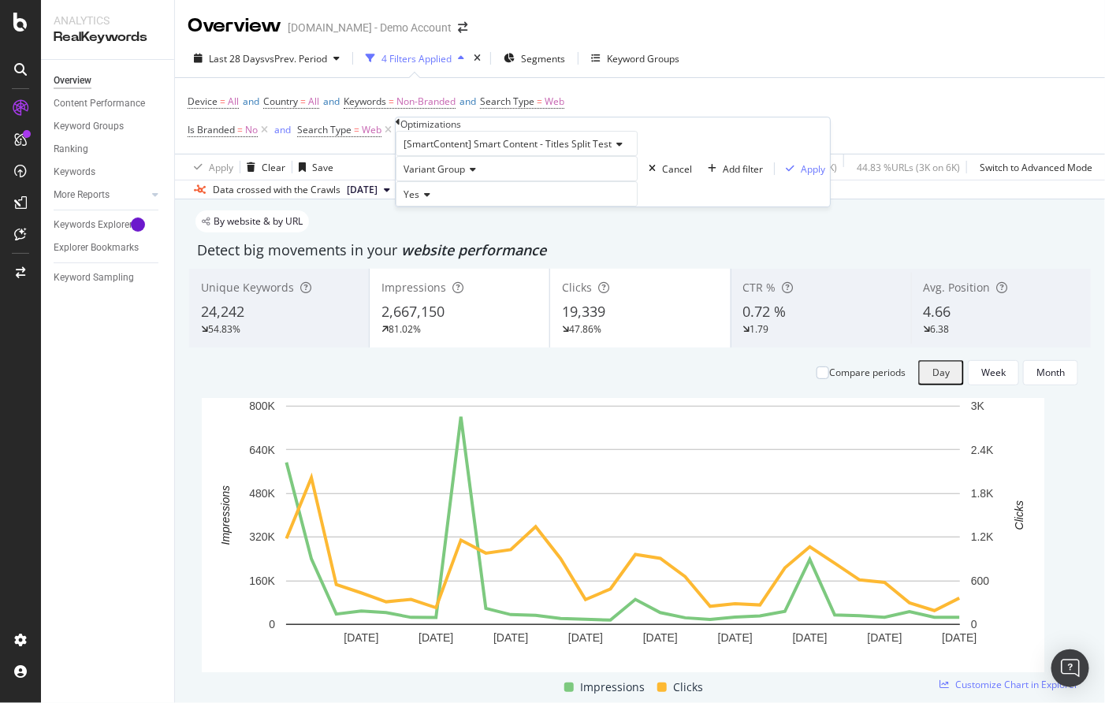
click at [441, 176] on span "Variant Group" at bounding box center [433, 168] width 61 height 13
click at [451, 213] on span "Control Group" at bounding box center [431, 205] width 62 height 13
click at [800, 176] on div "Apply" at bounding box center [812, 168] width 24 height 13
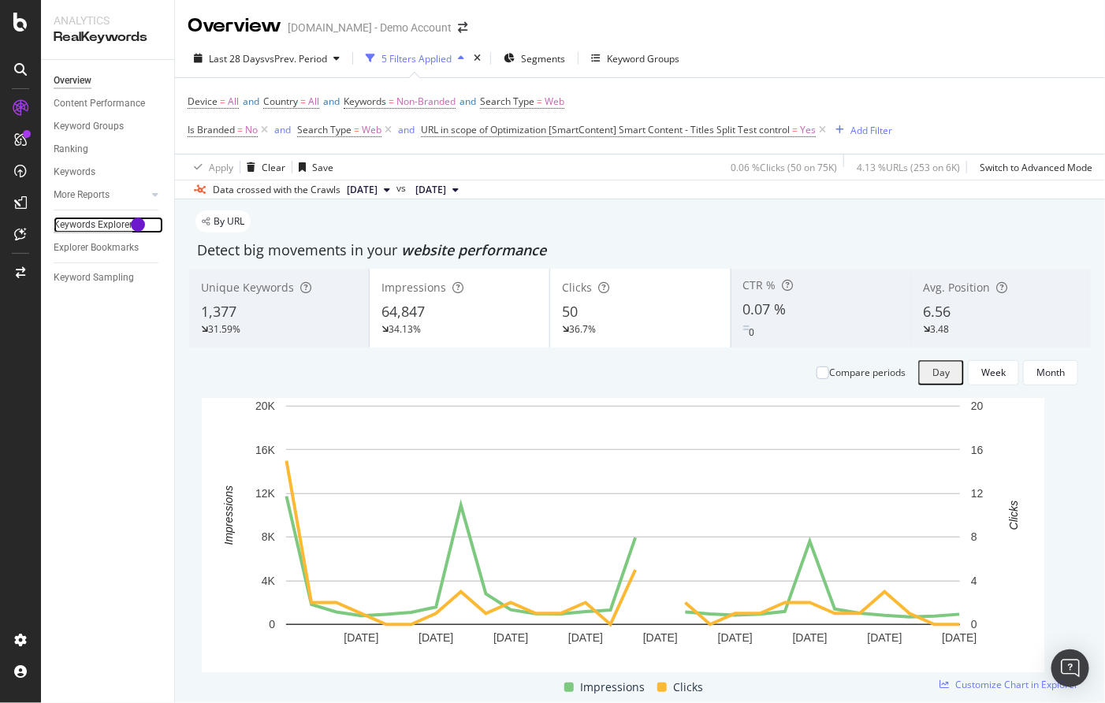
click at [87, 227] on div "Keywords Explorer" at bounding box center [93, 225] width 79 height 17
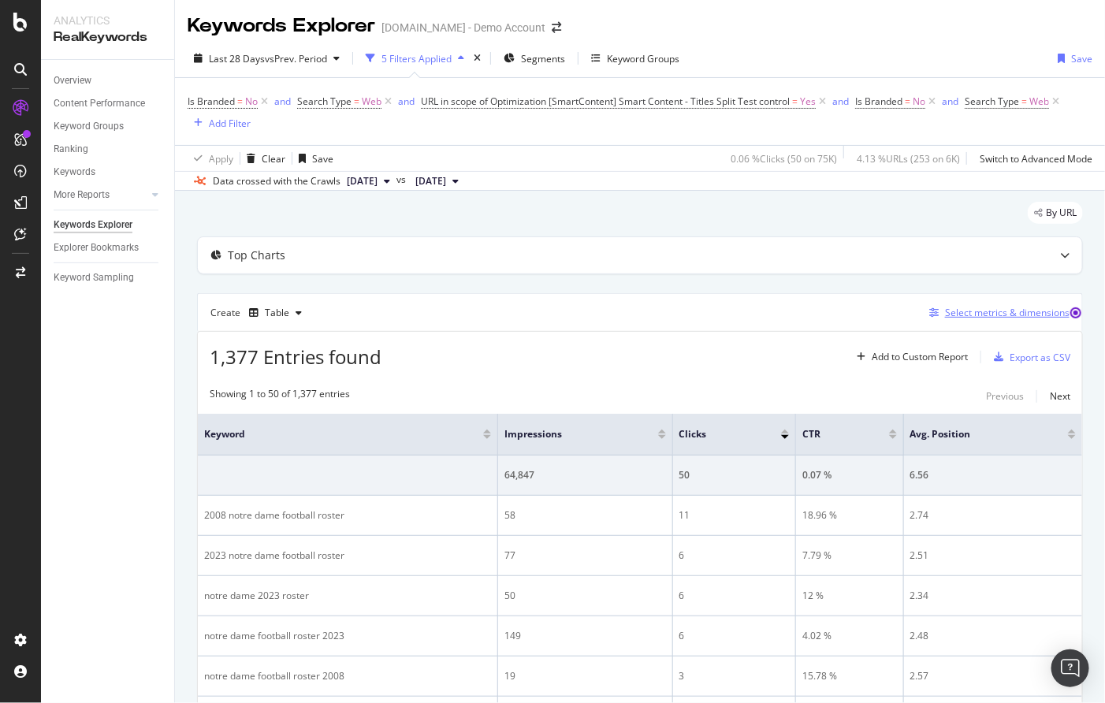
click at [975, 316] on div "Select metrics & dimensions" at bounding box center [1007, 312] width 124 height 13
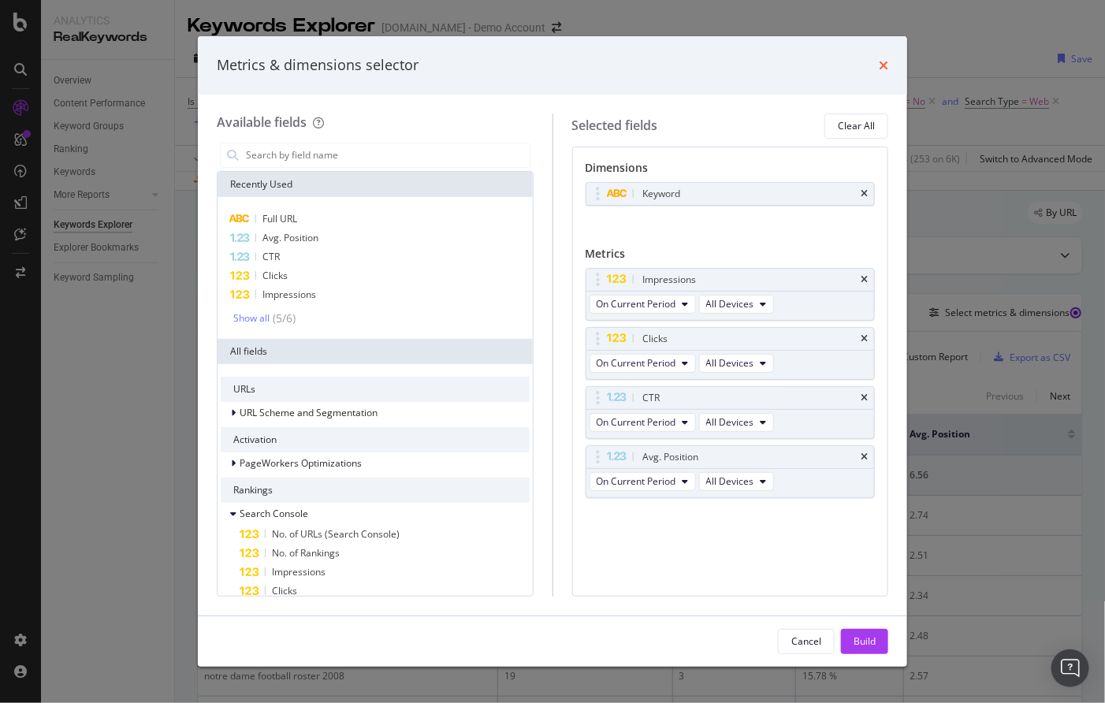
click at [882, 65] on icon "times" at bounding box center [882, 65] width 9 height 13
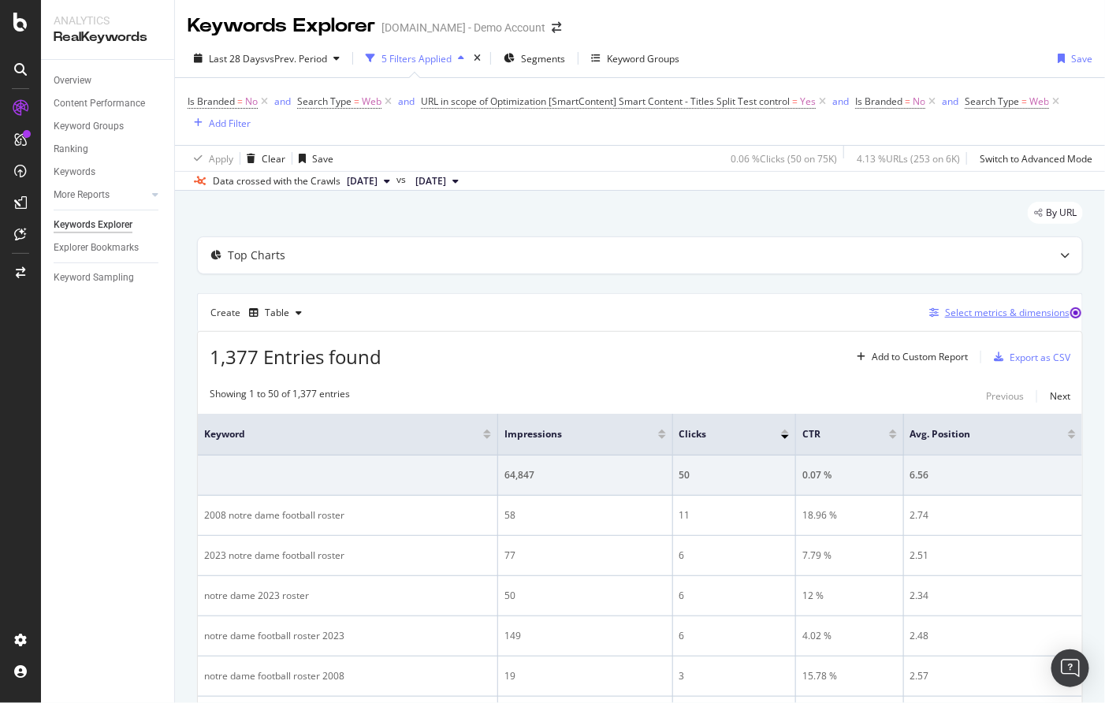
click at [956, 314] on div "Select metrics & dimensions" at bounding box center [1007, 312] width 124 height 13
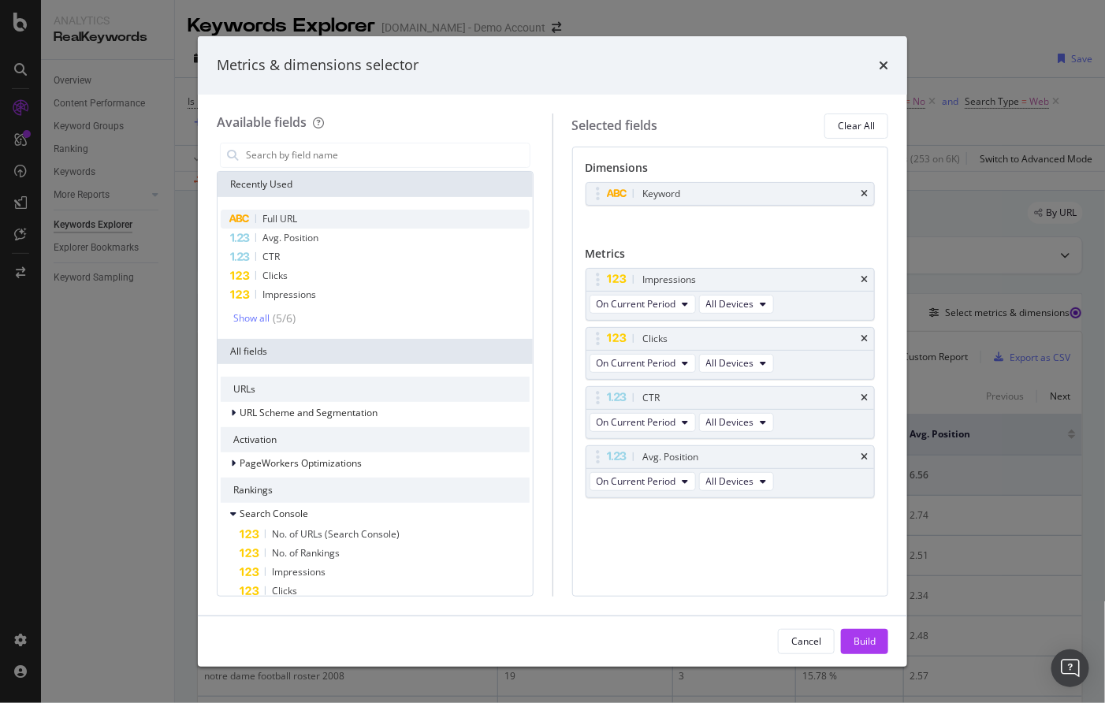
click at [288, 225] on span "Full URL" at bounding box center [279, 218] width 35 height 13
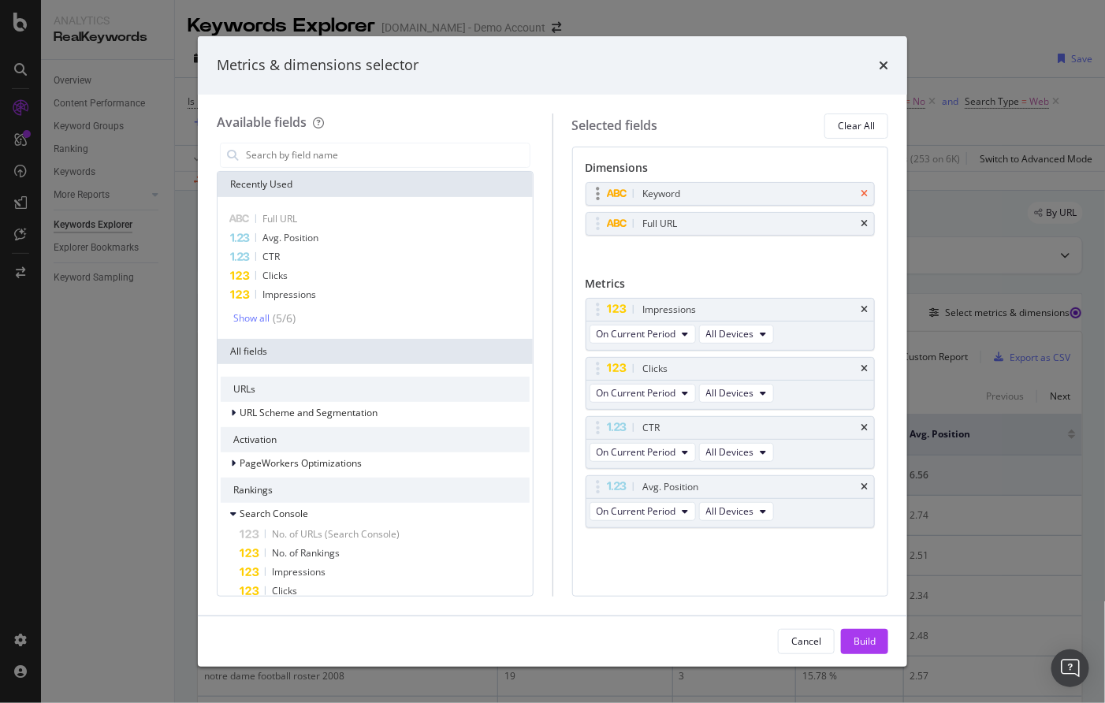
click at [867, 192] on icon "times" at bounding box center [863, 193] width 7 height 9
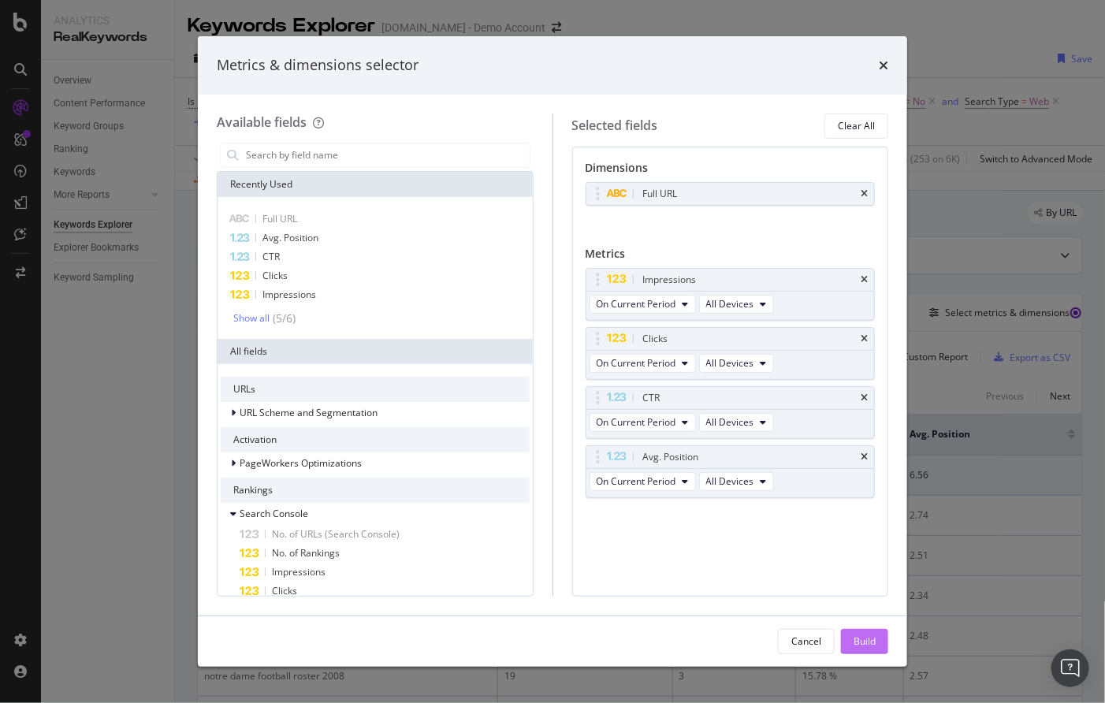
click at [854, 645] on div "Build" at bounding box center [864, 640] width 22 height 13
